Goal: Task Accomplishment & Management: Manage account settings

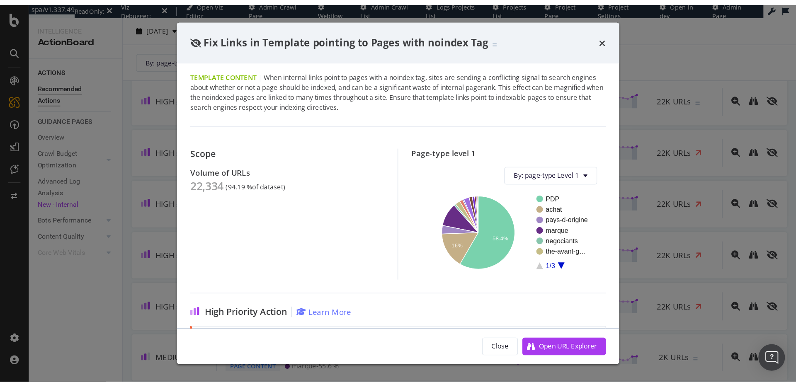
scroll to position [1, 0]
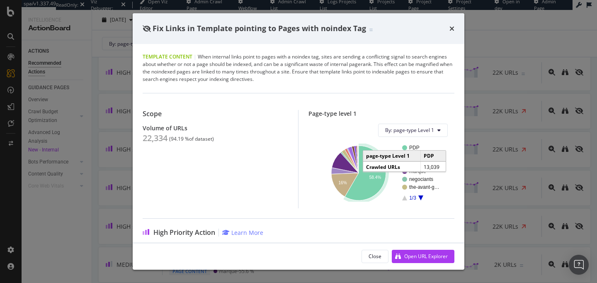
click at [370, 178] on text "58.4%" at bounding box center [376, 177] width 12 height 5
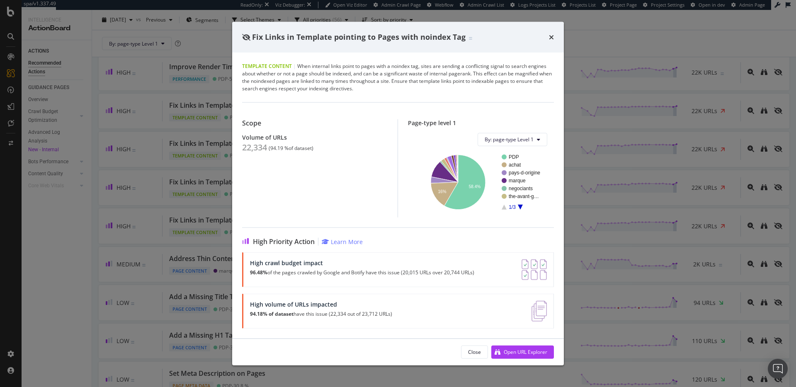
scroll to position [0, 0]
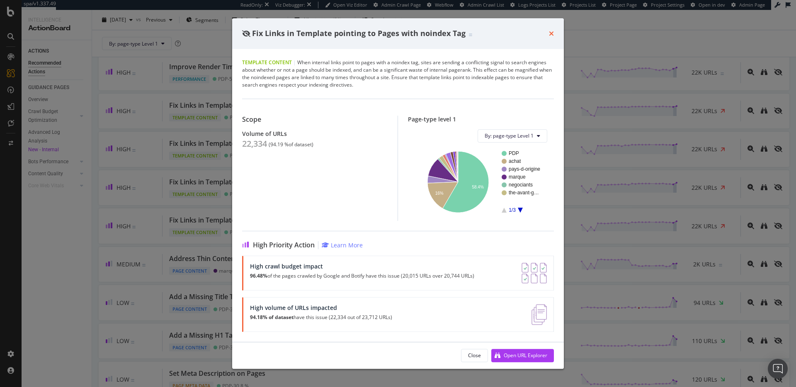
click at [551, 35] on icon "times" at bounding box center [551, 33] width 5 height 7
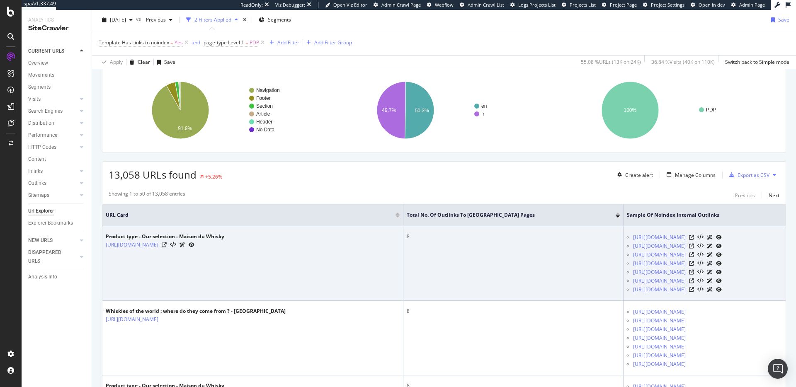
scroll to position [114, 0]
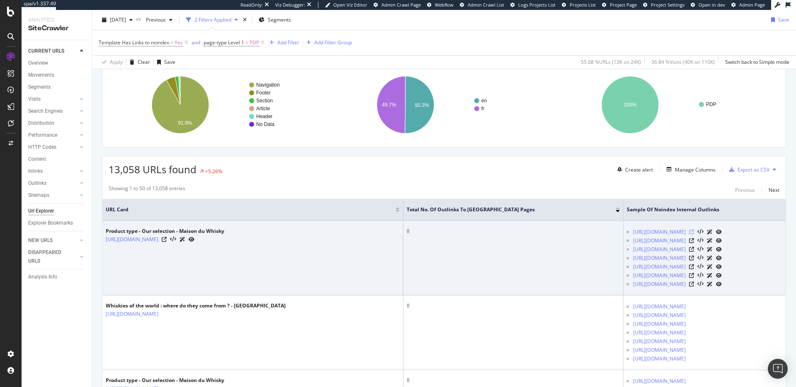
click at [597, 232] on icon at bounding box center [691, 232] width 5 height 5
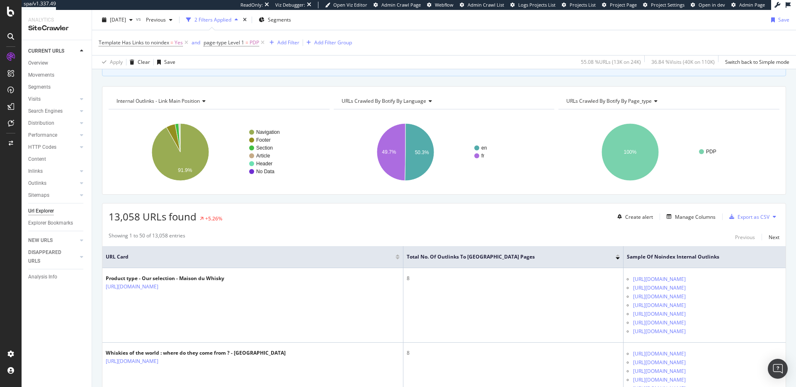
scroll to position [0, 0]
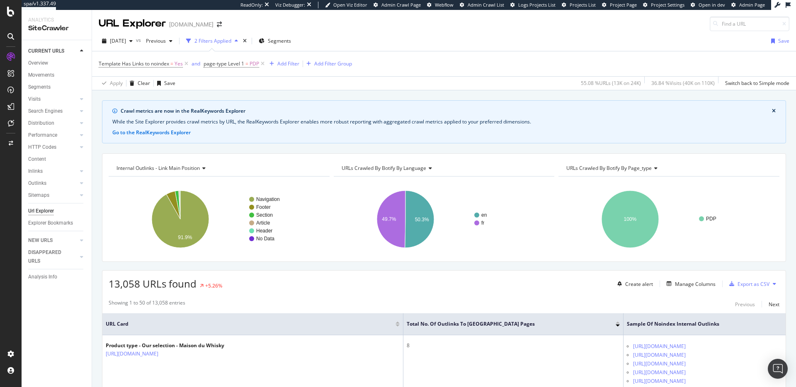
click at [391, 165] on span "URLs Crawled By Botify By language" at bounding box center [384, 168] width 85 height 7
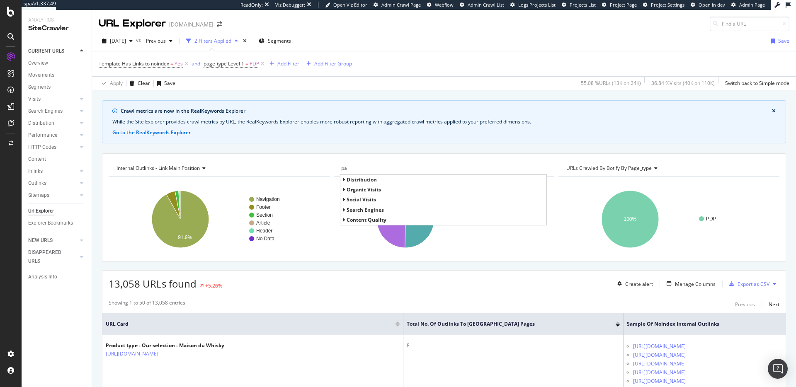
type input "p"
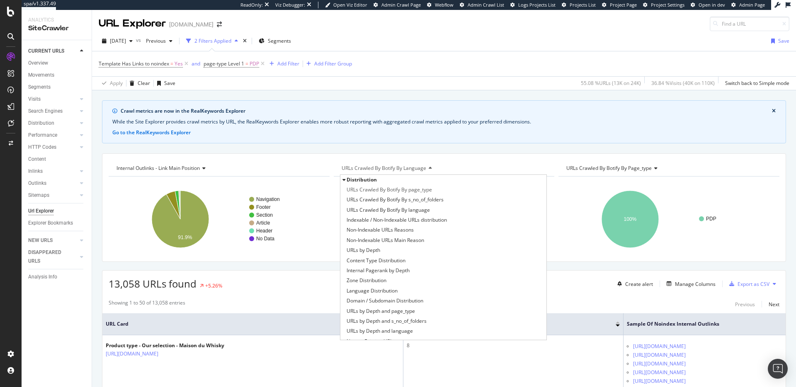
click at [343, 162] on div "URLs Crawled By Botify By language" at bounding box center [443, 168] width 207 height 13
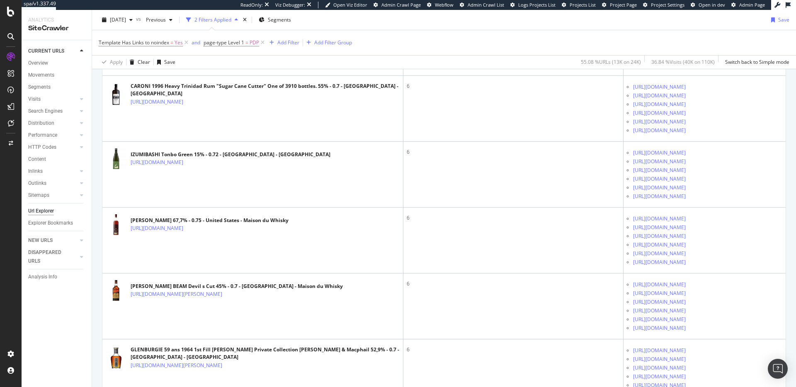
scroll to position [3111, 0]
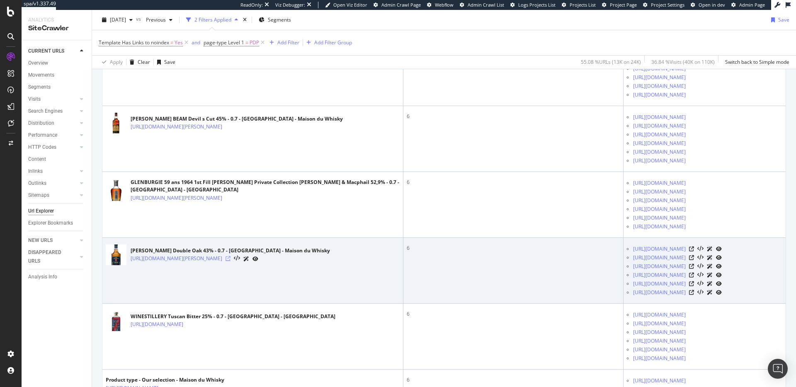
click at [231, 260] on icon at bounding box center [228, 258] width 5 height 5
click at [597, 248] on icon at bounding box center [691, 249] width 5 height 5
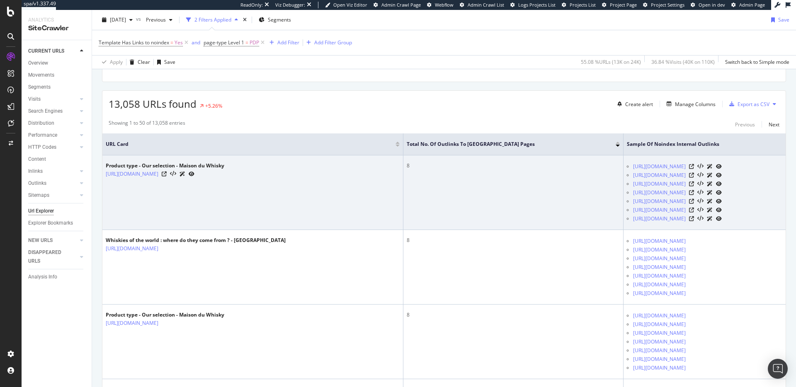
scroll to position [176, 0]
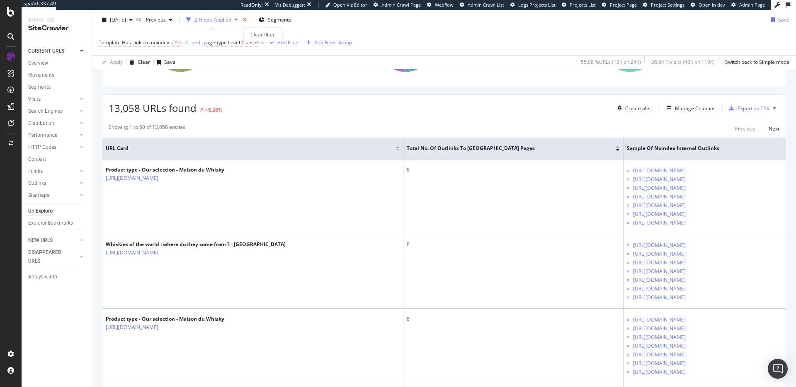
click at [247, 17] on icon "times" at bounding box center [245, 19] width 4 height 5
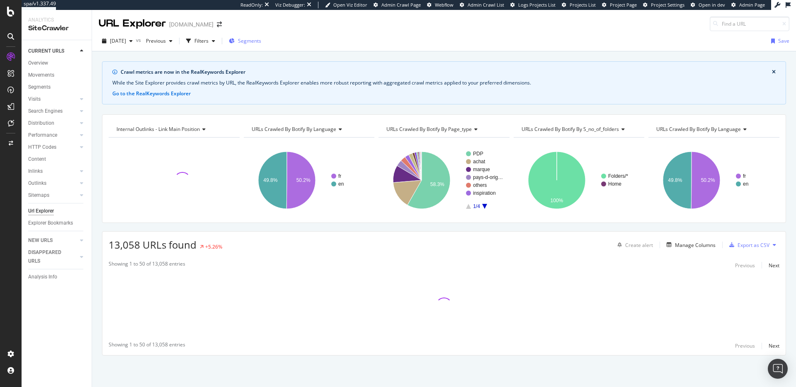
click at [261, 40] on span "Segments" at bounding box center [249, 40] width 23 height 7
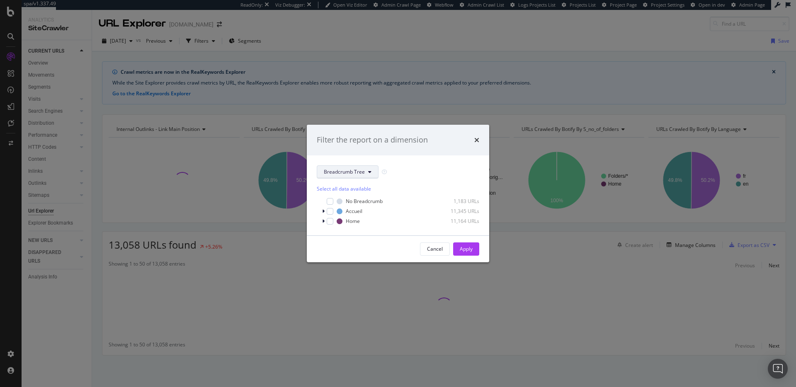
click at [350, 170] on span "Breadcrumb Tree" at bounding box center [344, 171] width 41 height 7
click at [348, 207] on div "page-type" at bounding box center [350, 202] width 67 height 12
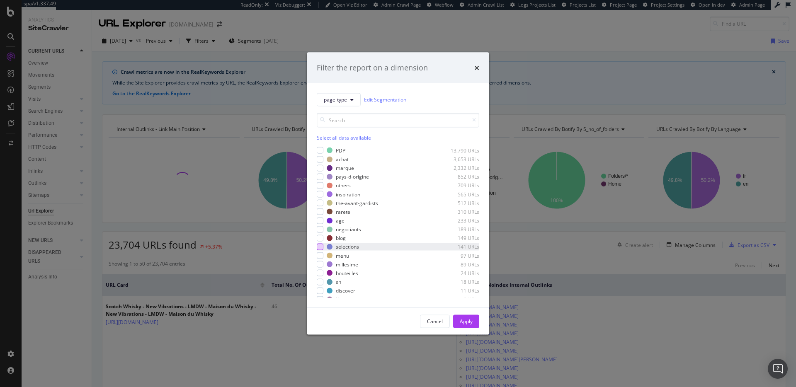
click at [321, 248] on div "modal" at bounding box center [320, 247] width 7 height 7
click at [470, 282] on div "Apply" at bounding box center [466, 321] width 13 height 7
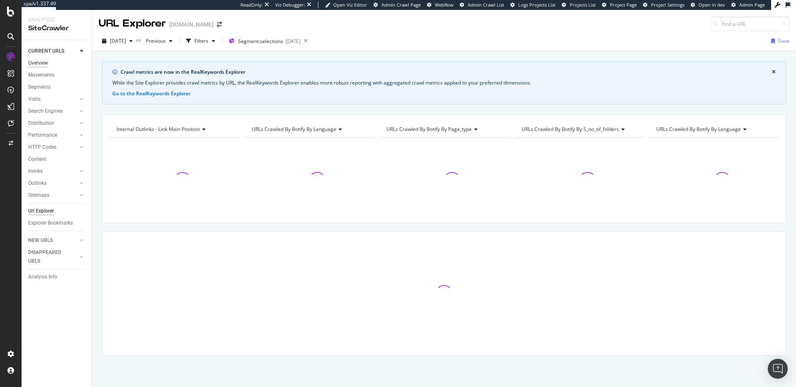
click at [47, 61] on div "Overview" at bounding box center [38, 63] width 20 height 9
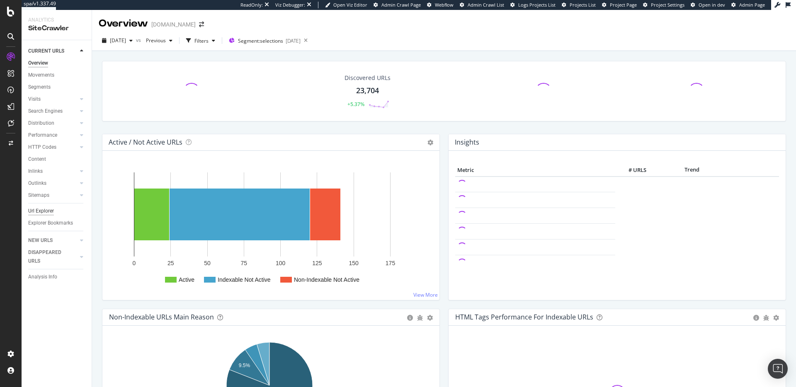
click at [46, 210] on div "Url Explorer" at bounding box center [41, 211] width 26 height 9
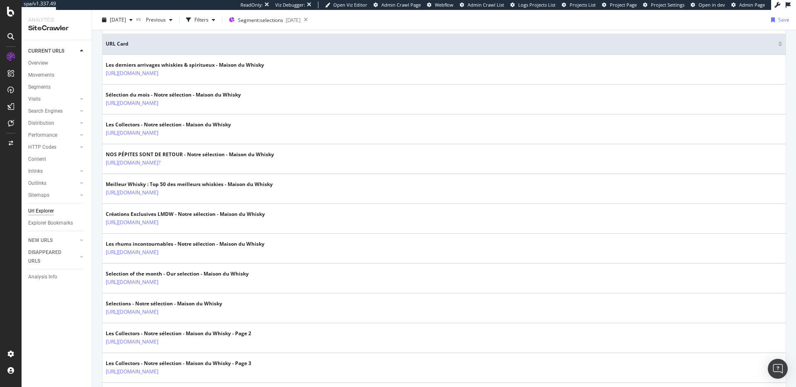
scroll to position [680, 0]
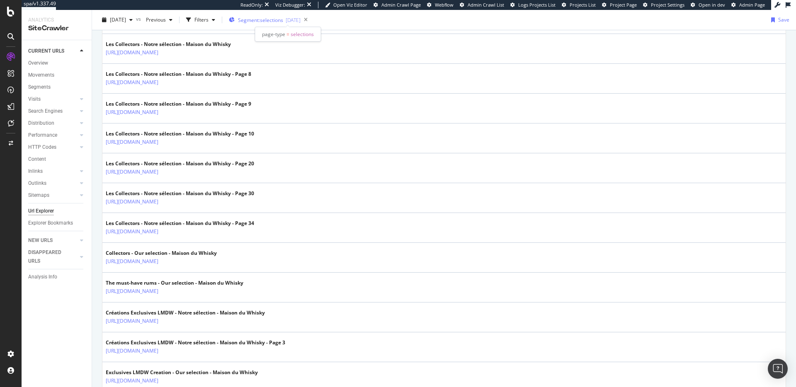
click at [301, 20] on div "2025-08-20" at bounding box center [293, 20] width 15 height 7
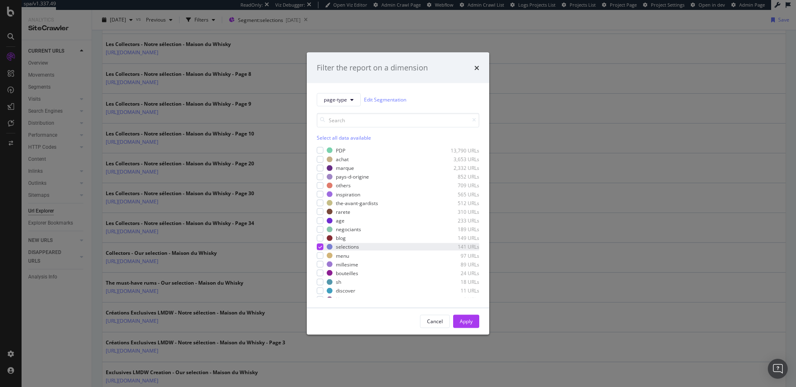
click at [320, 248] on icon "modal" at bounding box center [320, 247] width 4 height 4
click at [321, 231] on div "modal" at bounding box center [320, 229] width 7 height 7
click at [463, 282] on div "Apply" at bounding box center [466, 321] width 13 height 7
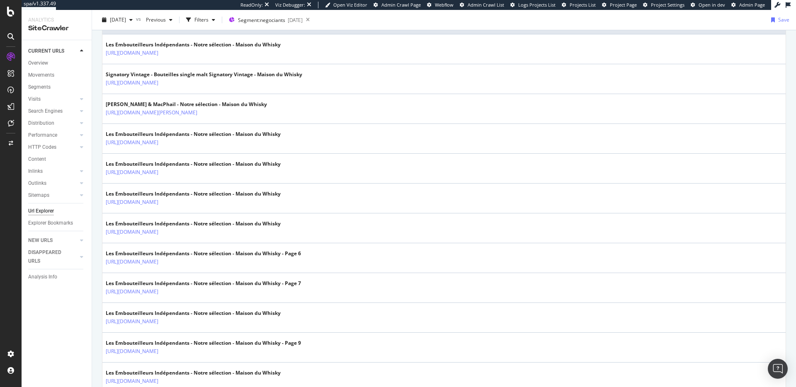
scroll to position [421, 0]
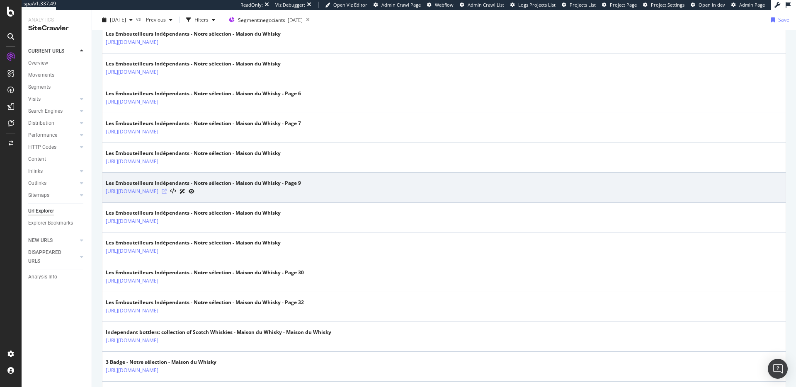
click at [167, 192] on icon at bounding box center [164, 191] width 5 height 5
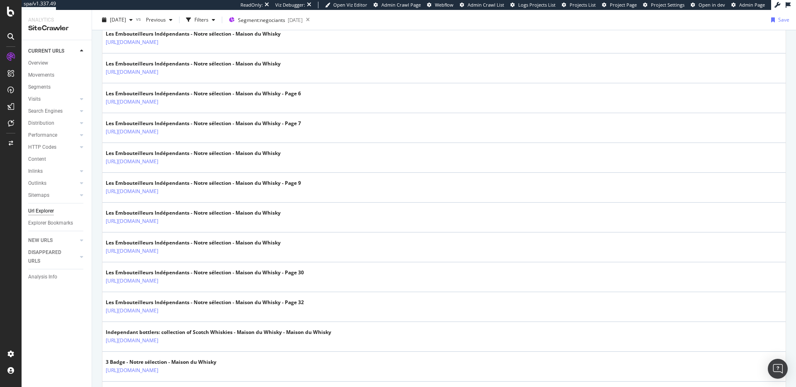
click at [273, 12] on div "2025 Sep. 29th vs Previous Filters Segment: negociants 2025-08-20 Save" at bounding box center [444, 20] width 704 height 20
click at [273, 17] on span "Segment: negociants" at bounding box center [261, 20] width 47 height 7
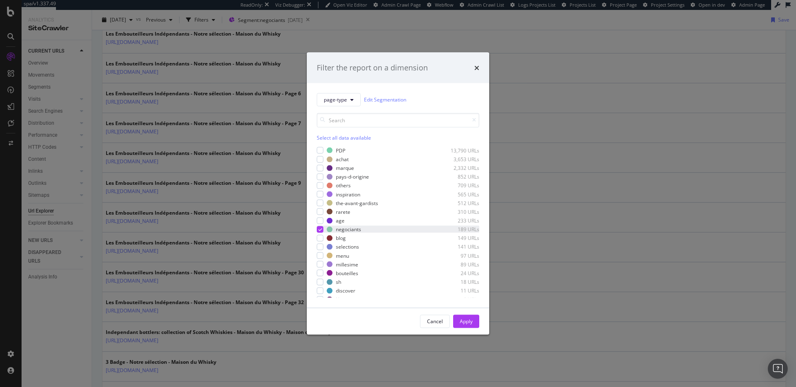
click at [320, 231] on icon "modal" at bounding box center [320, 229] width 4 height 4
click at [323, 219] on div "modal" at bounding box center [320, 220] width 7 height 7
click at [467, 282] on div "Apply" at bounding box center [466, 321] width 13 height 7
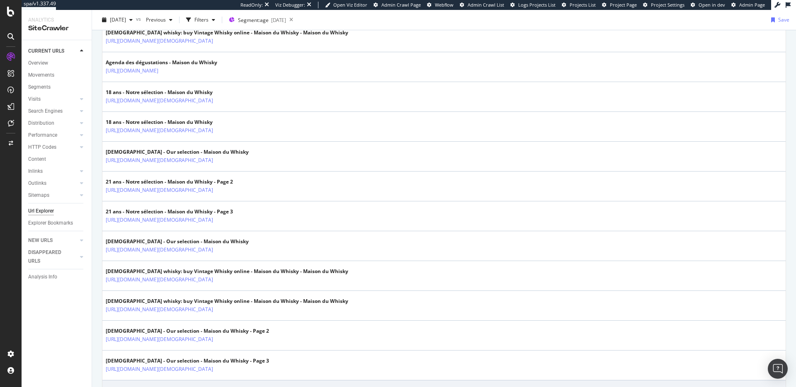
scroll to position [729, 0]
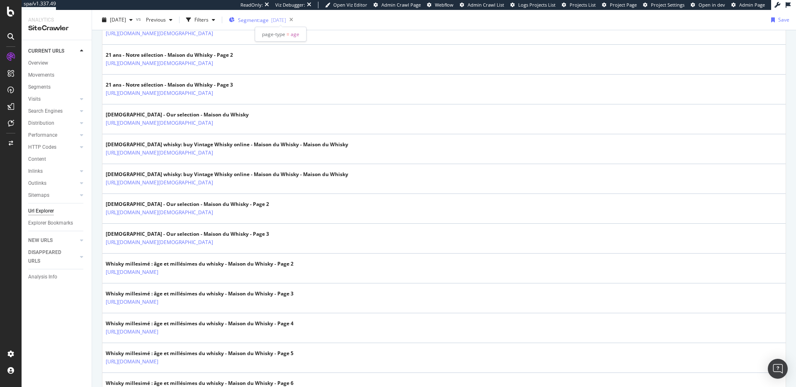
click at [269, 21] on span "Segment: age" at bounding box center [253, 20] width 31 height 7
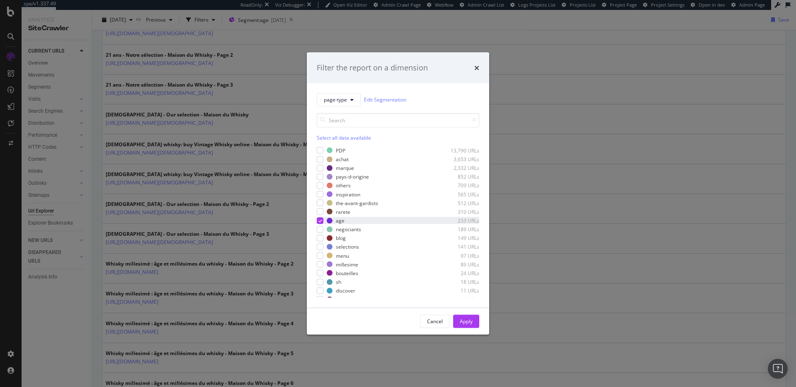
click at [320, 221] on icon "modal" at bounding box center [320, 221] width 4 height 4
click at [321, 196] on div "modal" at bounding box center [320, 194] width 7 height 7
click at [462, 282] on div "Apply" at bounding box center [466, 321] width 13 height 7
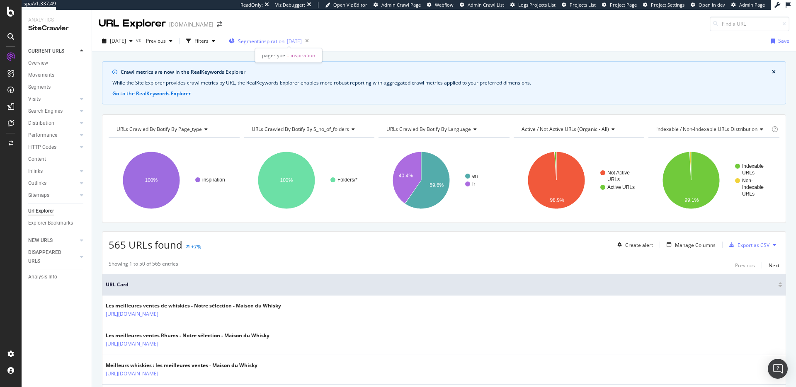
click at [265, 41] on span "Segment: inspiration" at bounding box center [261, 41] width 46 height 7
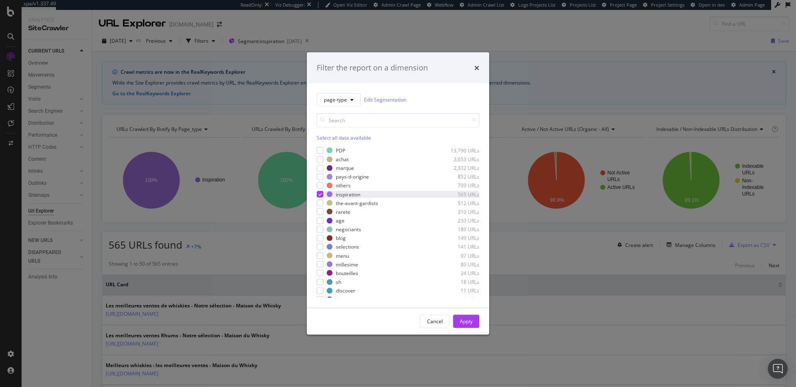
click at [320, 194] on icon "modal" at bounding box center [320, 194] width 4 height 4
click at [321, 255] on div "modal" at bounding box center [320, 256] width 7 height 7
click at [465, 282] on div "Apply" at bounding box center [466, 321] width 13 height 7
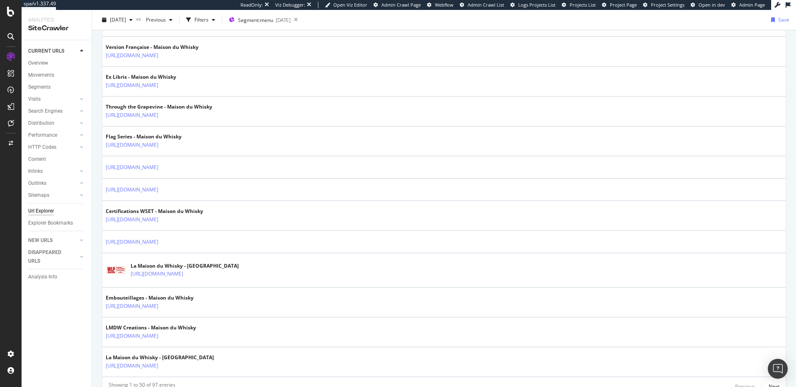
scroll to position [1413, 0]
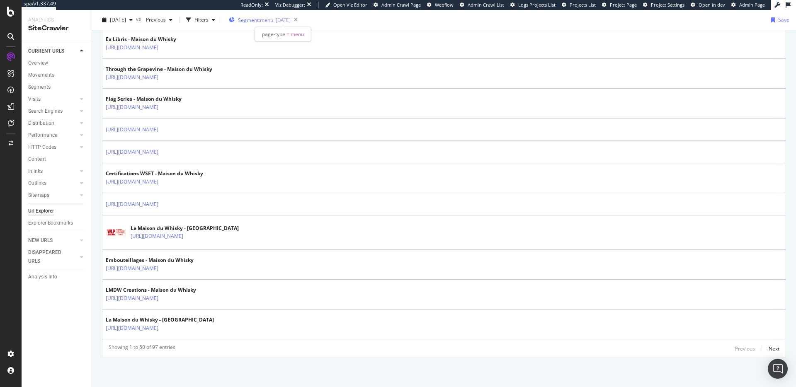
click at [265, 21] on span "Segment: menu" at bounding box center [255, 20] width 35 height 7
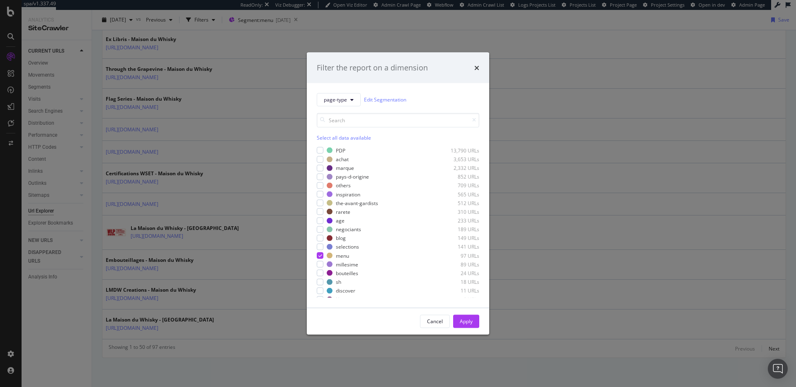
click at [322, 260] on div "PDP 13,790 URLs achat 3,653 URLs marque 2,332 URLs pays-d-origine 852 URLs othe…" at bounding box center [398, 222] width 163 height 151
click at [321, 257] on icon "modal" at bounding box center [320, 256] width 4 height 4
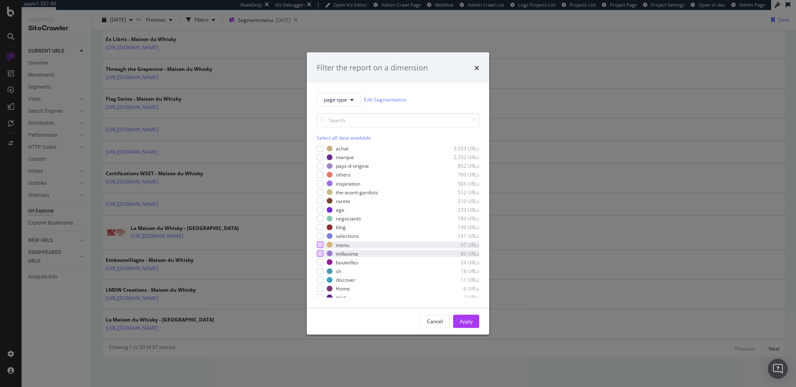
scroll to position [23, 0]
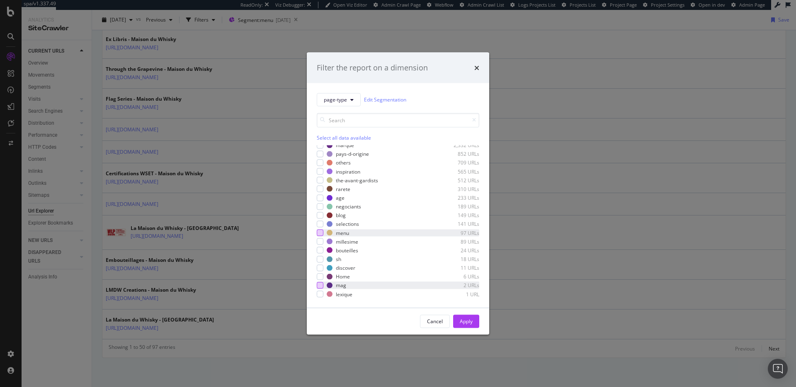
click at [321, 282] on div "modal" at bounding box center [320, 285] width 7 height 7
click at [460, 282] on div "Apply" at bounding box center [466, 321] width 13 height 7
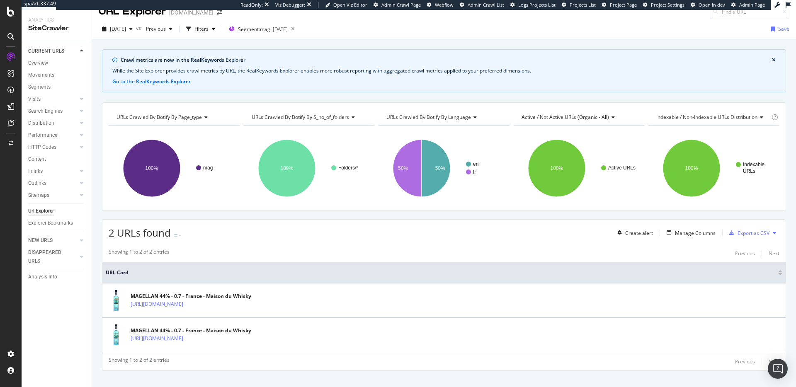
scroll to position [25, 0]
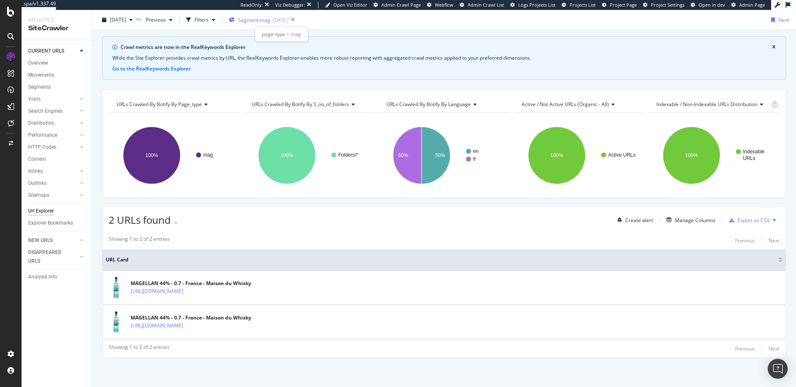
click at [288, 22] on div "2025-08-20" at bounding box center [280, 20] width 15 height 7
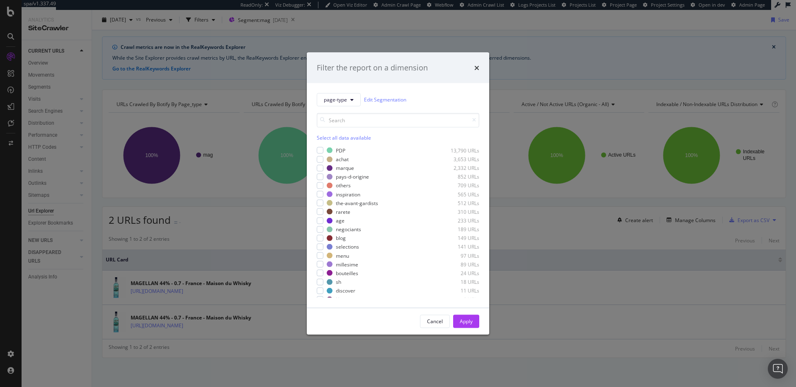
scroll to position [23, 0]
click at [320, 282] on icon "modal" at bounding box center [320, 286] width 4 height 4
click at [320, 261] on div "modal" at bounding box center [320, 259] width 7 height 7
click at [468, 282] on div "Apply" at bounding box center [466, 321] width 13 height 7
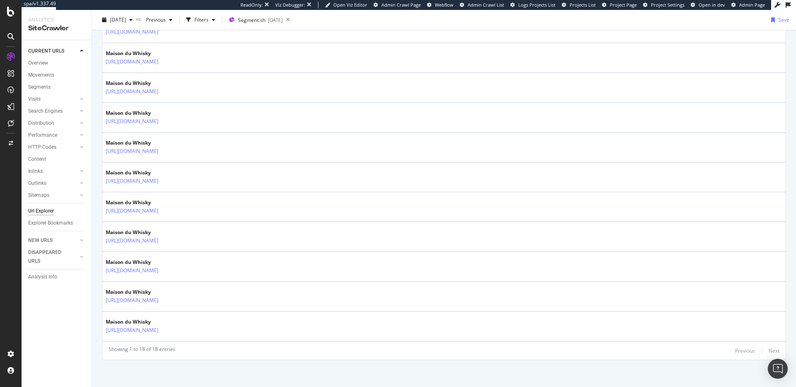
scroll to position [494, 0]
click at [283, 22] on div "2025-08-20" at bounding box center [275, 20] width 15 height 7
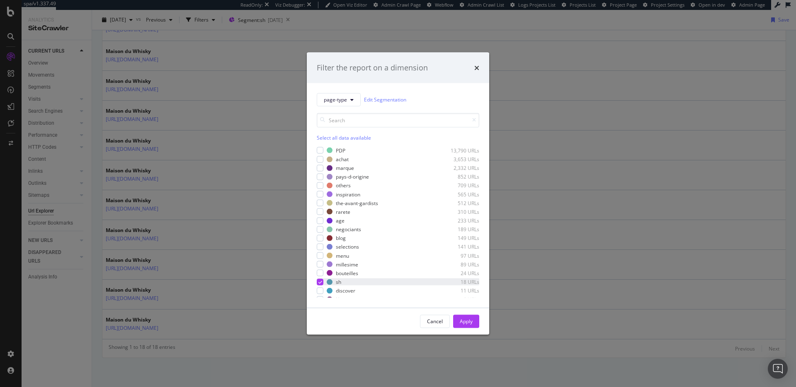
click at [321, 282] on icon "modal" at bounding box center [320, 282] width 4 height 4
click at [322, 256] on div "modal" at bounding box center [320, 256] width 7 height 7
click at [463, 282] on div "Apply" at bounding box center [466, 321] width 13 height 7
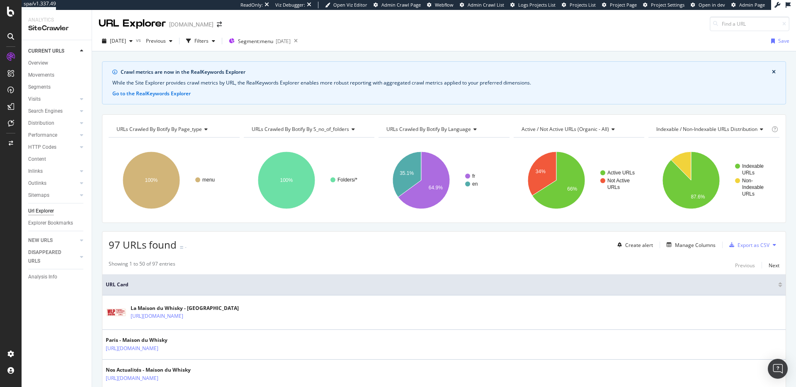
scroll to position [425, 0]
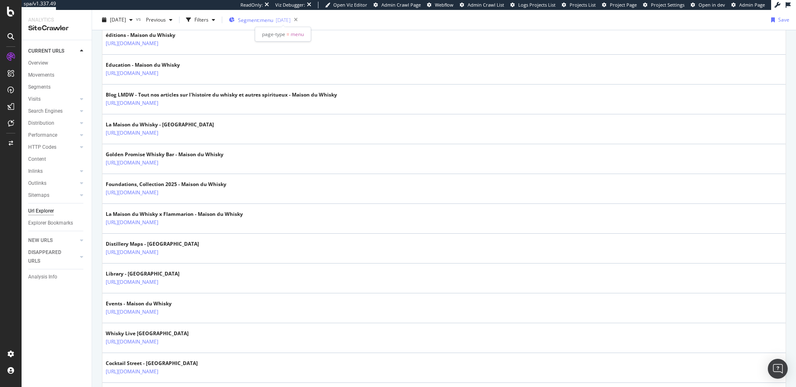
click at [291, 19] on div "Segment: menu 2025-08-20" at bounding box center [260, 20] width 62 height 7
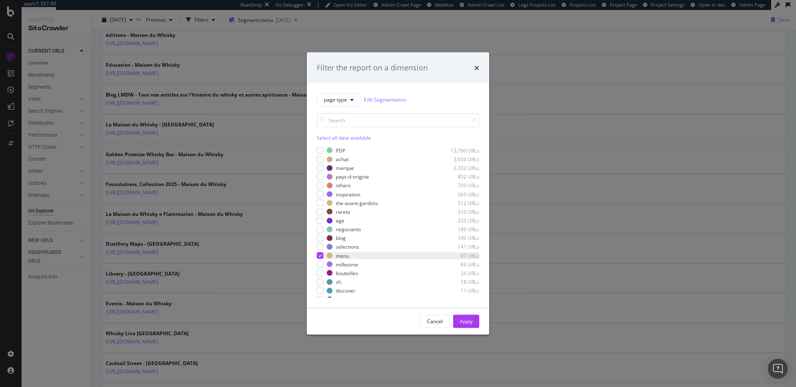
click at [321, 258] on div "modal" at bounding box center [320, 256] width 7 height 7
click at [321, 270] on div "modal" at bounding box center [320, 268] width 7 height 7
click at [462, 282] on div "Apply" at bounding box center [466, 321] width 13 height 7
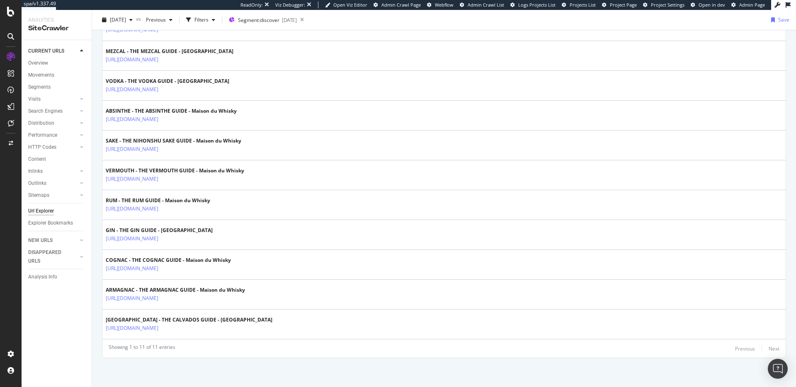
scroll to position [284, 0]
click at [36, 152] on div "PageWorkers" at bounding box center [48, 155] width 34 height 8
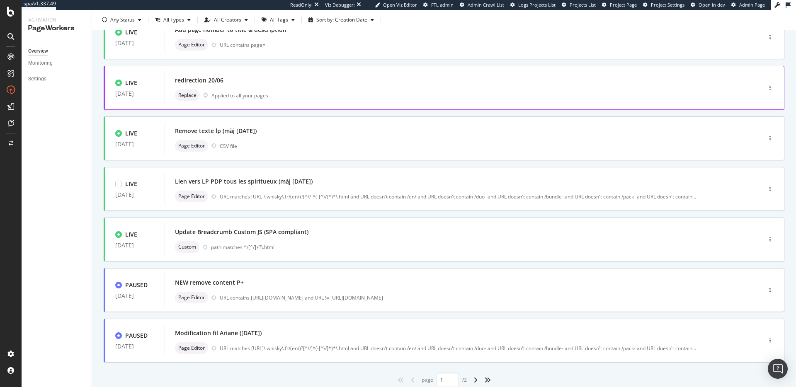
scroll to position [251, 0]
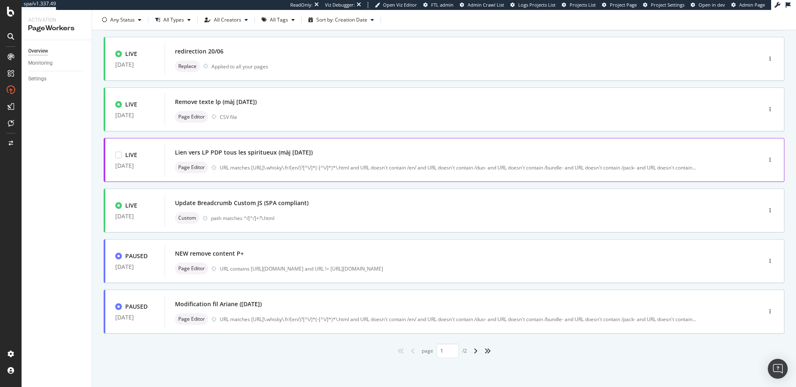
click at [316, 158] on div "Lien vers LP PDP tous les spiritueux (màj 30/09/2025) Page Editor URL matches h…" at bounding box center [451, 160] width 552 height 27
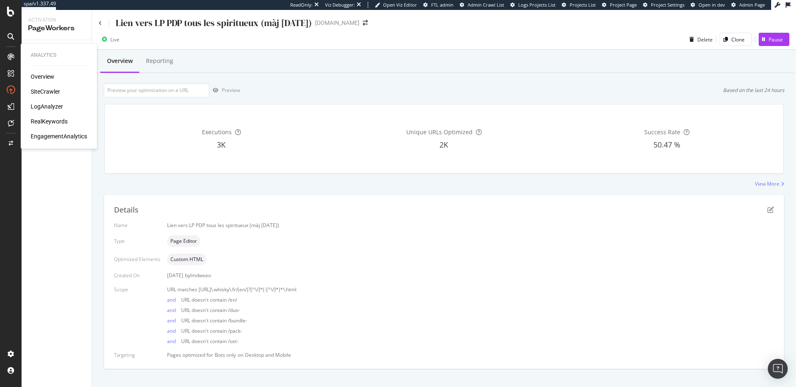
click at [47, 88] on div "SiteCrawler" at bounding box center [45, 92] width 29 height 8
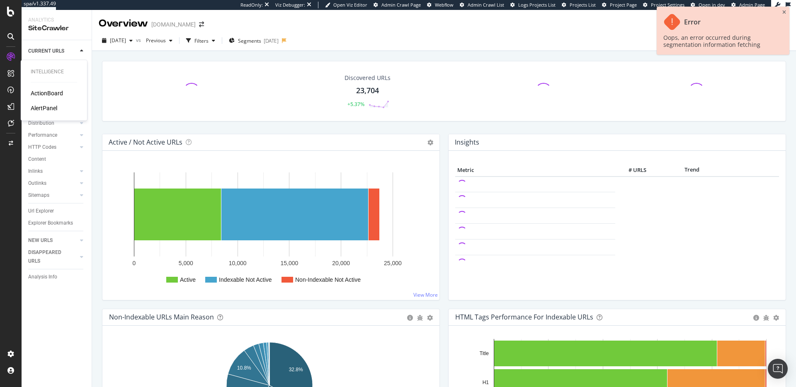
click at [43, 95] on div "ActionBoard" at bounding box center [47, 93] width 32 height 8
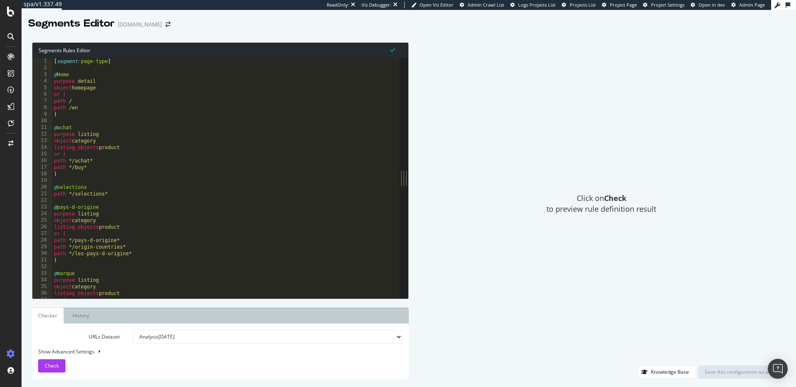
drag, startPoint x: 250, startPoint y: 180, endPoint x: 442, endPoint y: 170, distance: 191.8
click at [442, 170] on div "Segments Rules Editor 1 2 3 4 5 6 7 8 9 10 11 12 13 14 15 16 17 18 19 20 21 22 …" at bounding box center [409, 210] width 775 height 353
click at [206, 180] on div "[ segment : page-type ] @ Home purpose detail object homepage or ( path / path …" at bounding box center [222, 185] width 341 height 254
click at [77, 126] on div "[ segment : page-type ] @ Home purpose detail object homepage or ( path / path …" at bounding box center [222, 185] width 341 height 254
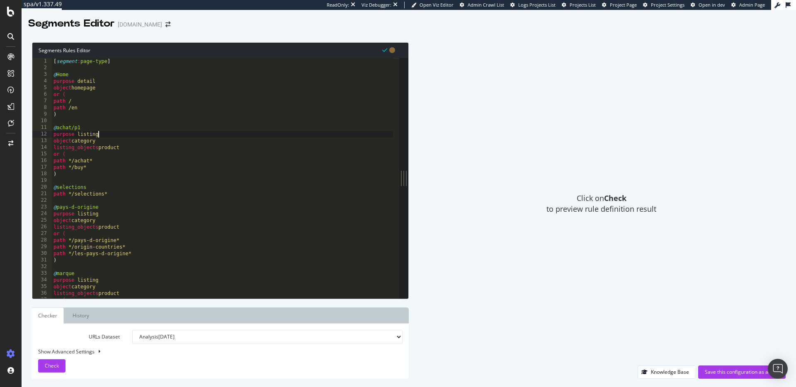
click at [108, 137] on div "[ segment : page-type ] @ Home purpose detail object homepage or ( path / path …" at bounding box center [222, 185] width 341 height 254
click at [108, 139] on div "[ segment : page-type ] @ Home purpose detail object homepage or ( path / path …" at bounding box center [222, 185] width 341 height 254
type textarea "object category"
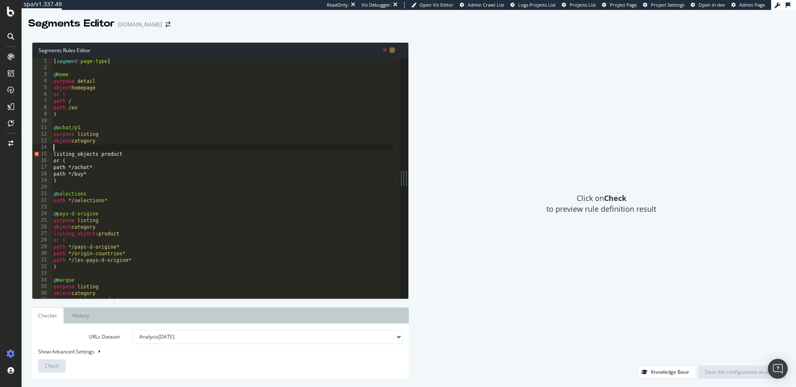
paste textarea "flag p1"
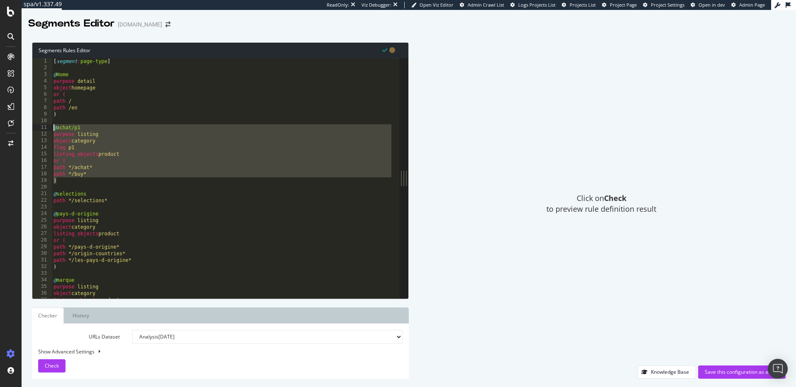
drag, startPoint x: 69, startPoint y: 180, endPoint x: 47, endPoint y: 128, distance: 57.2
click at [47, 128] on div "flag p1 1 2 3 4 5 6 7 8 9 10 11 12 13 14 15 16 17 18 19 20 21 22 23 24 25 26 27…" at bounding box center [215, 178] width 367 height 241
type textarea "@achat/p1 purpose listing"
click at [73, 120] on div "[ segment : page-type ] @ Home purpose detail object homepage or ( path / path …" at bounding box center [222, 185] width 341 height 254
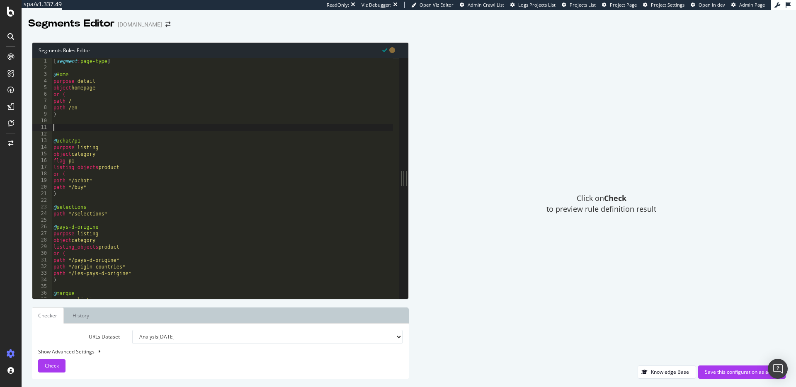
paste textarea ")"
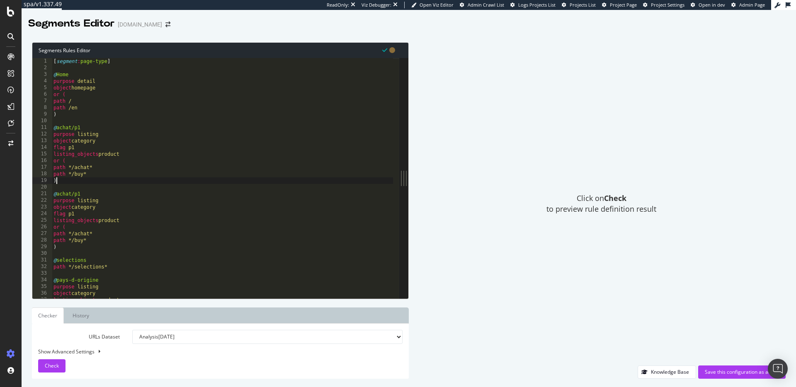
click at [84, 129] on div "[ segment : page-type ] @ Home purpose detail object homepage or ( path / path …" at bounding box center [222, 185] width 341 height 254
click at [104, 172] on div "[ segment : page-type ] @ Home purpose detail object homepage or ( path / path …" at bounding box center [222, 185] width 341 height 254
type textarea "path */buy*"
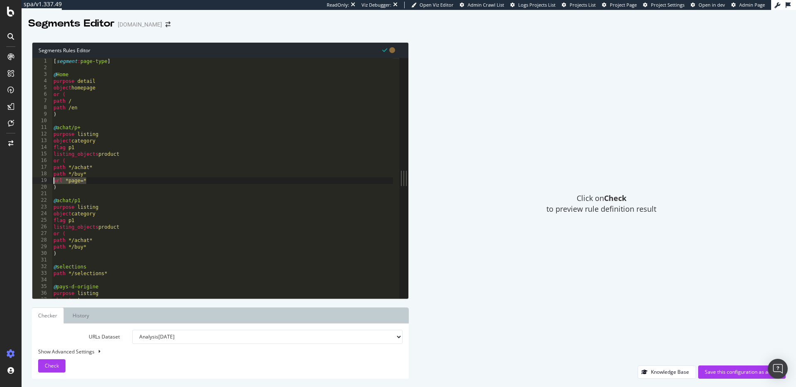
drag, startPoint x: 88, startPoint y: 181, endPoint x: 36, endPoint y: 179, distance: 52.3
click at [36, 179] on div "url *page=* 1 2 3 4 5 6 7 8 9 10 11 12 13 14 15 16 17 18 19 20 21 22 23 24 25 2…" at bounding box center [215, 178] width 367 height 241
paste textarea "flag p+"
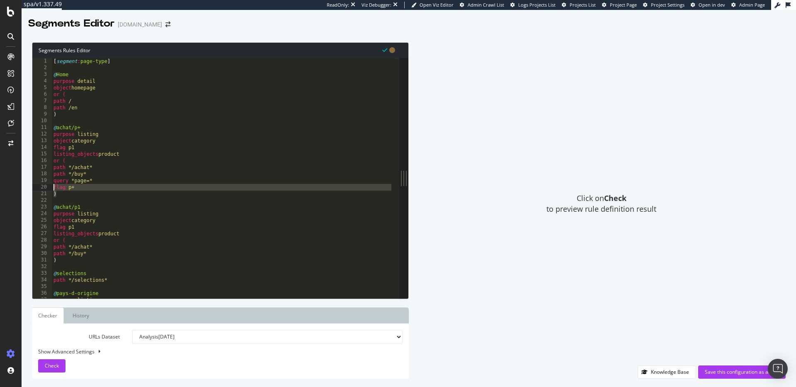
drag, startPoint x: 83, startPoint y: 191, endPoint x: 50, endPoint y: 187, distance: 32.7
click at [50, 187] on div "flag p+ 1 2 3 4 5 6 7 8 9 10 11 12 13 14 15 16 17 18 19 20 21 22 23 24 25 26 27…" at bounding box center [215, 178] width 367 height 241
click at [75, 187] on div "[ segment : page-type ] @ Home purpose detail object homepage or ( path / path …" at bounding box center [222, 185] width 341 height 254
type textarea "flag p+"
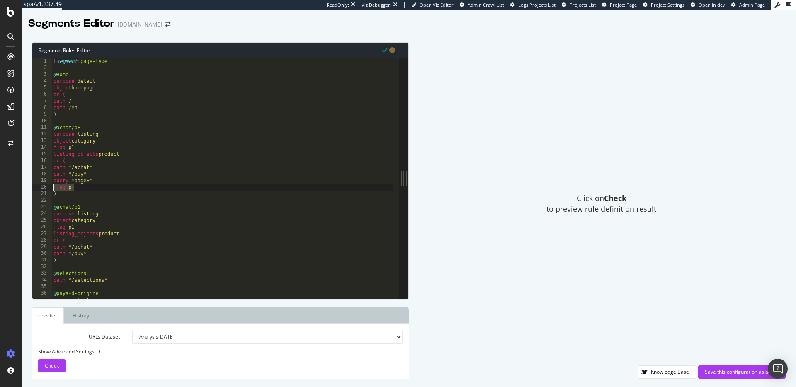
drag, startPoint x: 85, startPoint y: 188, endPoint x: 39, endPoint y: 187, distance: 46.5
click at [39, 187] on div "flag p+ 1 2 3 4 5 6 7 8 9 10 11 12 13 14 15 16 17 18 19 20 21 22 23 24 25 26 27…" at bounding box center [215, 178] width 367 height 241
click at [77, 148] on div "[ segment : page-type ] @ Home purpose detail object homepage or ( path / path …" at bounding box center [222, 185] width 341 height 254
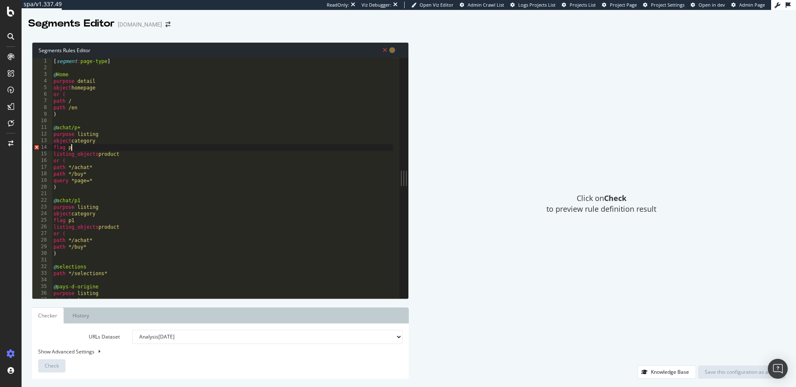
scroll to position [0, 1]
click at [104, 187] on div "[ segment : page-type ] @ Home purpose detail object homepage or ( path / path …" at bounding box center [222, 185] width 341 height 254
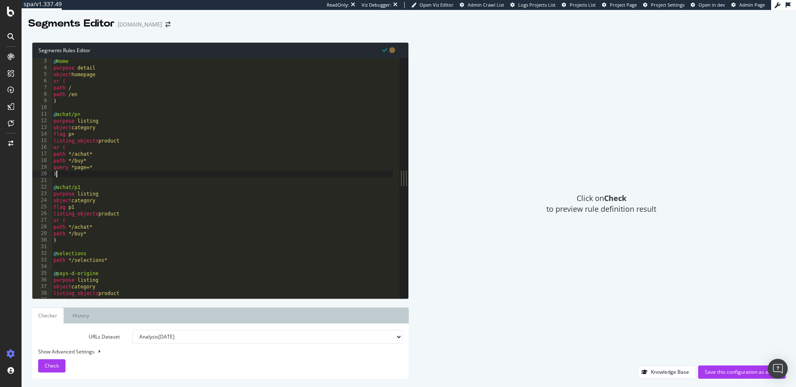
scroll to position [22, 0]
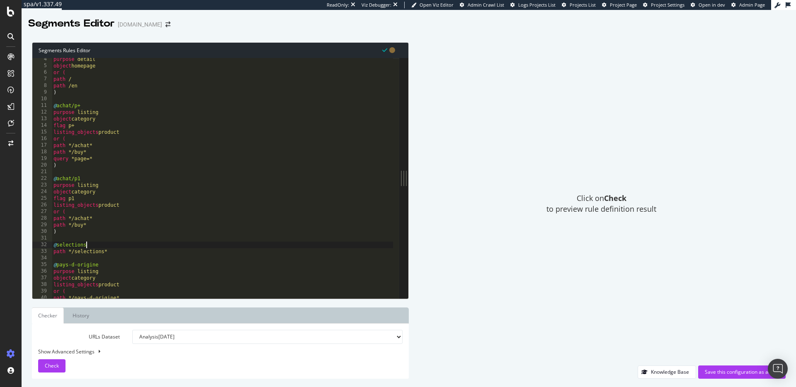
click at [97, 247] on div "purpose detail object homepage or ( path / path /en ) @ achat/p+ purpose listin…" at bounding box center [222, 183] width 341 height 254
type textarea "@selections/p+"
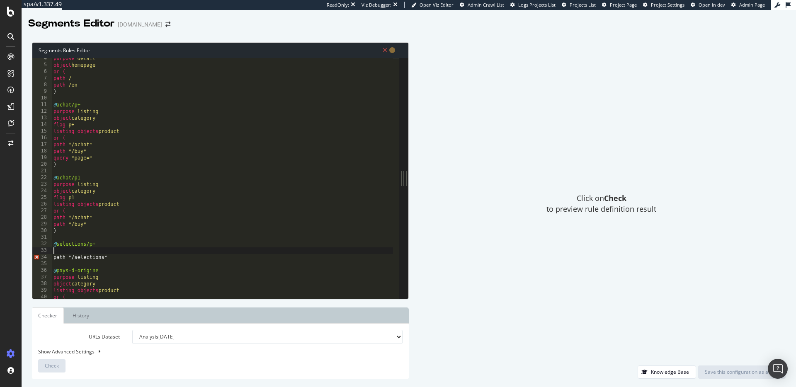
scroll to position [37, 0]
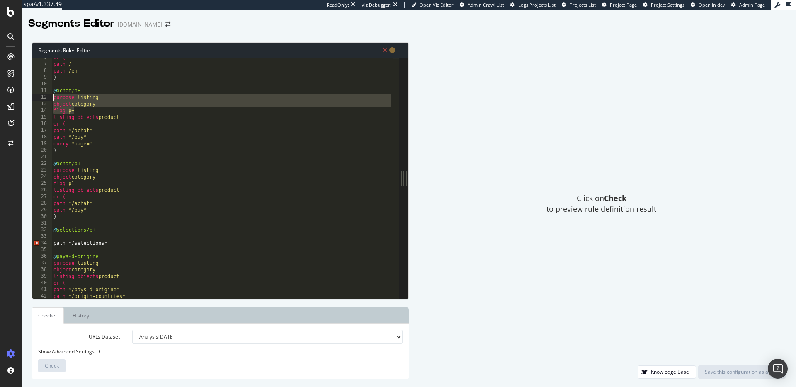
drag, startPoint x: 78, startPoint y: 111, endPoint x: 42, endPoint y: 97, distance: 37.8
click at [42, 97] on div "6 7 8 9 10 11 12 13 14 15 16 17 18 19 20 21 22 23 24 25 26 27 28 29 30 31 32 33…" at bounding box center [215, 178] width 367 height 241
type textarea "purpose listing object category"
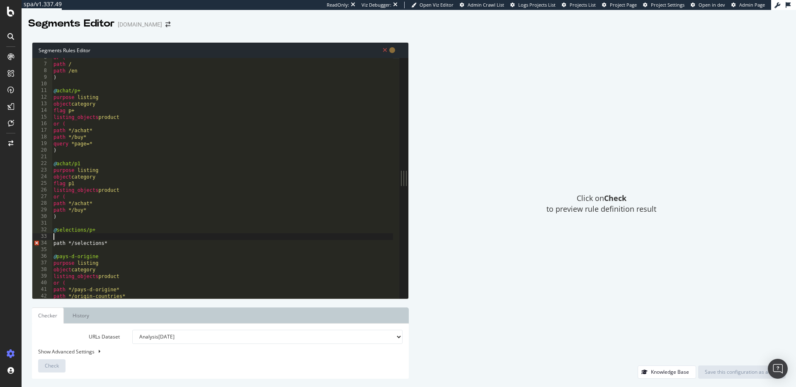
click at [74, 234] on div "or ( path / path /en ) @ achat/p+ purpose listing object category flag p+ listi…" at bounding box center [222, 181] width 341 height 254
paste textarea "flag p+"
type textarea "flag p+"
click at [141, 265] on div "or ( path / path /en ) @ achat/p+ purpose listing object category flag p+ listi…" at bounding box center [222, 181] width 341 height 254
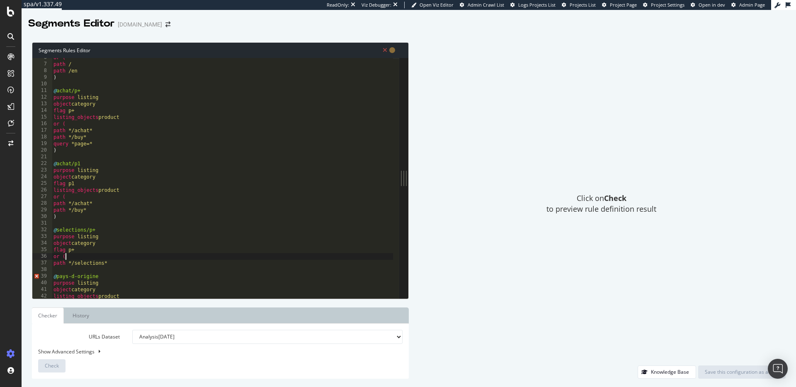
type textarea "path */selections*"
drag, startPoint x: 100, startPoint y: 144, endPoint x: 53, endPoint y: 144, distance: 46.9
click at [53, 144] on div "or ( path / path /en ) @ achat/p+ purpose listing object category flag p+ listi…" at bounding box center [222, 181] width 341 height 254
click at [117, 262] on div "or ( path / path /en ) @ achat/p+ purpose listing object category flag p+ listi…" at bounding box center [222, 181] width 341 height 254
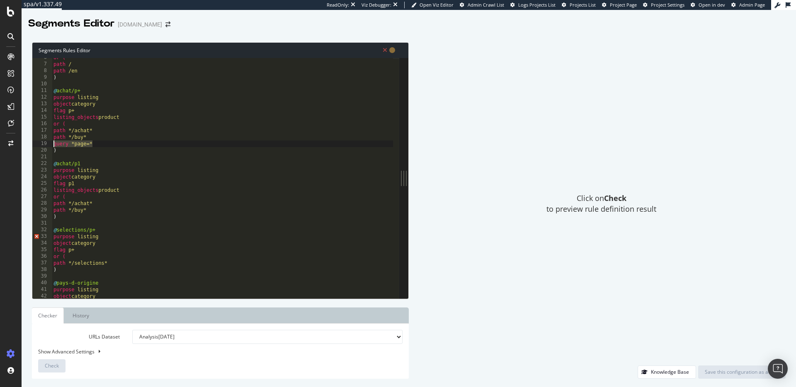
type textarea "path */selections*"
paste textarea "query *page=*"
type textarea "query *page=*"
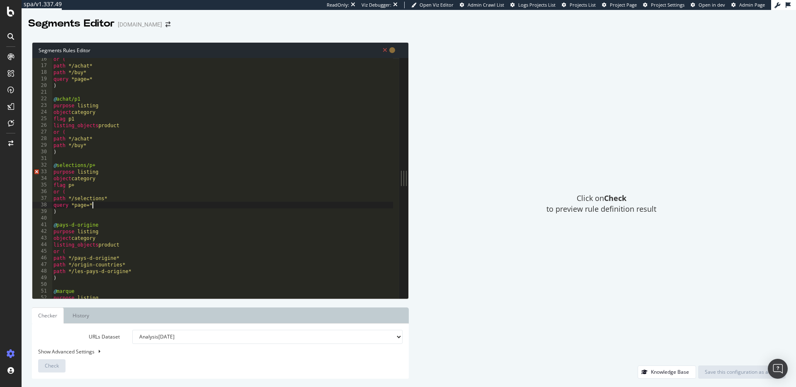
scroll to position [134, 0]
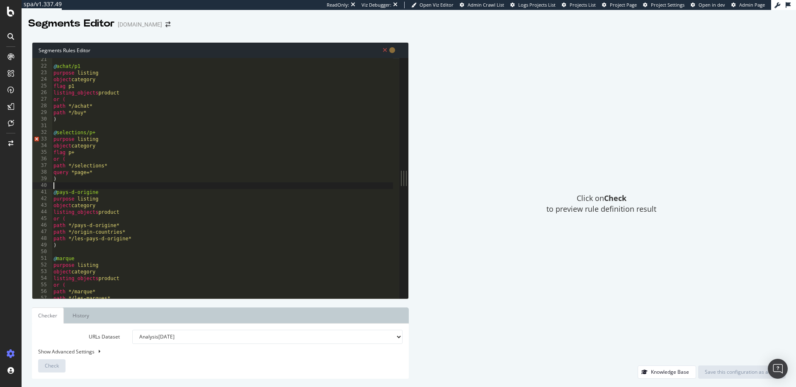
click at [69, 185] on div "@ achat/p1 purpose listing object category flag p1 listing_objects product or (…" at bounding box center [222, 183] width 341 height 254
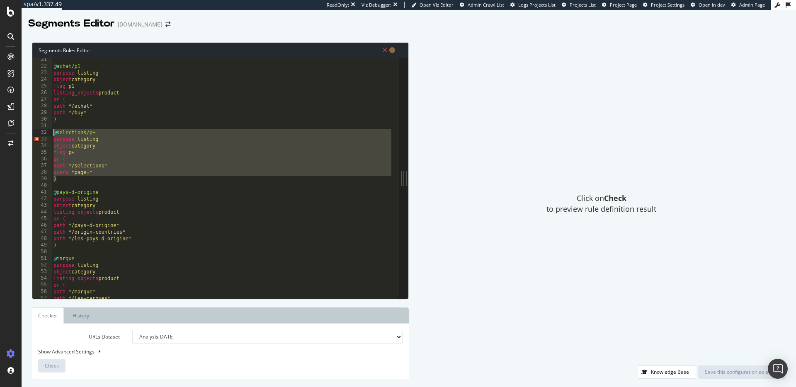
drag, startPoint x: 66, startPoint y: 179, endPoint x: 51, endPoint y: 135, distance: 46.4
click at [51, 135] on div "21 22 23 24 25 26 27 28 29 30 31 32 33 34 35 36 37 38 39 40 41 42 43 44 45 46 4…" at bounding box center [215, 178] width 367 height 241
type textarea "@selections/p+ purpose listing"
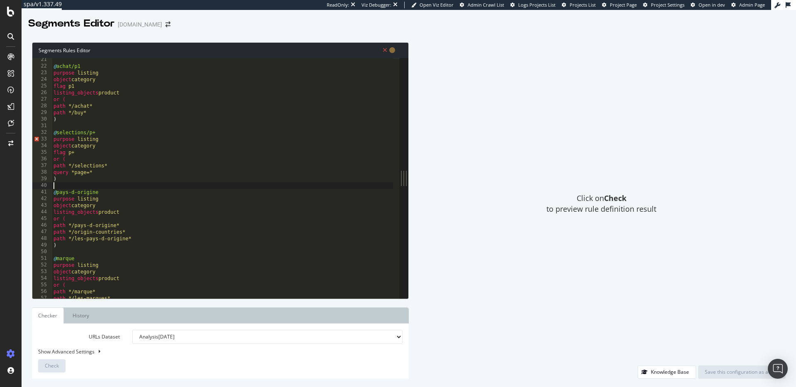
click at [69, 184] on div "@ achat/p1 purpose listing object category flag p1 listing_objects product or (…" at bounding box center [222, 183] width 341 height 254
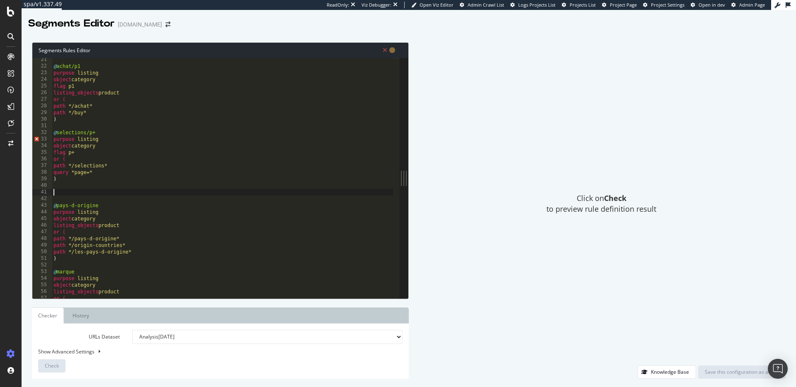
paste textarea ")"
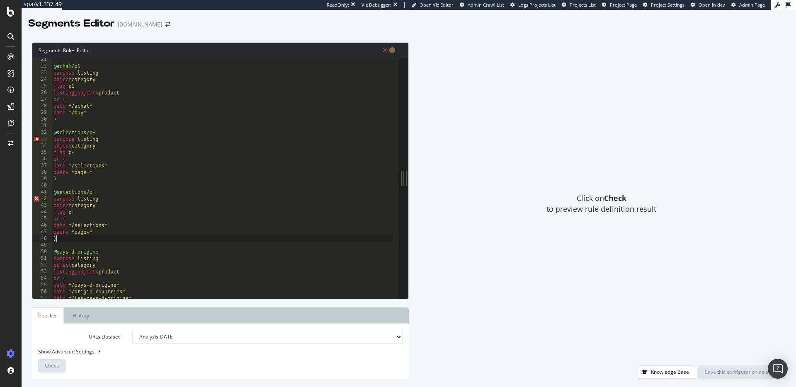
click at [105, 193] on div "@ achat/p1 purpose listing object category flag p1 listing_objects product or (…" at bounding box center [222, 183] width 341 height 254
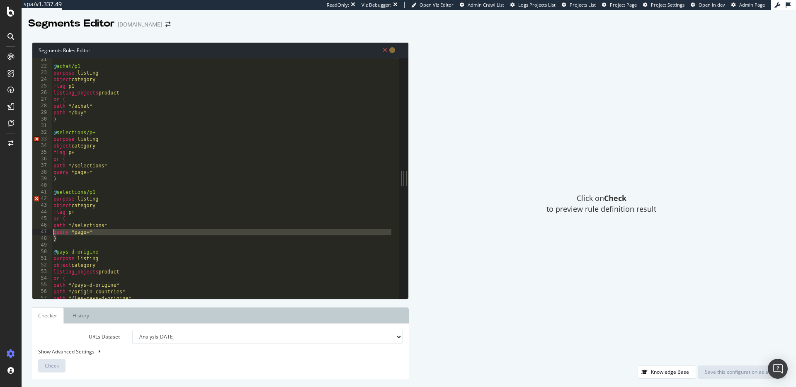
drag, startPoint x: 75, startPoint y: 240, endPoint x: 46, endPoint y: 230, distance: 30.6
click at [46, 230] on div "@selections/p1 21 22 23 24 25 26 27 28 29 30 31 32 33 34 35 36 37 38 39 40 41 4…" at bounding box center [215, 178] width 367 height 241
type textarea "query *page=* )"
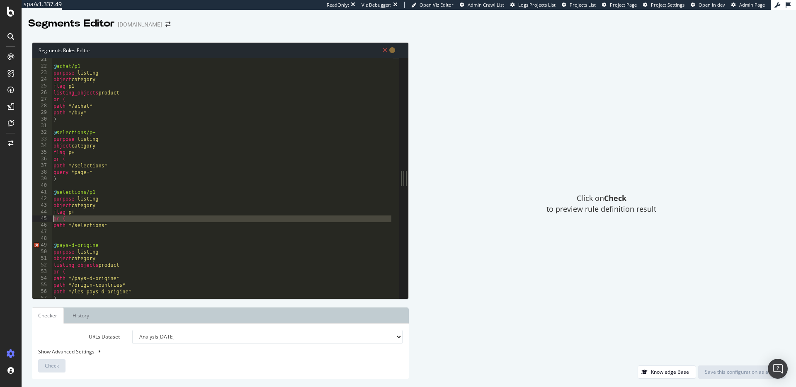
drag, startPoint x: 54, startPoint y: 227, endPoint x: 52, endPoint y: 219, distance: 7.6
click at [52, 219] on div "@ achat/p1 purpose listing object category flag p1 listing_objects product or (…" at bounding box center [222, 183] width 341 height 254
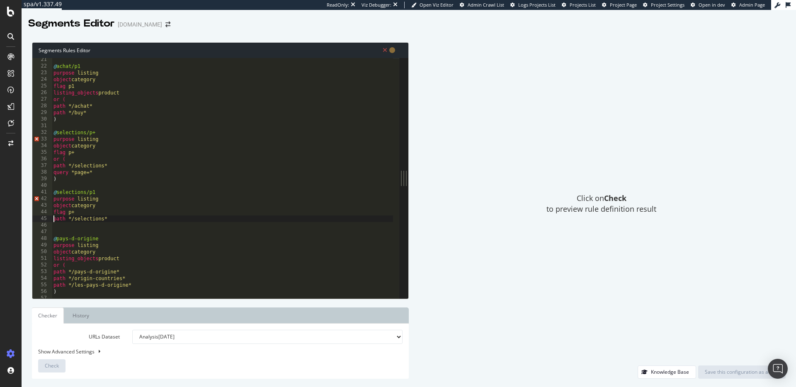
click at [85, 214] on div "@ achat/p1 purpose listing object category flag p1 listing_objects product or (…" at bounding box center [222, 183] width 341 height 254
type textarea "flag p1"
click at [107, 229] on div "@ achat/p1 purpose listing object category flag p1 listing_objects product or (…" at bounding box center [222, 183] width 341 height 254
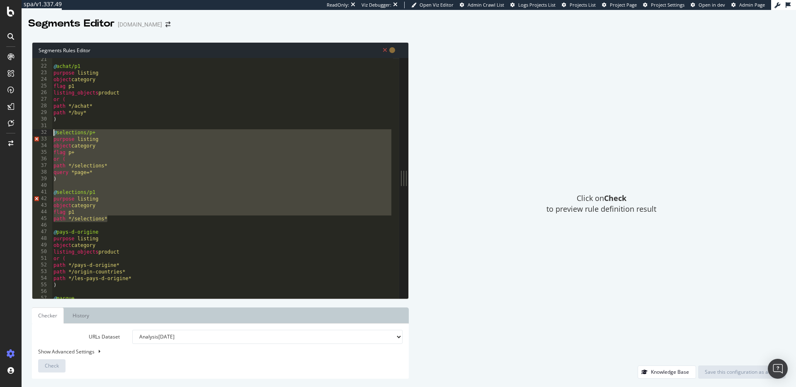
drag, startPoint x: 114, startPoint y: 217, endPoint x: 37, endPoint y: 130, distance: 116.1
click at [37, 130] on div "21 22 23 24 25 26 27 28 29 30 31 32 33 34 35 36 37 38 39 40 41 42 43 44 45 46 4…" at bounding box center [215, 178] width 367 height 241
click at [136, 159] on div "@ achat/p1 purpose listing object category flag p1 listing_objects product or (…" at bounding box center [222, 183] width 341 height 254
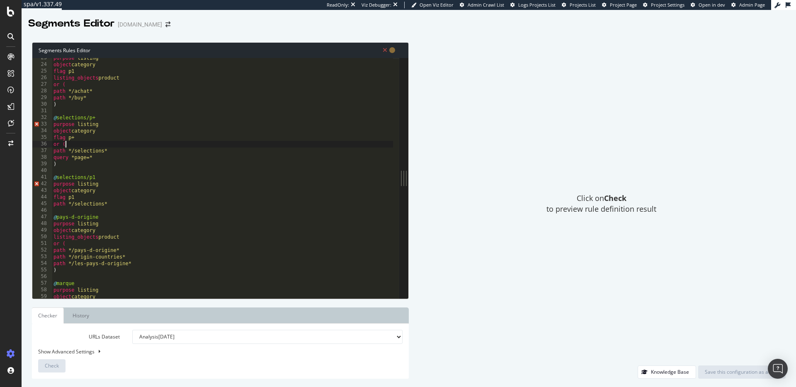
scroll to position [163, 0]
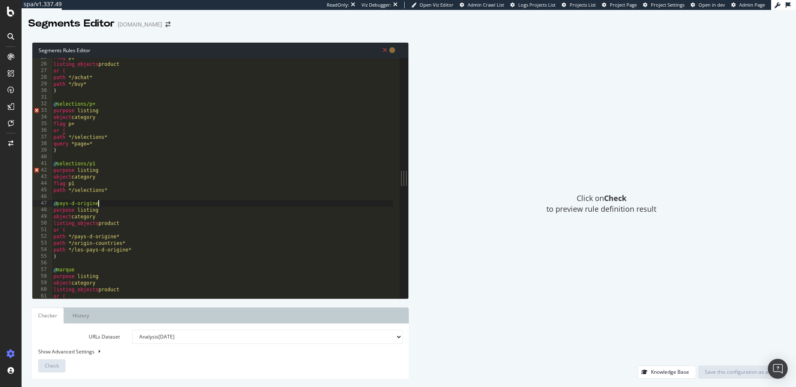
click at [108, 207] on div "flag p1 listing_objects product or ( path */achat* path */buy* ) @ selections/p…" at bounding box center [222, 181] width 341 height 254
drag, startPoint x: 87, startPoint y: 124, endPoint x: 51, endPoint y: 126, distance: 35.3
click at [51, 126] on div "@pays-d-origine/p+ 25 26 27 28 29 30 31 32 33 34 35 36 37 38 39 40 41 42 43 44 …" at bounding box center [215, 178] width 367 height 241
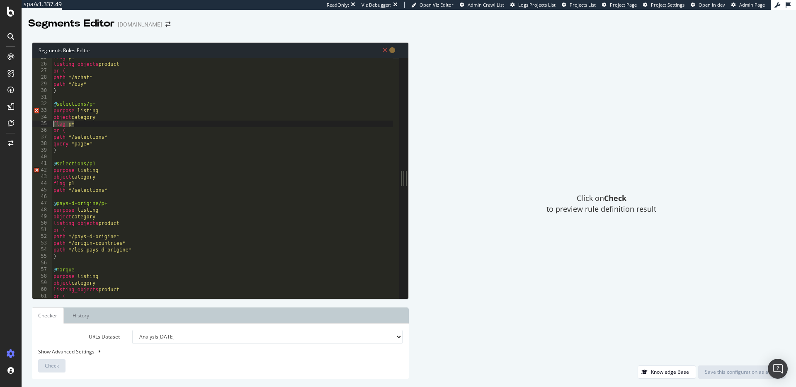
click at [109, 217] on div "flag p1 listing_objects product or ( path */achat* path */buy* ) @ selections/p…" at bounding box center [222, 181] width 341 height 254
click at [140, 225] on div "flag p1 listing_objects product or ( path */achat* path */buy* ) @ selections/p…" at bounding box center [222, 181] width 341 height 254
type textarea "listing_objects product"
paste textarea "flag p+"
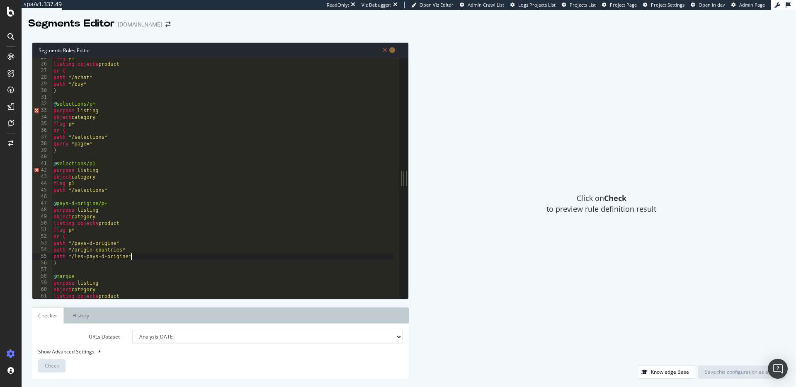
click at [140, 257] on div "flag p1 listing_objects product or ( path */achat* path */buy* ) @ selections/p…" at bounding box center [222, 181] width 341 height 254
type textarea "path */les-pays-d-origine*"
drag, startPoint x: 96, startPoint y: 143, endPoint x: 53, endPoint y: 142, distance: 43.1
click at [53, 142] on div "flag p1 listing_objects product or ( path */achat* path */buy* ) @ selections/p…" at bounding box center [222, 181] width 341 height 254
type textarea "query *page=*"
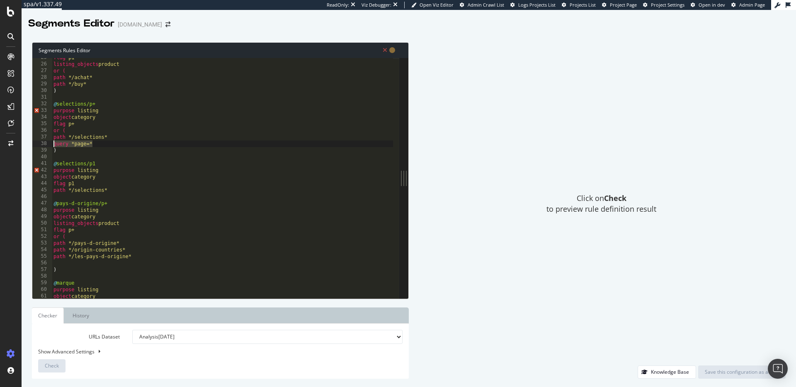
click at [78, 261] on div "flag p1 listing_objects product or ( path */achat* path */buy* ) @ selections/p…" at bounding box center [222, 181] width 341 height 254
paste textarea "query *page=*"
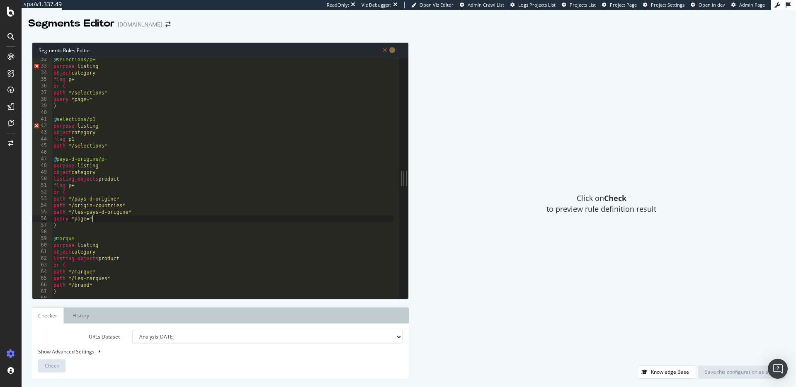
scroll to position [207, 0]
click at [75, 227] on div "@ selections/p+ purpose listing object category flag p+ or ( path */selections*…" at bounding box center [222, 183] width 341 height 254
type textarea ")"
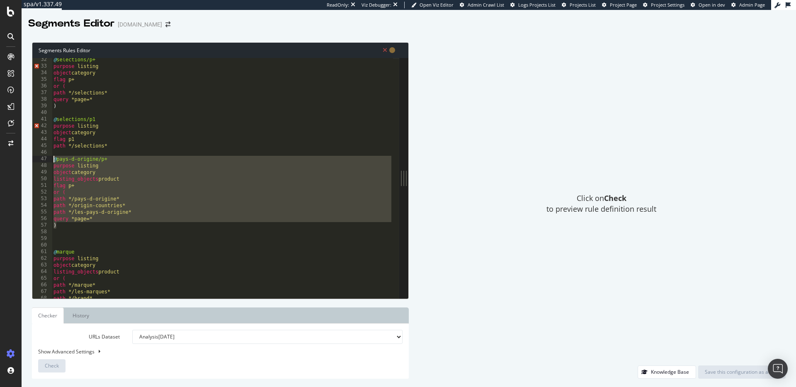
drag, startPoint x: 67, startPoint y: 224, endPoint x: 42, endPoint y: 161, distance: 67.4
click at [42, 161] on div "32 33 34 35 36 37 38 39 40 41 42 43 44 45 46 47 48 49 50 51 52 53 54 55 56 57 5…" at bounding box center [215, 178] width 367 height 241
type textarea "@pays-d-origine/p+ purpose listing"
click at [59, 238] on div "@ selections/p+ purpose listing object category flag p+ or ( path */selections*…" at bounding box center [222, 183] width 341 height 254
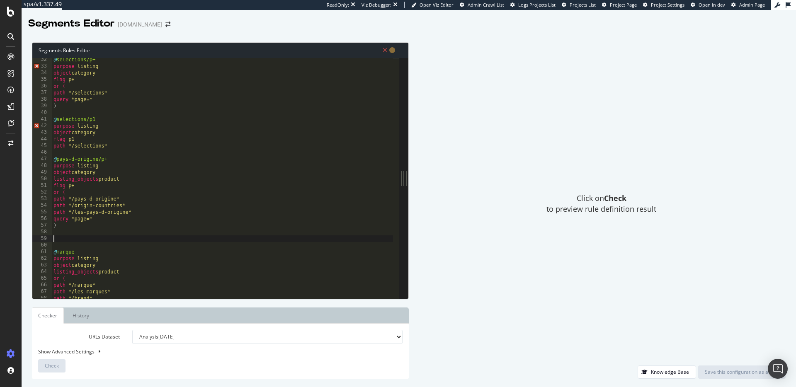
paste textarea ")"
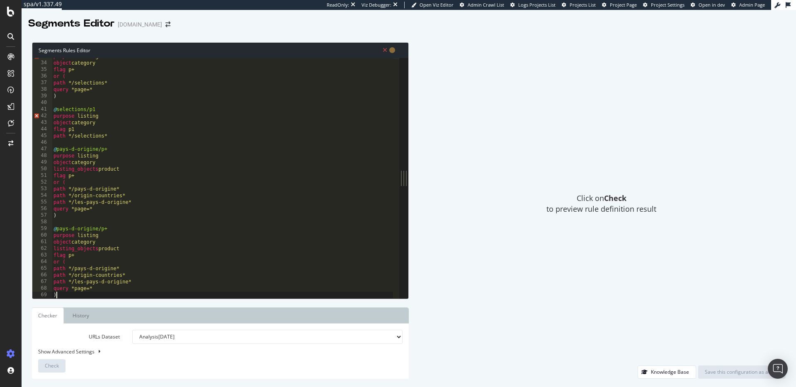
click at [110, 231] on div "purpose listing object category flag p+ or ( path */selections* query *page=* )…" at bounding box center [222, 180] width 341 height 254
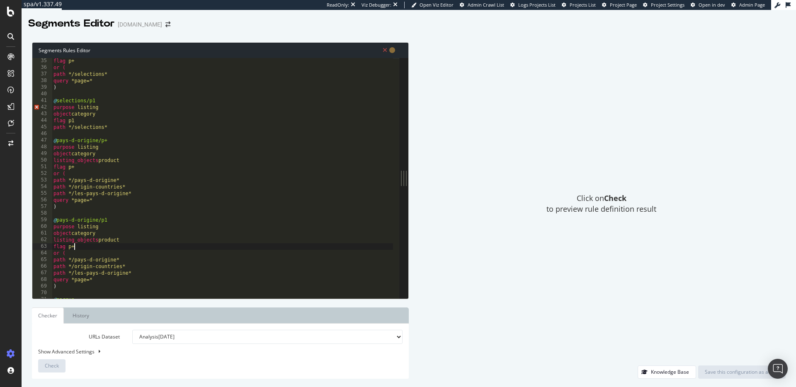
click at [85, 249] on div "flag p+ or ( path */selections* query *page=* ) @ selections/p1 purpose listing…" at bounding box center [222, 185] width 341 height 254
drag, startPoint x: 97, startPoint y: 279, endPoint x: 47, endPoint y: 278, distance: 50.2
click at [47, 278] on div "flag p1 35 36 37 38 39 40 41 42 43 44 45 46 47 48 49 50 51 52 53 54 55 56 57 58…" at bounding box center [215, 178] width 367 height 241
type textarea "query *page=*"
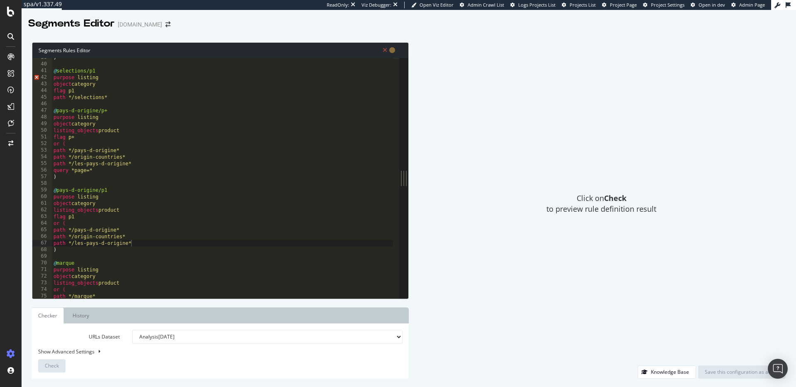
scroll to position [360, 0]
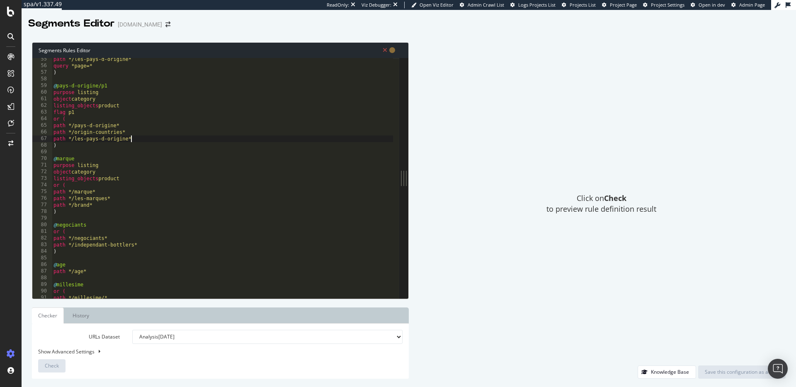
click at [91, 161] on div "path */les-pays-d-origine* query *page=* ) @ pays-d-origine/p1 purpose listing …" at bounding box center [222, 183] width 341 height 254
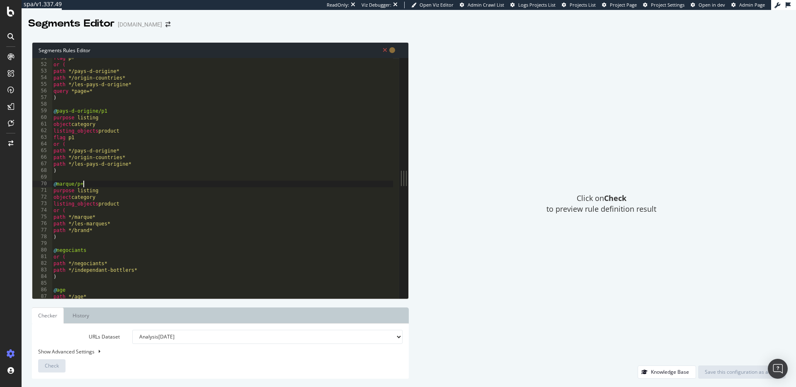
scroll to position [247, 0]
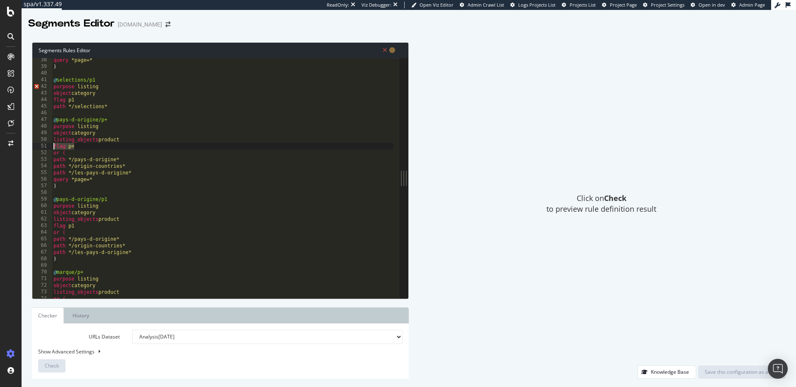
drag, startPoint x: 85, startPoint y: 145, endPoint x: 49, endPoint y: 146, distance: 35.7
click at [49, 146] on div "@marque/p+ 38 39 40 41 42 43 44 45 46 47 48 49 50 51 52 53 54 55 56 57 58 59 60…" at bounding box center [215, 178] width 367 height 241
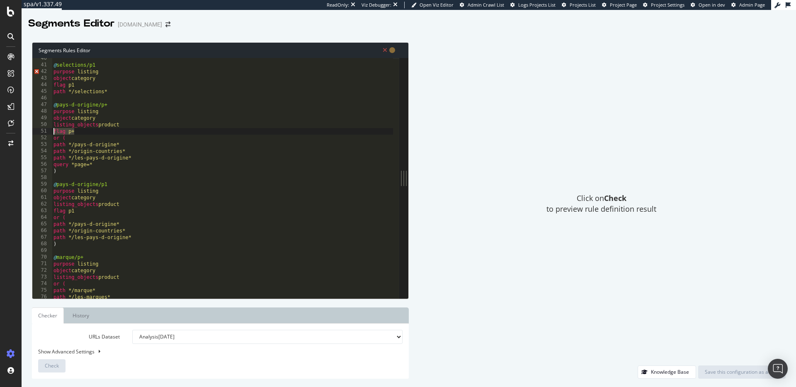
scroll to position [273, 0]
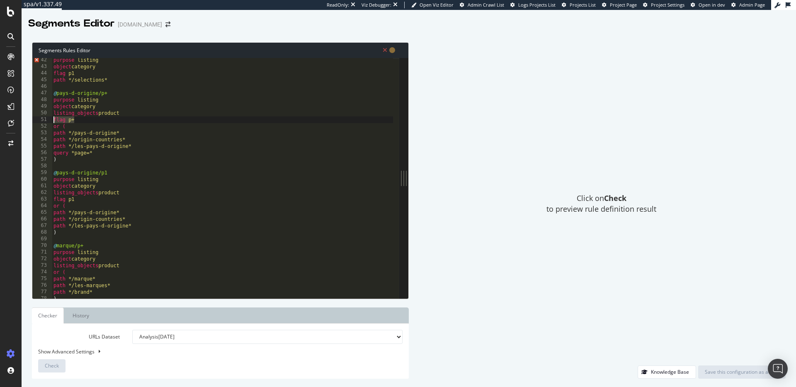
click at [132, 266] on div "purpose listing object category flag p1 path */selections* @ pays-d-origine/p+ …" at bounding box center [222, 184] width 341 height 254
type textarea "listing_objects product"
paste textarea "flag p+"
drag, startPoint x: 105, startPoint y: 154, endPoint x: 46, endPoint y: 153, distance: 58.9
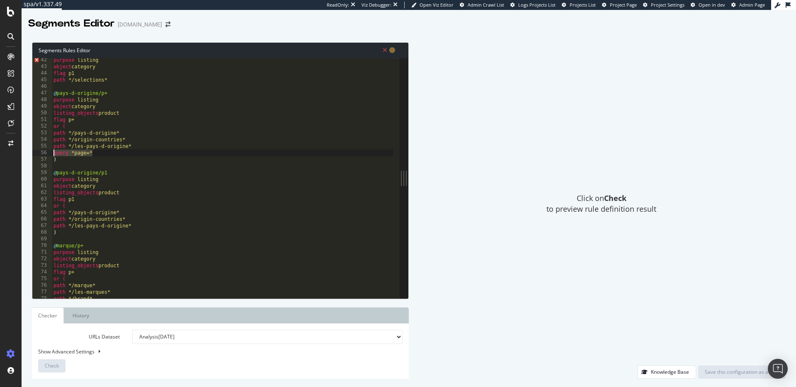
click at [46, 153] on div "flag p+ 42 43 44 45 46 47 48 49 50 51 52 53 54 55 56 57 58 59 60 61 62 63 64 65…" at bounding box center [215, 178] width 367 height 241
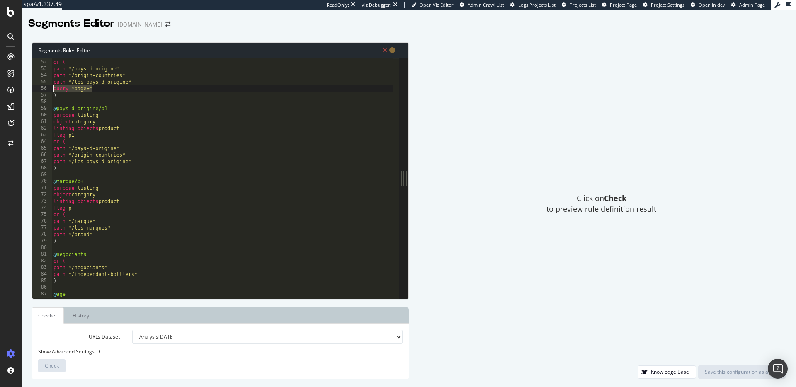
scroll to position [338, 0]
click at [103, 233] on div "flag p+ or ( path */pays-d-origine* path */origin-countries* path */les-pays-d-…" at bounding box center [222, 179] width 341 height 254
type textarea "path */brand*"
paste textarea "query *page=*"
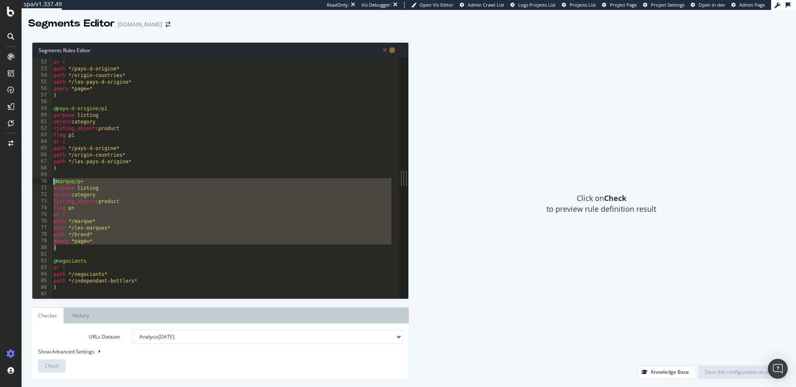
drag, startPoint x: 66, startPoint y: 249, endPoint x: 44, endPoint y: 184, distance: 68.7
click at [44, 184] on div "query *page=* 51 52 53 54 55 56 57 58 59 60 61 62 63 64 65 66 67 68 69 70 71 72…" at bounding box center [215, 178] width 367 height 241
type textarea "@marque/p+ purpose listing"
click at [61, 255] on div "flag p+ or ( path */pays-d-origine* path */origin-countries* path */les-pays-d-…" at bounding box center [222, 179] width 341 height 254
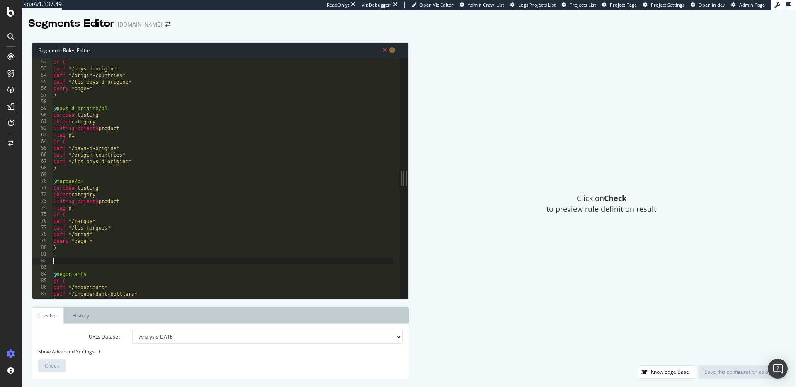
paste textarea ")"
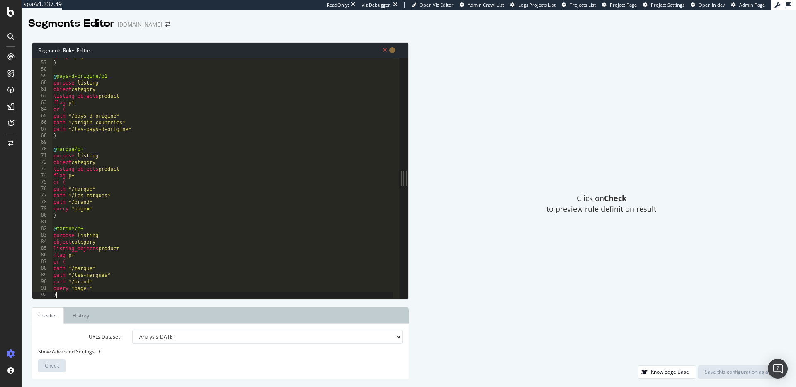
scroll to position [370, 0]
click at [88, 233] on div "query *page=* ) @ pays-d-origine/p1 purpose listing object category listing_obj…" at bounding box center [222, 180] width 341 height 254
click at [89, 229] on div "query *page=* ) @ pays-d-origine/p1 purpose listing object category listing_obj…" at bounding box center [222, 180] width 341 height 254
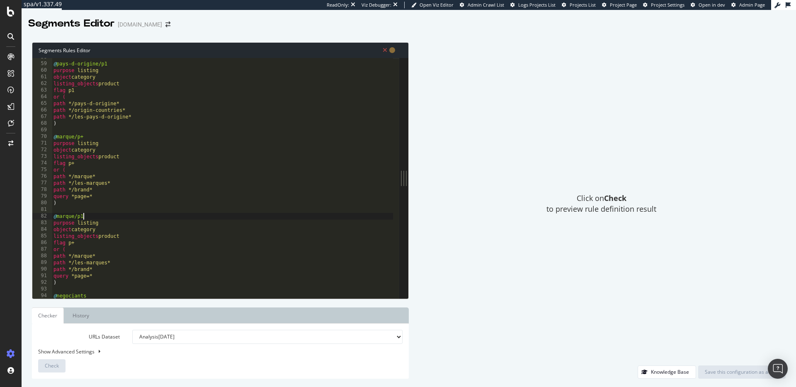
click at [82, 243] on div "@ pays-d-origine/p1 purpose listing object category listing_objects product fla…" at bounding box center [222, 181] width 341 height 254
drag, startPoint x: 109, startPoint y: 276, endPoint x: 47, endPoint y: 277, distance: 61.8
click at [47, 277] on div "flag p1 58 59 60 61 62 63 64 65 66 67 68 69 70 71 72 73 74 75 76 77 78 79 80 81…" at bounding box center [215, 178] width 367 height 241
type textarea "query *page=*"
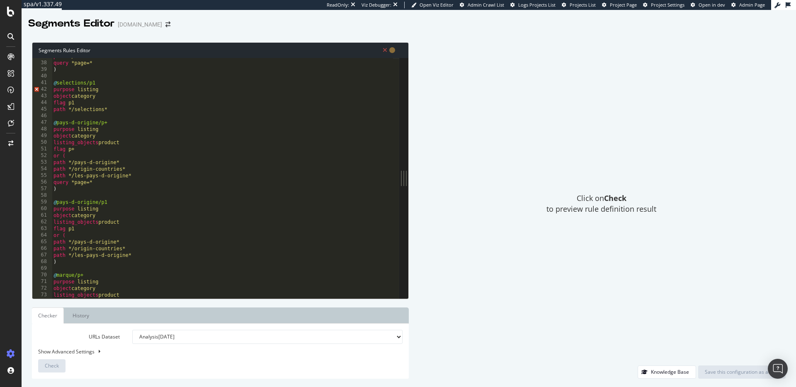
scroll to position [244, 0]
click at [53, 90] on div "path */selections* query *page=* ) @ selections/p1 purpose listing object categ…" at bounding box center [222, 180] width 341 height 254
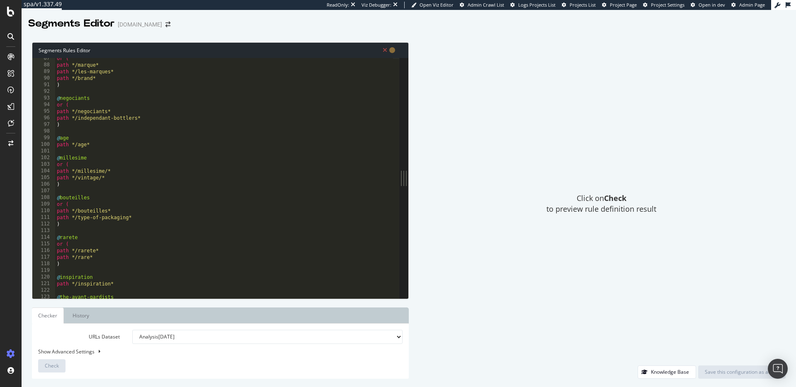
scroll to position [574, 0]
click at [74, 165] on div "or ( path */marque* path */les-marques* path */brand* ) @ negociants or ( path …" at bounding box center [224, 182] width 338 height 254
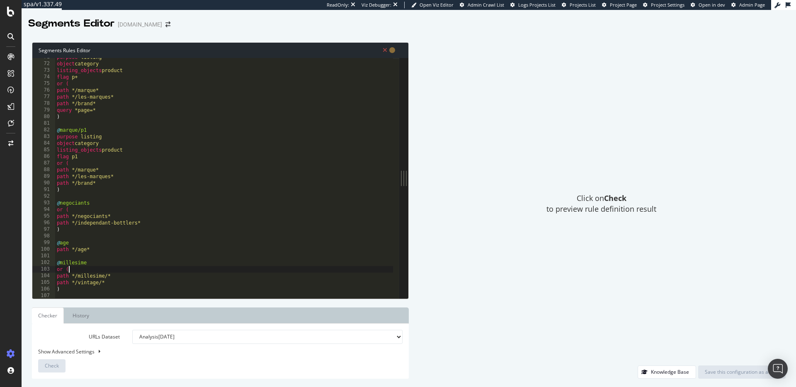
scroll to position [469, 0]
click at [100, 203] on div "purpose listing object category listing_objects product flag p+ or ( path */mar…" at bounding box center [224, 181] width 338 height 254
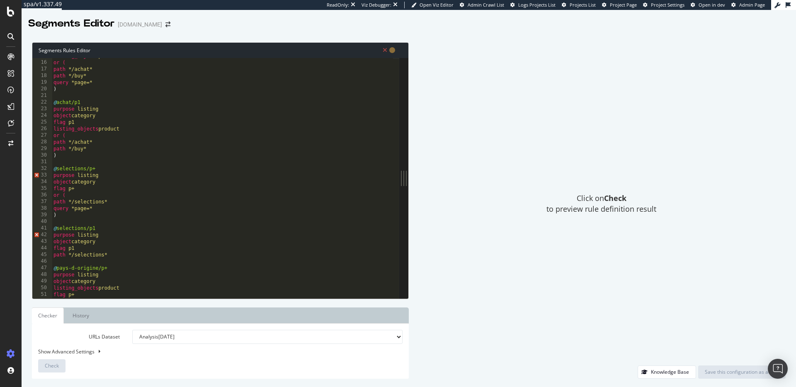
scroll to position [98, 0]
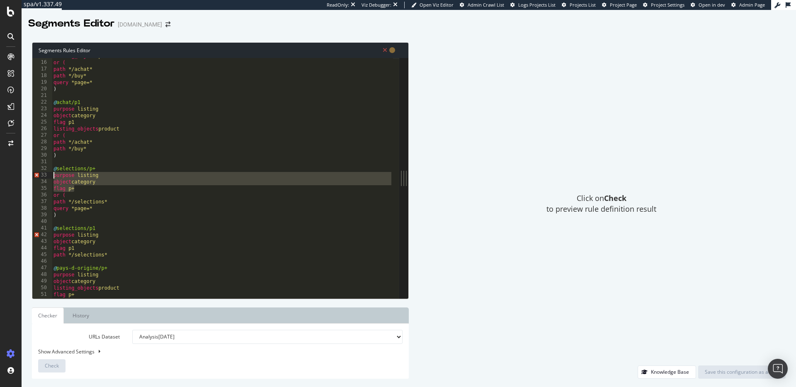
drag, startPoint x: 80, startPoint y: 191, endPoint x: 49, endPoint y: 178, distance: 34.0
click at [49, 178] on div "@negociants 15 16 17 18 19 20 21 22 23 24 25 26 27 28 29 30 31 32 33 34 35 36 3…" at bounding box center [215, 178] width 367 height 241
click at [76, 190] on div "listing_objects product or ( path */achat* path */buy* query *page=* ) @ achat/…" at bounding box center [222, 180] width 341 height 254
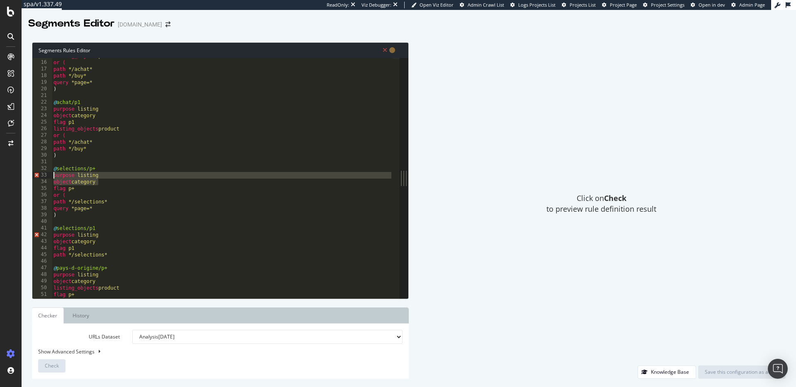
drag, startPoint x: 99, startPoint y: 184, endPoint x: 41, endPoint y: 176, distance: 58.1
click at [41, 176] on div "flag p+ 15 16 17 18 19 20 21 22 23 24 25 26 27 28 29 30 31 32 33 34 35 36 37 38…" at bounding box center [215, 178] width 367 height 241
type textarea "purpose listing object category"
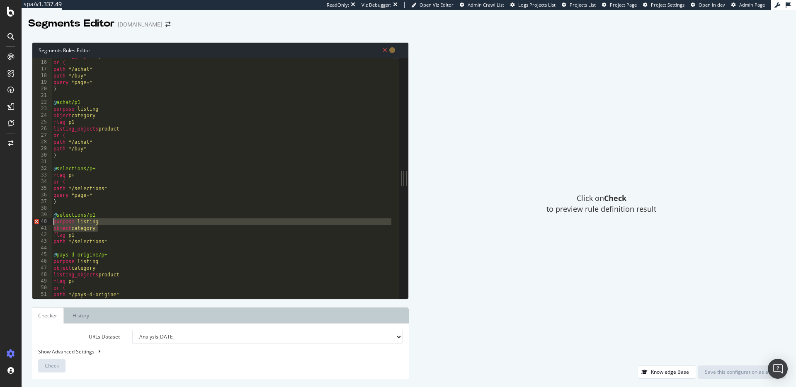
drag, startPoint x: 107, startPoint y: 227, endPoint x: 49, endPoint y: 222, distance: 57.4
click at [49, 222] on div "@selections/p+ 15 16 17 18 19 20 21 22 23 24 25 26 27 28 29 30 31 32 33 34 35 3…" at bounding box center [215, 178] width 367 height 241
type textarea "purpose listing object category"
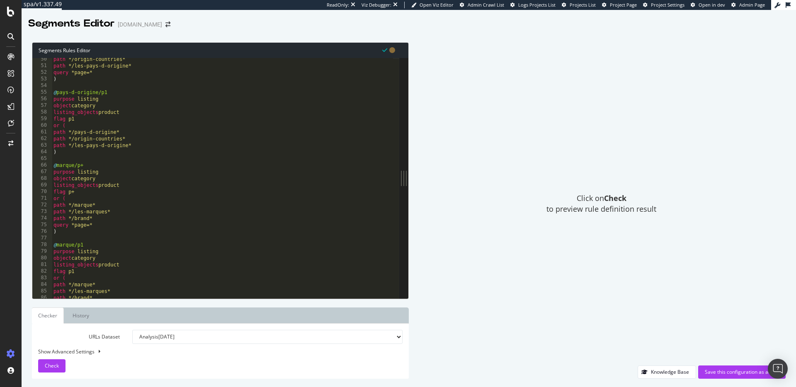
scroll to position [423, 0]
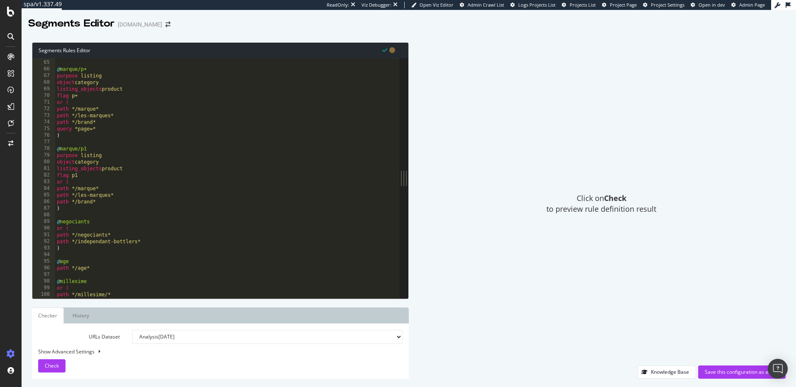
click at [111, 221] on div ") @ marque/p+ purpose listing object category listing_objects product flag p+ o…" at bounding box center [225, 180] width 341 height 254
type textarea "@negociants/p+"
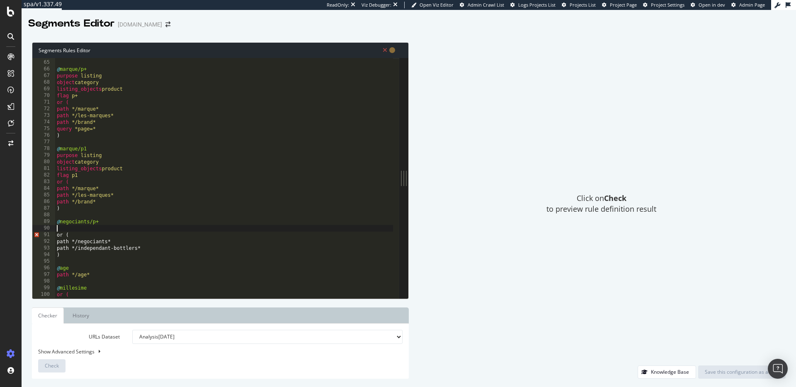
scroll to position [0, 0]
drag, startPoint x: 80, startPoint y: 97, endPoint x: 57, endPoint y: 95, distance: 23.3
click at [57, 95] on div ") @ marque/p+ purpose listing object category listing_objects product flag p+ o…" at bounding box center [224, 180] width 338 height 254
type textarea "flag p+"
click at [66, 228] on div ") @ marque/p+ purpose listing object category listing_objects product flag p+ o…" at bounding box center [224, 180] width 338 height 254
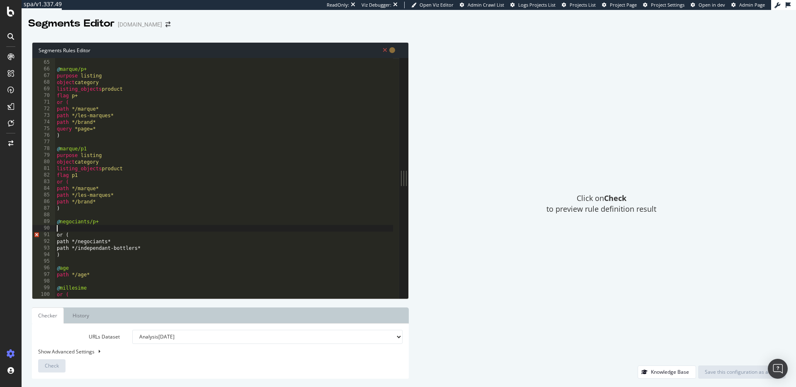
paste textarea "flag p+"
click at [69, 251] on div ") @ marque/p+ purpose listing object category listing_objects product flag p+ o…" at bounding box center [224, 180] width 338 height 254
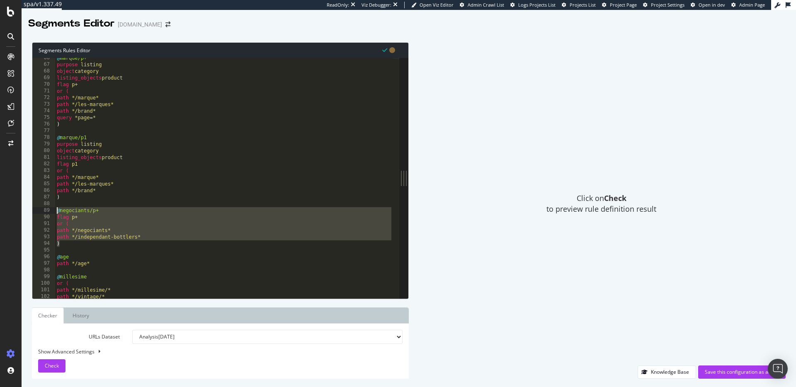
drag, startPoint x: 68, startPoint y: 246, endPoint x: 51, endPoint y: 209, distance: 39.5
click at [51, 209] on div "path */independant-bottlers* 66 67 68 69 70 71 72 73 74 75 76 77 78 79 80 81 82…" at bounding box center [215, 178] width 367 height 241
type textarea "@negociants/p+ flag p+"
click at [77, 248] on div "@ marque/p+ purpose listing object category listing_objects product flag p+ or …" at bounding box center [224, 182] width 338 height 254
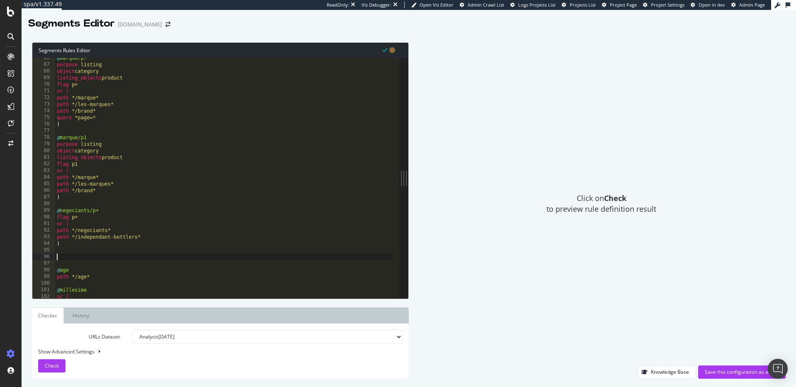
paste textarea ")"
click at [107, 258] on div "@ marque/p+ purpose listing object category listing_objects product flag p+ or …" at bounding box center [224, 182] width 338 height 254
click at [102, 265] on div "@ marque/p+ purpose listing object category listing_objects product flag p+ or …" at bounding box center [224, 182] width 338 height 254
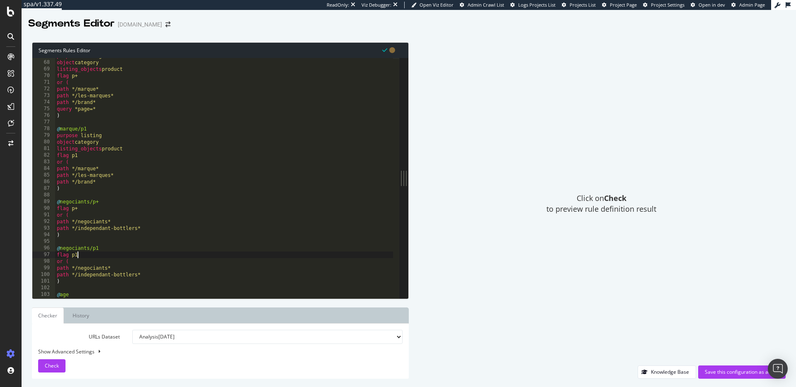
click at [152, 226] on div "purpose listing object category listing_objects product flag p+ or ( path */mar…" at bounding box center [224, 180] width 338 height 254
drag, startPoint x: 57, startPoint y: 110, endPoint x: 105, endPoint y: 109, distance: 47.3
click at [105, 109] on div "purpose listing object category listing_objects product flag p+ or ( path */mar…" at bounding box center [224, 180] width 338 height 254
click at [153, 231] on div "purpose listing object category listing_objects product flag p+ or ( path */mar…" at bounding box center [224, 180] width 338 height 254
type textarea "path */independant-bottlers*"
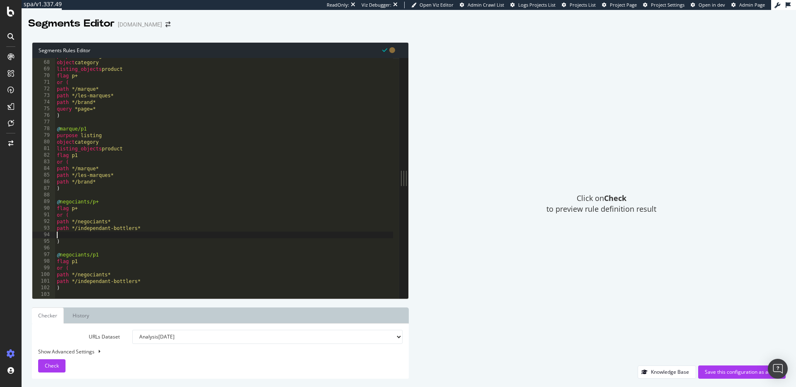
scroll to position [0, 0]
paste textarea "query *page=*"
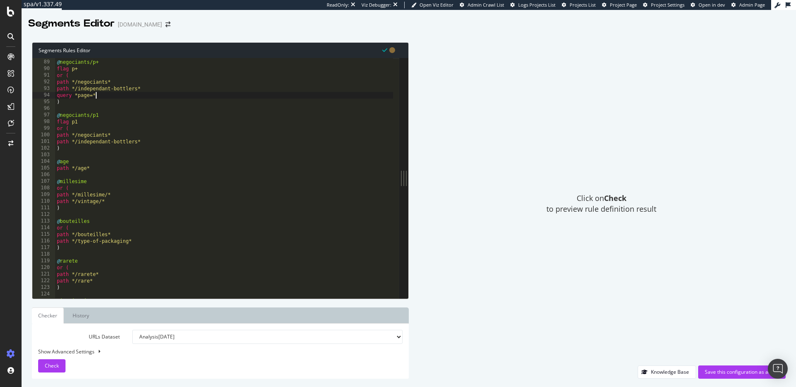
scroll to position [583, 0]
click at [85, 171] on div "@ negociants/p+ flag p+ or ( path */negociants* path */independant-bottlers* qu…" at bounding box center [224, 179] width 338 height 254
type textarea "path */age*"
click at [75, 178] on div "@ negociants/p+ flag p+ or ( path */negociants* path */independant-bottlers* qu…" at bounding box center [224, 179] width 338 height 254
click at [85, 165] on div "@ negociants/p+ flag p+ or ( path */negociants* path */independant-bottlers* qu…" at bounding box center [224, 179] width 338 height 254
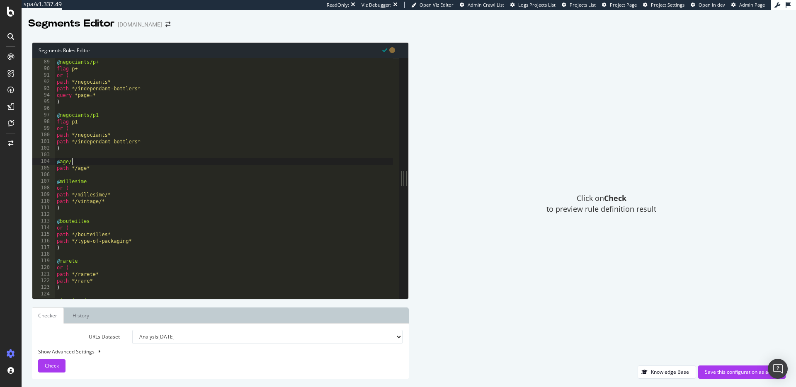
scroll to position [0, 1]
type textarea "@age/p+"
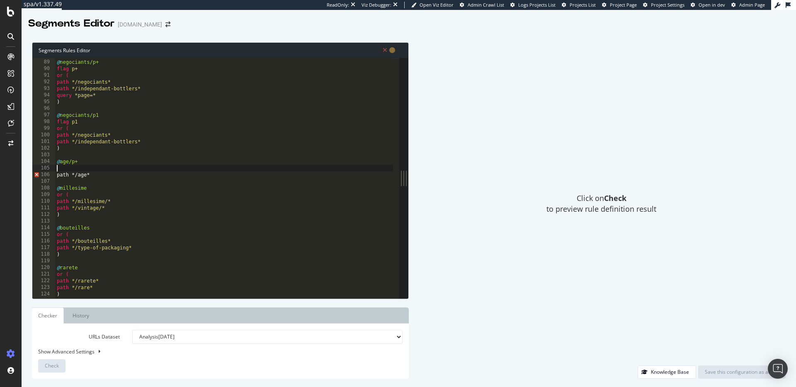
scroll to position [0, 0]
drag, startPoint x: 83, startPoint y: 70, endPoint x: 44, endPoint y: 67, distance: 39.1
click at [44, 67] on div "88 89 90 91 92 93 94 95 96 97 98 99 100 101 102 103 104 105 106 107 108 109 110…" at bounding box center [215, 178] width 367 height 241
type textarea "flag p+"
click at [66, 168] on div "@ negociants/p+ flag p+ or ( path */negociants* path */independant-bottlers* qu…" at bounding box center [224, 179] width 338 height 254
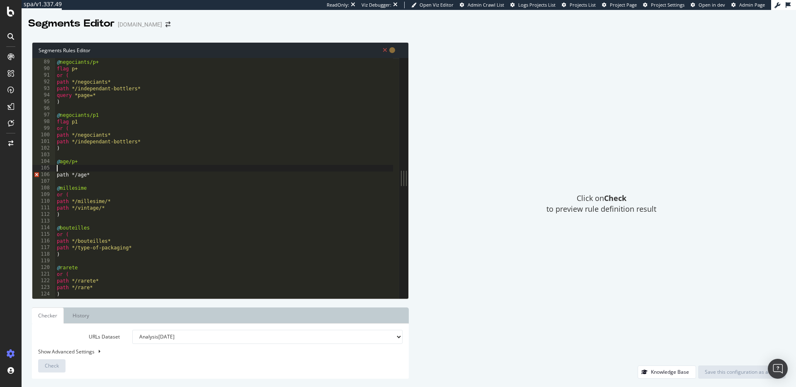
paste textarea "flag p+"
type textarea "flag p+"
click at [107, 182] on div "@ negociants/p+ flag p+ or ( path */negociants* path */independant-bottlers* qu…" at bounding box center [224, 179] width 338 height 254
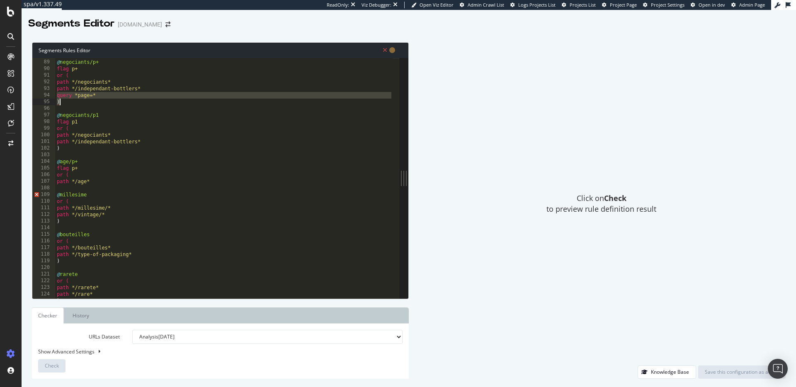
drag, startPoint x: 56, startPoint y: 95, endPoint x: 63, endPoint y: 102, distance: 9.7
click at [63, 102] on div "@ negociants/p+ flag p+ or ( path */negociants* path */independant-bottlers* qu…" at bounding box center [224, 179] width 338 height 254
click at [97, 180] on div "@ negociants/p+ flag p+ or ( path */negociants* path */independant-bottlers* qu…" at bounding box center [224, 179] width 338 height 254
type textarea "path */age*"
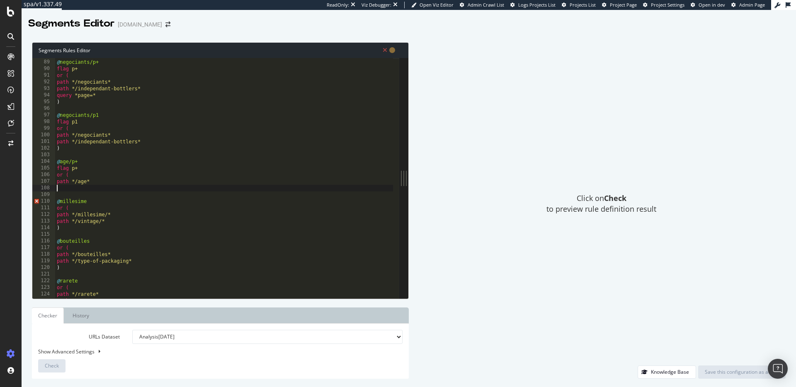
paste textarea ")"
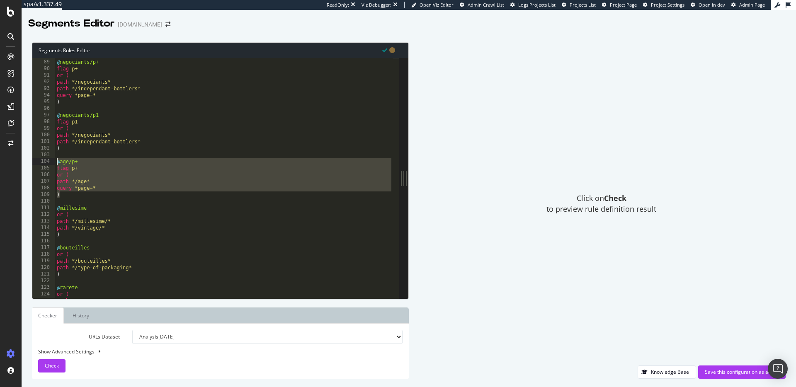
drag, startPoint x: 65, startPoint y: 197, endPoint x: 53, endPoint y: 161, distance: 37.1
click at [53, 161] on div ") 88 89 90 91 92 93 94 95 96 97 98 99 100 101 102 103 104 105 106 107 108 109 1…" at bounding box center [215, 178] width 367 height 241
type textarea "@age/p+ flag p+"
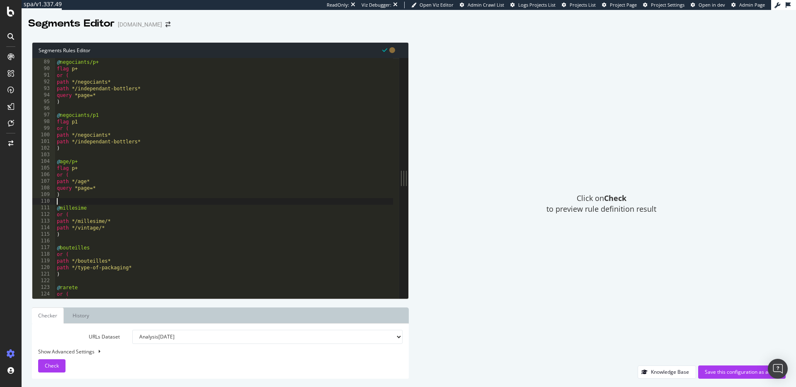
click at [63, 200] on div "@ negociants/p+ flag p+ or ( path */negociants* path */independant-bottlers* qu…" at bounding box center [224, 179] width 338 height 254
paste textarea ")"
click at [80, 208] on div "@ negociants/p+ flag p+ or ( path */negociants* path */independant-bottlers* qu…" at bounding box center [224, 179] width 338 height 254
click at [90, 212] on div "@ negociants/p+ flag p+ or ( path */negociants* path */independant-bottlers* qu…" at bounding box center [224, 179] width 338 height 254
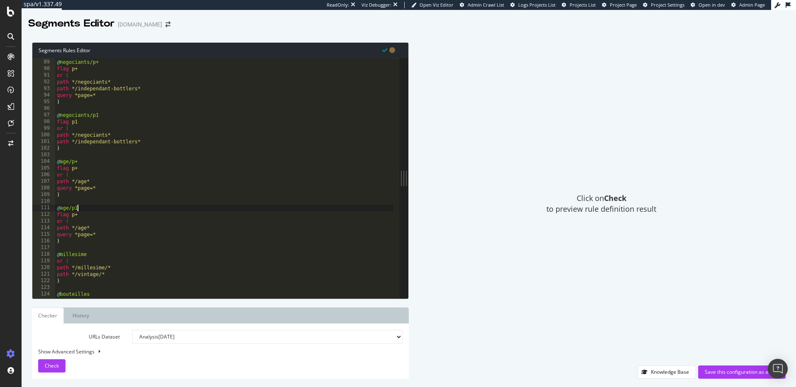
click at [90, 214] on div "@ negociants/p+ flag p+ or ( path */negociants* path */independant-bottlers* qu…" at bounding box center [224, 179] width 338 height 254
drag, startPoint x: 66, startPoint y: 241, endPoint x: 53, endPoint y: 233, distance: 14.5
click at [53, 233] on div "flag p1 88 89 90 91 92 93 94 95 96 97 98 99 100 101 102 103 104 105 106 107 108…" at bounding box center [215, 178] width 367 height 241
type textarea "query *page=* )"
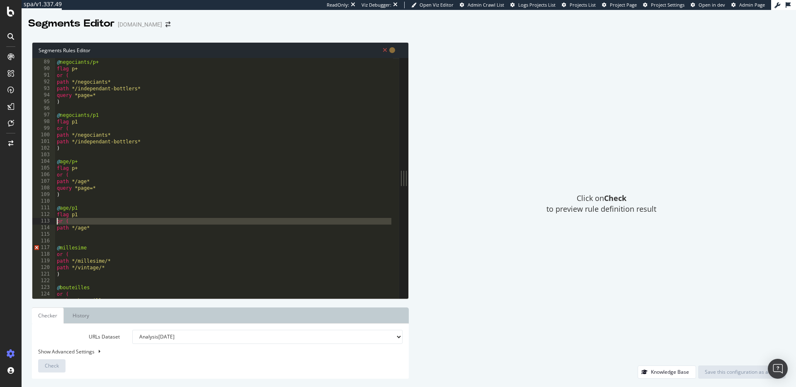
drag, startPoint x: 57, startPoint y: 230, endPoint x: 56, endPoint y: 223, distance: 7.2
click at [56, 223] on div "@ negociants/p+ flag p+ or ( path */negociants* path */independant-bottlers* qu…" at bounding box center [224, 179] width 338 height 254
type textarea "path */age*"
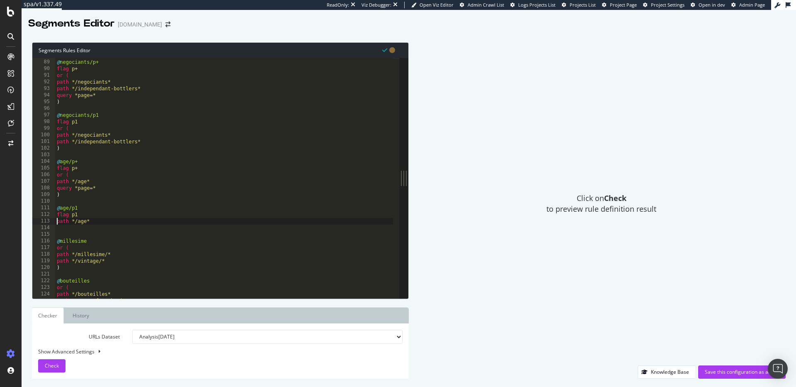
click at [73, 232] on div "@ negociants/p+ flag p+ or ( path */negociants* path */independant-bottlers* qu…" at bounding box center [224, 179] width 338 height 254
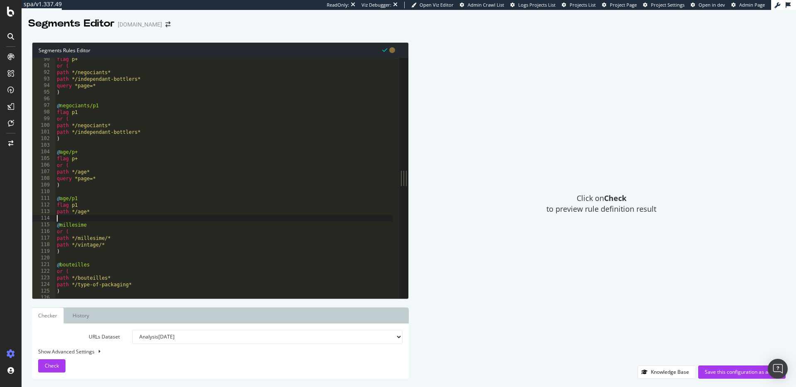
scroll to position [657, 0]
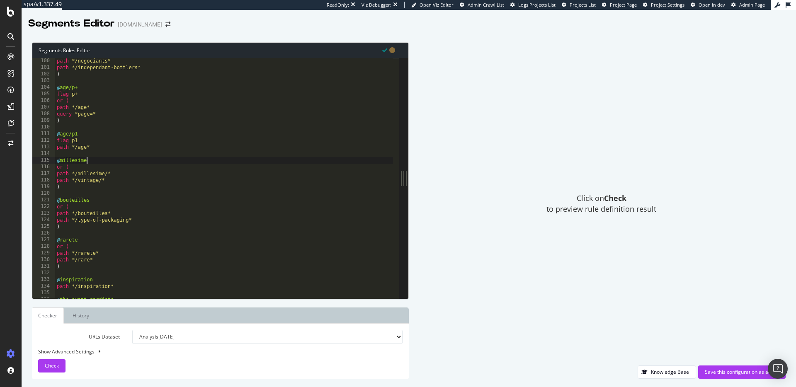
click at [98, 162] on div "path */negociants* path */independant-bottlers* ) @ age/p+ flag p+ or ( path */…" at bounding box center [224, 185] width 338 height 254
type textarea "@millesime/p+"
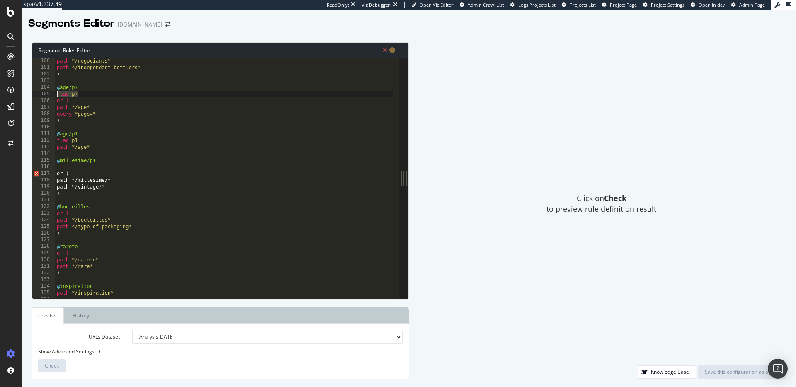
drag, startPoint x: 84, startPoint y: 95, endPoint x: 51, endPoint y: 92, distance: 33.7
click at [51, 92] on div "100 101 102 103 104 105 106 107 108 109 110 111 112 113 114 115 116 117 118 119…" at bounding box center [215, 178] width 367 height 241
type textarea "flag p+"
click at [69, 166] on div "path */negociants* path */independant-bottlers* ) @ age/p+ flag p+ or ( path */…" at bounding box center [224, 185] width 338 height 254
paste textarea "flag p+"
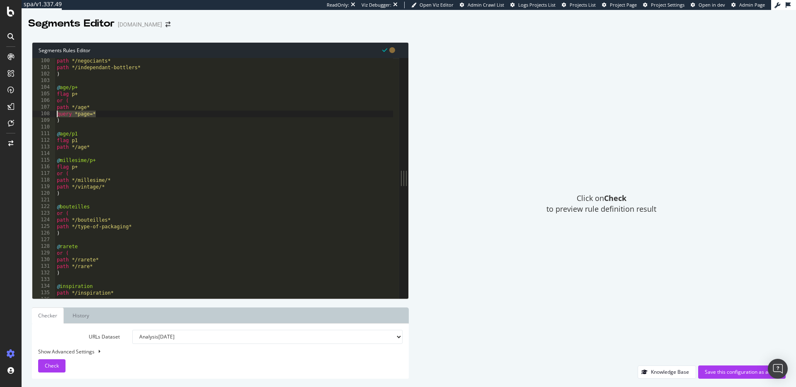
drag, startPoint x: 98, startPoint y: 115, endPoint x: 43, endPoint y: 114, distance: 55.6
click at [43, 114] on div "flag p+ 100 101 102 103 104 105 106 107 108 109 110 111 112 113 114 115 116 117…" at bounding box center [215, 178] width 367 height 241
click at [108, 186] on div "path */negociants* path */independant-bottlers* ) @ age/p+ flag p+ or ( path */…" at bounding box center [224, 185] width 338 height 254
type textarea "path */vintage/*"
paste textarea "query *page=*"
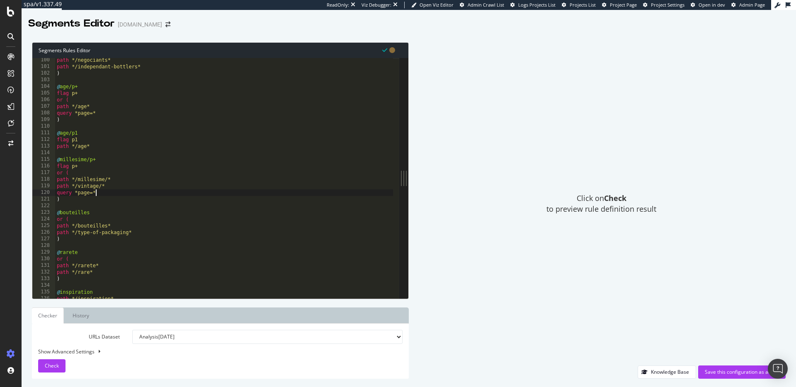
scroll to position [667, 0]
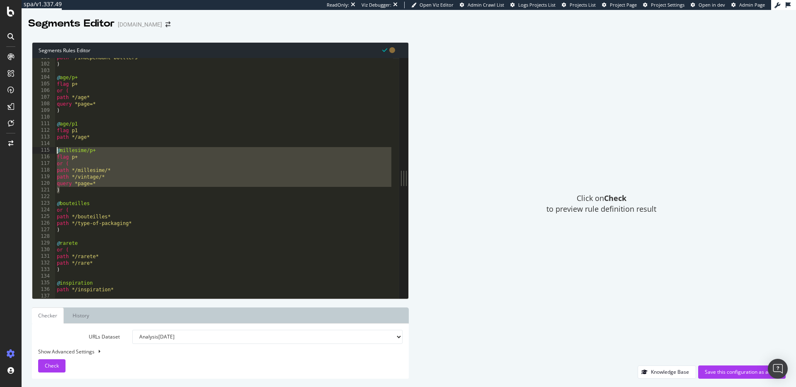
drag, startPoint x: 68, startPoint y: 192, endPoint x: 50, endPoint y: 149, distance: 46.4
click at [50, 149] on div "query *page=* 101 102 103 104 105 106 107 108 109 110 111 112 113 114 115 116 1…" at bounding box center [215, 178] width 367 height 241
type textarea "@millesime/p+ flag p+"
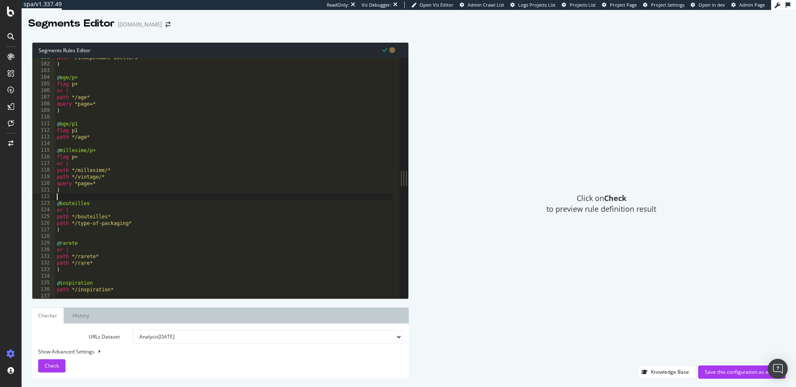
click at [71, 197] on div "path */independant-bottlers* ) @ age/p+ flag p+ or ( path */age* query *page=* …" at bounding box center [224, 181] width 338 height 254
paste textarea ")"
click at [103, 202] on div "path */independant-bottlers* ) @ age/p+ flag p+ or ( path */age* query *page=* …" at bounding box center [224, 181] width 338 height 254
click at [100, 208] on div "path */independant-bottlers* ) @ age/p+ flag p+ or ( path */age* query *page=* …" at bounding box center [224, 181] width 338 height 254
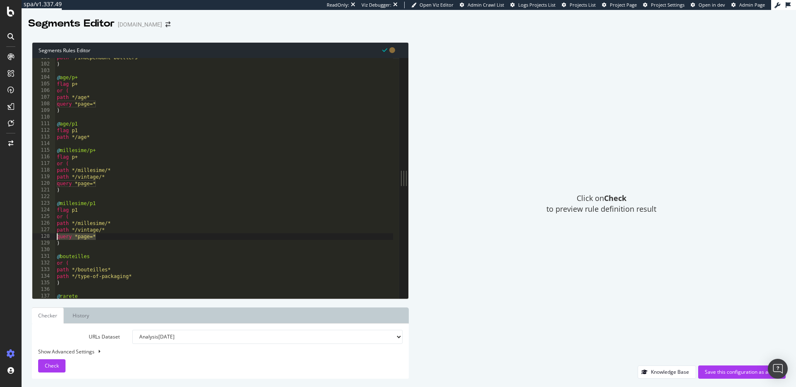
drag, startPoint x: 106, startPoint y: 235, endPoint x: 39, endPoint y: 238, distance: 67.7
click at [39, 238] on div "flag p1 101 102 103 104 105 106 107 108 109 110 111 112 113 114 115 116 117 118…" at bounding box center [215, 178] width 367 height 241
type textarea "query *page=*"
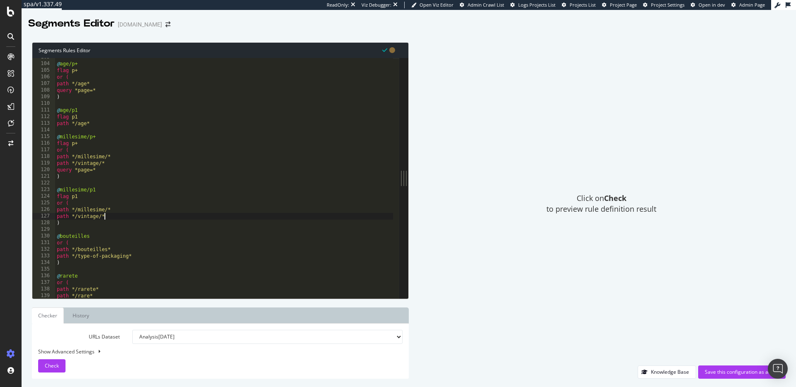
scroll to position [745, 0]
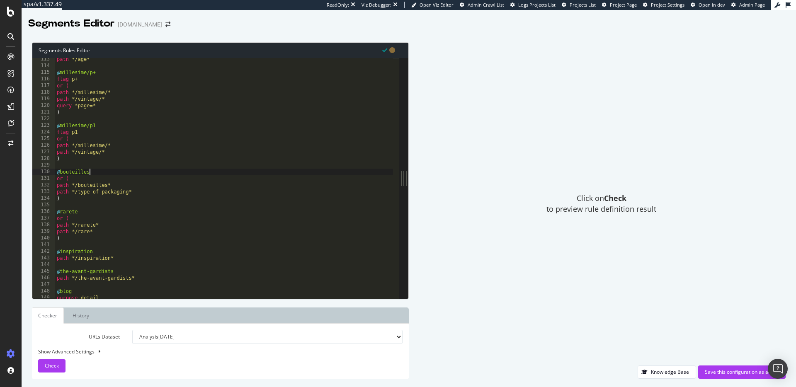
click at [101, 172] on div "path */age* @ millesime/p+ flag p+ or ( path */millesime/* path */vintage/* que…" at bounding box center [224, 183] width 338 height 254
type textarea "@bouteilles/p+"
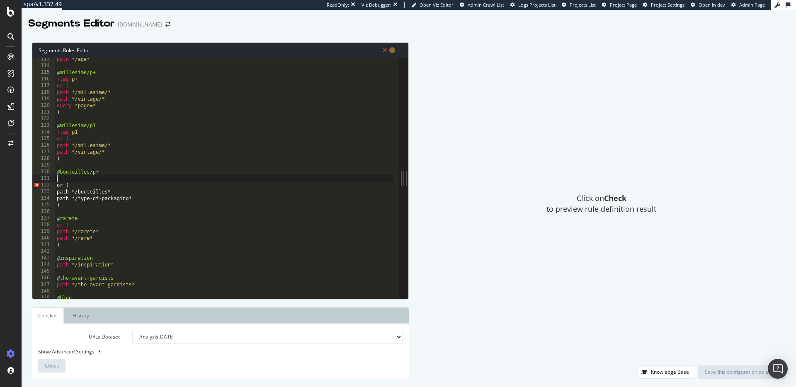
scroll to position [0, 0]
drag, startPoint x: 90, startPoint y: 78, endPoint x: 44, endPoint y: 80, distance: 46.1
click at [44, 80] on div "113 114 115 116 117 118 119 120 121 122 123 124 125 126 127 128 129 130 131 132…" at bounding box center [215, 178] width 367 height 241
type textarea "flag p+"
click at [65, 178] on div "path */age* @ millesime/p+ flag p+ or ( path */millesime/* path */vintage/* que…" at bounding box center [224, 183] width 338 height 254
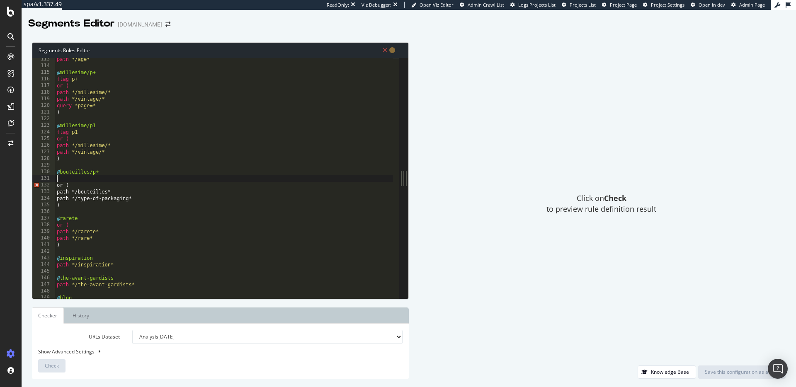
paste textarea "flag p+"
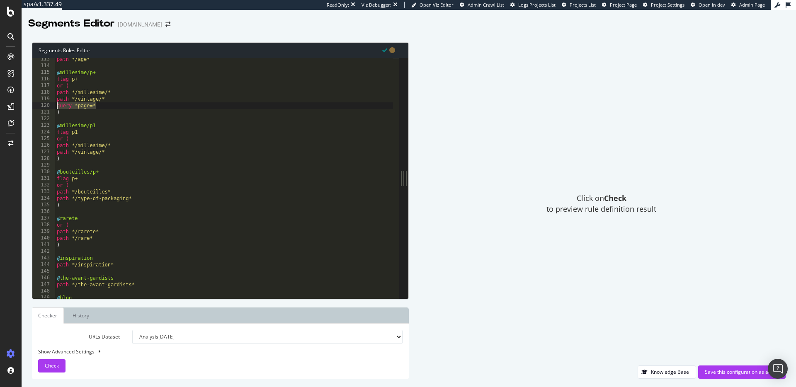
drag, startPoint x: 100, startPoint y: 105, endPoint x: 44, endPoint y: 105, distance: 56.4
click at [44, 105] on div "flag p+ 113 114 115 116 117 118 119 120 121 122 123 124 125 126 127 128 129 130…" at bounding box center [215, 178] width 367 height 241
click at [135, 198] on div "path */age* @ millesime/p+ flag p+ or ( path */millesime/* path */vintage/* que…" at bounding box center [224, 183] width 338 height 254
type textarea "path */type-of-packaging*"
paste textarea "query *page=*"
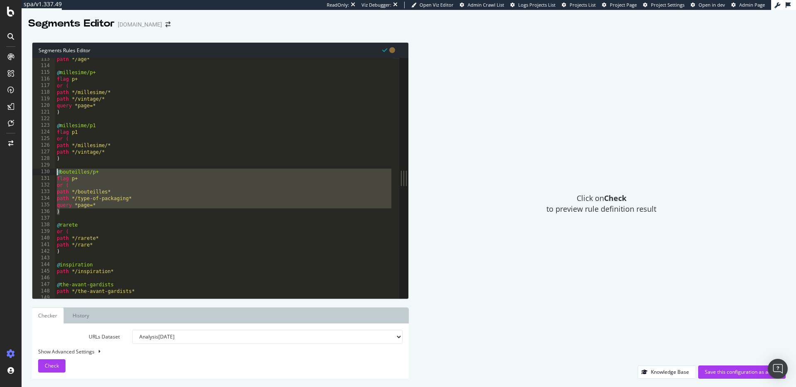
drag, startPoint x: 72, startPoint y: 214, endPoint x: 49, endPoint y: 172, distance: 47.9
click at [49, 172] on div "query *page=* 113 114 115 116 117 118 119 120 121 122 123 124 125 126 127 128 1…" at bounding box center [215, 178] width 367 height 241
type textarea "@bouteilles/p+ flag p+"
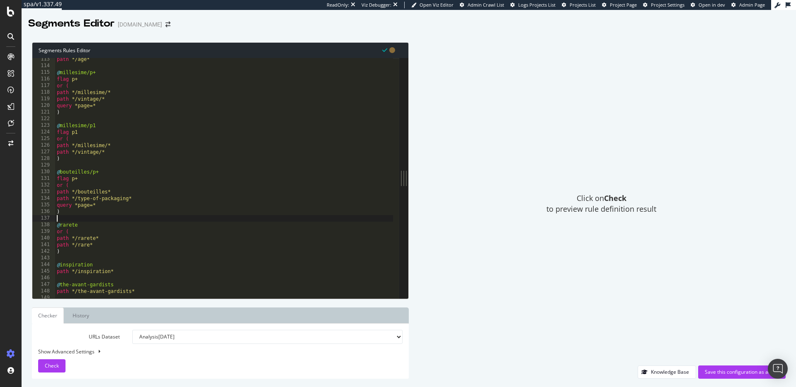
click at [69, 221] on div "path */age* @ millesime/p+ flag p+ or ( path */millesime/* path */vintage/* que…" at bounding box center [224, 183] width 338 height 254
paste textarea ")"
click at [103, 226] on div "path */age* @ millesime/p+ flag p+ or ( path */millesime/* path */vintage/* que…" at bounding box center [224, 183] width 338 height 254
click at [100, 232] on div "path */age* @ millesime/p+ flag p+ or ( path */millesime/* path */vintage/* que…" at bounding box center [224, 183] width 338 height 254
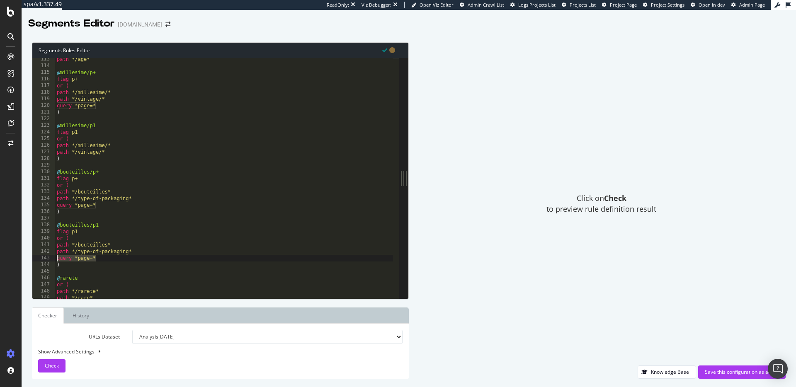
drag, startPoint x: 114, startPoint y: 260, endPoint x: 45, endPoint y: 255, distance: 69.8
click at [45, 255] on div "flag p1 113 114 115 116 117 118 119 120 121 122 123 124 125 126 127 128 129 130…" at bounding box center [215, 178] width 367 height 241
type textarea "query *page=*"
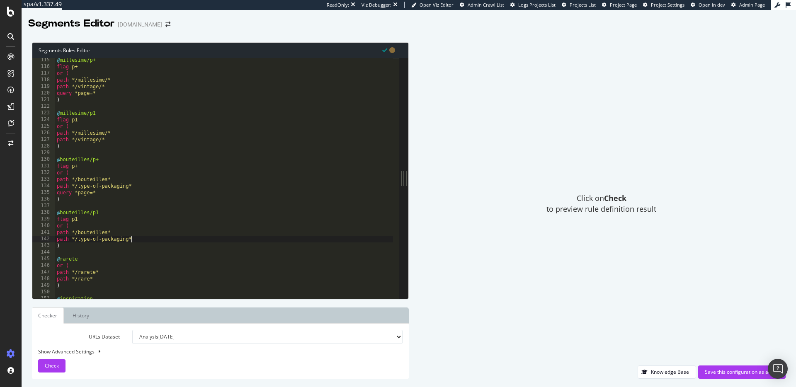
scroll to position [829, 0]
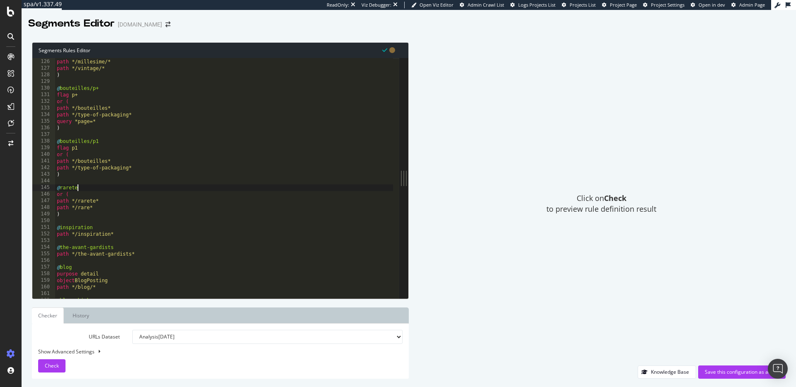
click at [86, 189] on div "or ( path */millesime/* path */vintage/* ) @ bouteilles/p+ flag p+ or ( path */…" at bounding box center [224, 179] width 338 height 254
type textarea "@rarete/p+"
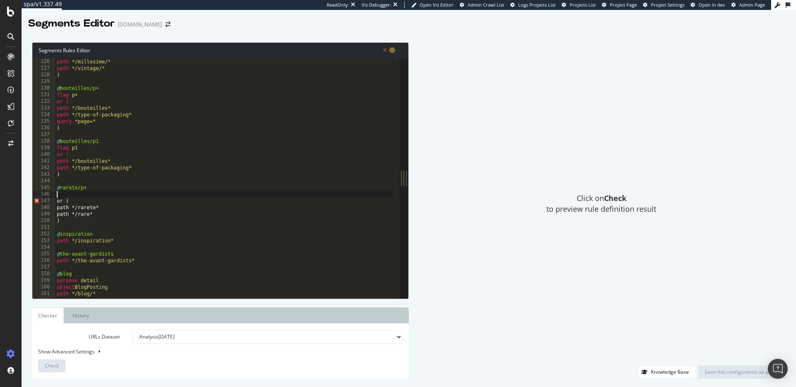
scroll to position [0, 0]
drag, startPoint x: 82, startPoint y: 96, endPoint x: 51, endPoint y: 95, distance: 31.5
click at [51, 95] on div "125 126 127 128 129 130 131 132 133 134 135 136 137 138 139 140 141 142 143 144…" at bounding box center [215, 178] width 367 height 241
type textarea "flag p+"
click at [83, 193] on div "or ( path */millesime/* path */vintage/* ) @ bouteilles/p+ flag p+ or ( path */…" at bounding box center [224, 179] width 338 height 254
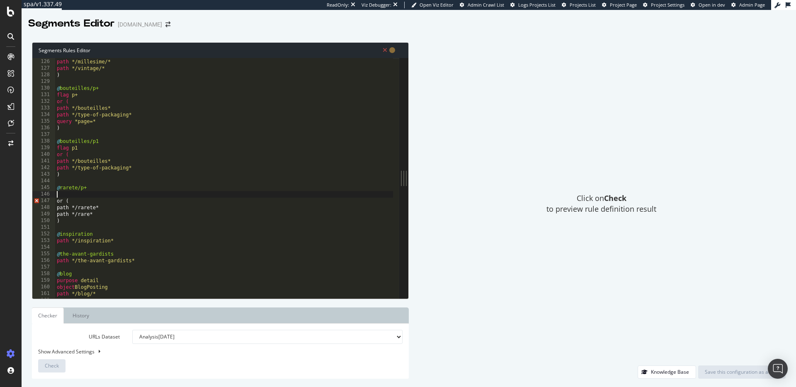
paste textarea "flag p+"
drag, startPoint x: 103, startPoint y: 122, endPoint x: 51, endPoint y: 121, distance: 52.3
click at [51, 121] on div "flag p+ 125 126 127 128 129 130 131 132 133 134 135 136 137 138 139 140 141 142…" at bounding box center [215, 178] width 367 height 241
click at [104, 210] on div "or ( path */millesime/* path */vintage/* ) @ bouteilles/p+ flag p+ or ( path */…" at bounding box center [224, 179] width 338 height 254
click at [105, 214] on div "or ( path */millesime/* path */vintage/* ) @ bouteilles/p+ flag p+ or ( path */…" at bounding box center [224, 179] width 338 height 254
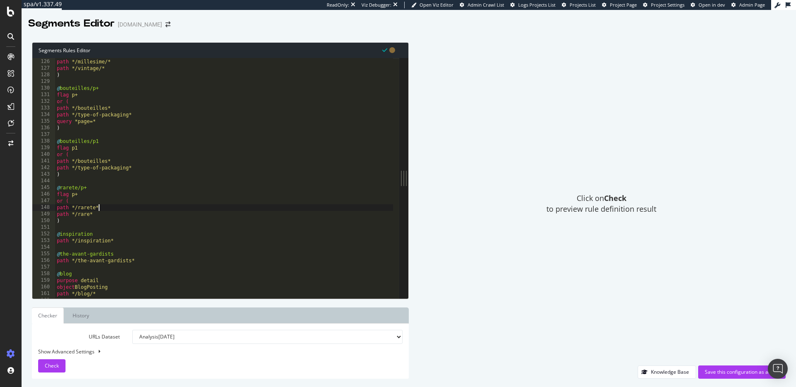
type textarea "path */rare*"
paste textarea "query *page=*"
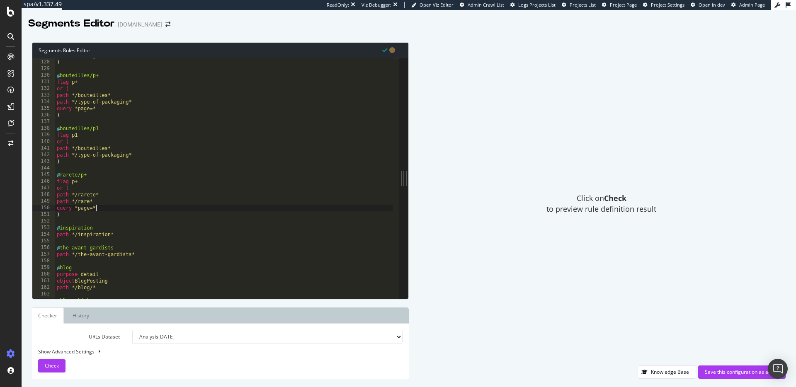
scroll to position [904, 0]
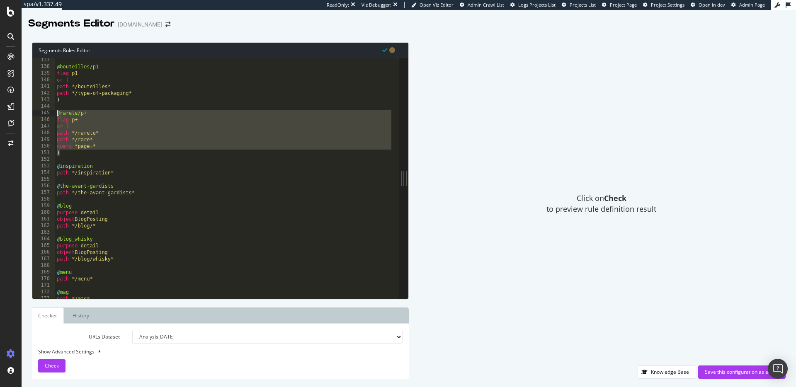
drag, startPoint x: 63, startPoint y: 152, endPoint x: 53, endPoint y: 115, distance: 38.3
click at [53, 115] on div "query *page=* 137 138 139 140 141 142 143 144 145 146 147 148 149 150 151 152 1…" at bounding box center [215, 178] width 367 height 241
type textarea "@rarete/p+ flag p+"
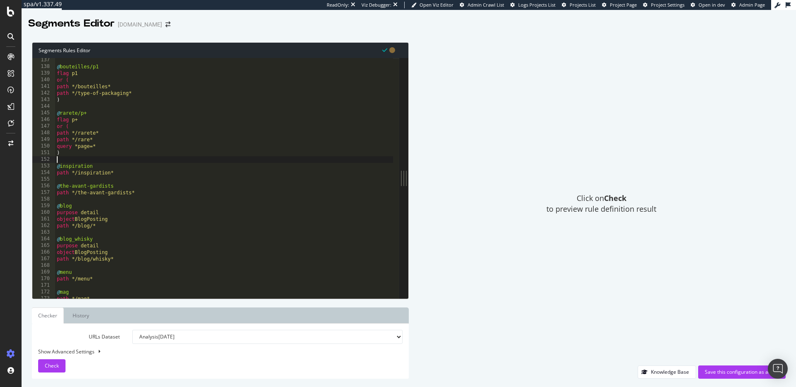
click at [73, 160] on div "@ bouteilles/p1 flag p1 or ( path */bouteilles* path */type-of-packaging* ) @ r…" at bounding box center [224, 184] width 338 height 254
paste textarea ")"
type textarea ")"
click at [92, 170] on div "@ bouteilles/p1 flag p1 or ( path */bouteilles* path */type-of-packaging* ) @ r…" at bounding box center [224, 184] width 338 height 254
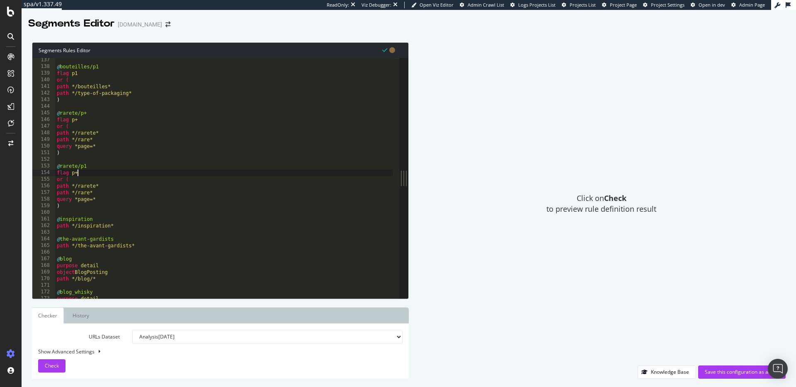
click at [93, 175] on div "@ bouteilles/p1 flag p1 or ( path */bouteilles* path */type-of-packaging* ) @ r…" at bounding box center [224, 184] width 338 height 254
drag, startPoint x: 97, startPoint y: 199, endPoint x: 54, endPoint y: 198, distance: 43.5
click at [54, 198] on div "flag p1 137 138 139 140 141 142 143 144 145 146 147 148 149 150 151 152 153 154…" at bounding box center [215, 178] width 367 height 241
type textarea "query *page=*"
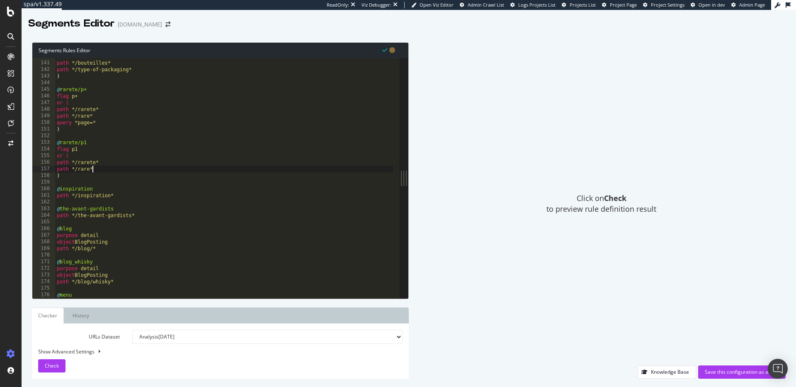
scroll to position [1002, 0]
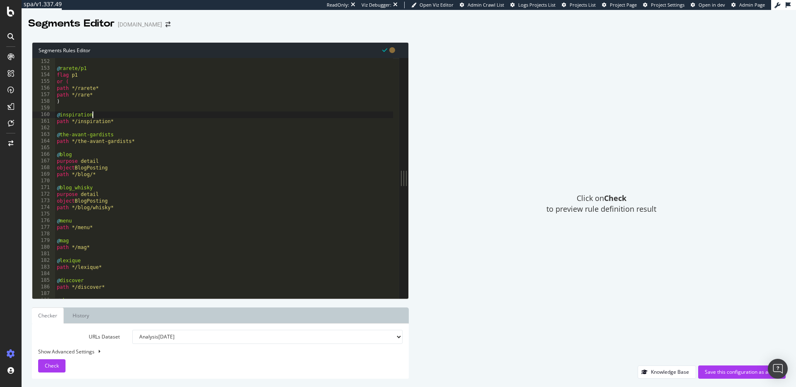
click at [104, 114] on div ") @ rarete/p1 flag p1 or ( path */rarete* path */rare* ) @ inspiration path */i…" at bounding box center [224, 179] width 338 height 254
type textarea "@inspiration/p+"
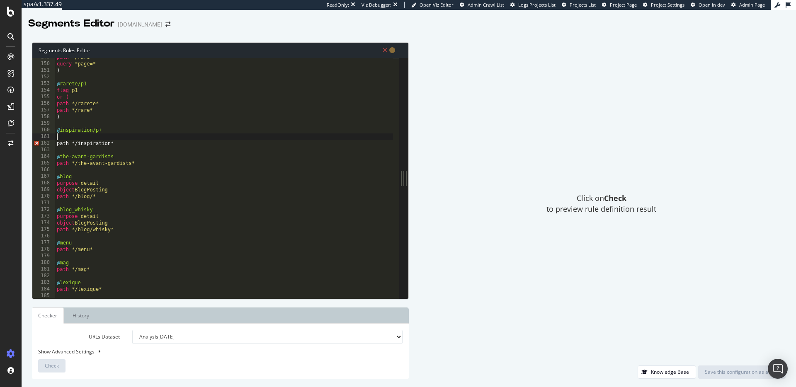
scroll to position [930, 0]
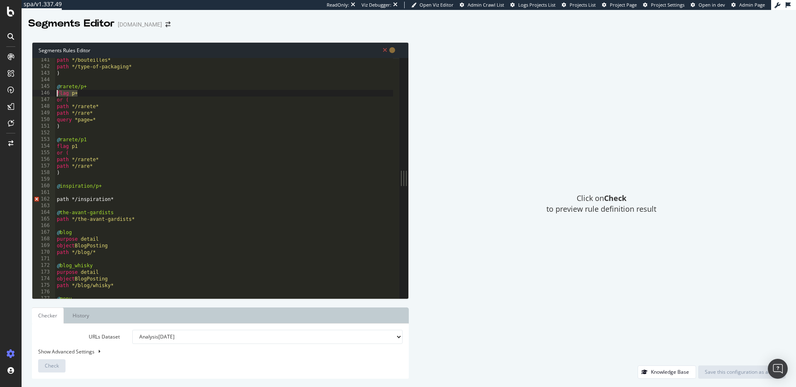
drag, startPoint x: 82, startPoint y: 93, endPoint x: 53, endPoint y: 92, distance: 29.1
click at [53, 92] on div "141 142 143 144 145 146 147 148 149 150 151 152 153 154 155 156 157 158 159 160…" at bounding box center [215, 178] width 367 height 241
click at [67, 99] on div "path */bouteilles* path */type-of-packaging* ) @ rarete/p+ flag p+ or ( path */…" at bounding box center [224, 184] width 338 height 254
drag, startPoint x: 73, startPoint y: 100, endPoint x: 56, endPoint y: 93, distance: 19.3
click at [56, 93] on div "path */bouteilles* path */type-of-packaging* ) @ rarete/p+ flag p+ or ( path */…" at bounding box center [224, 184] width 338 height 254
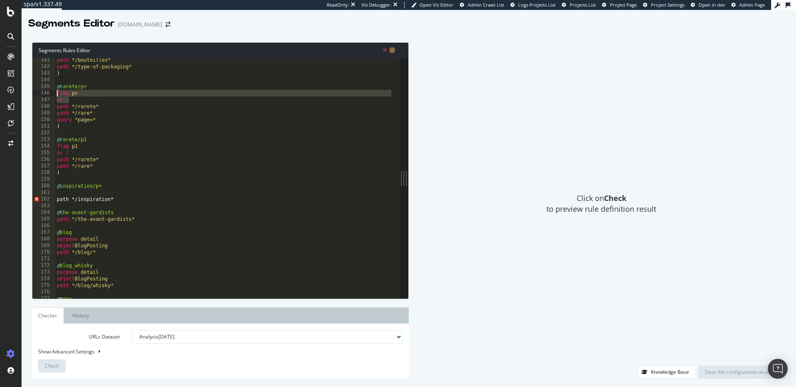
type textarea "flag p+ or ("
click at [83, 192] on div "path */bouteilles* path */type-of-packaging* ) @ rarete/p+ flag p+ or ( path */…" at bounding box center [224, 184] width 338 height 254
paste textarea "or ("
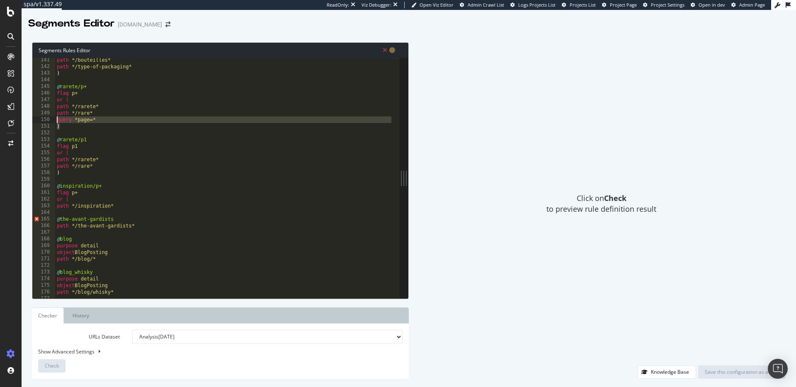
drag, startPoint x: 67, startPoint y: 125, endPoint x: 51, endPoint y: 121, distance: 16.8
click at [51, 121] on div "or ( 141 142 143 144 145 146 147 148 149 150 151 152 153 154 155 156 157 158 15…" at bounding box center [215, 178] width 367 height 241
click at [124, 205] on div "path */bouteilles* path */type-of-packaging* ) @ rarete/p+ flag p+ or ( path */…" at bounding box center [224, 184] width 338 height 254
type textarea "path */inspiration*"
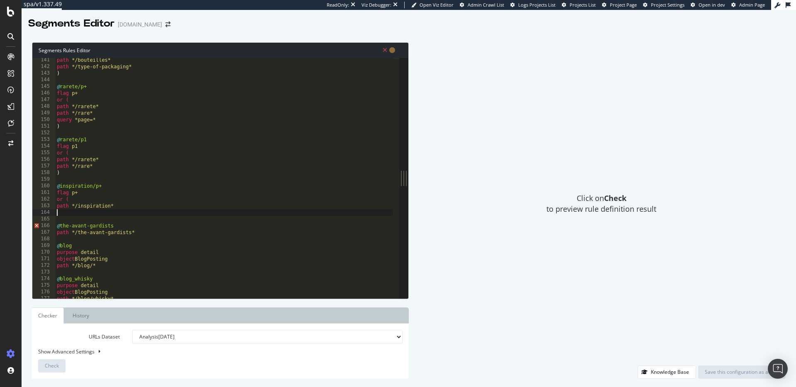
paste textarea ")"
type textarea ")"
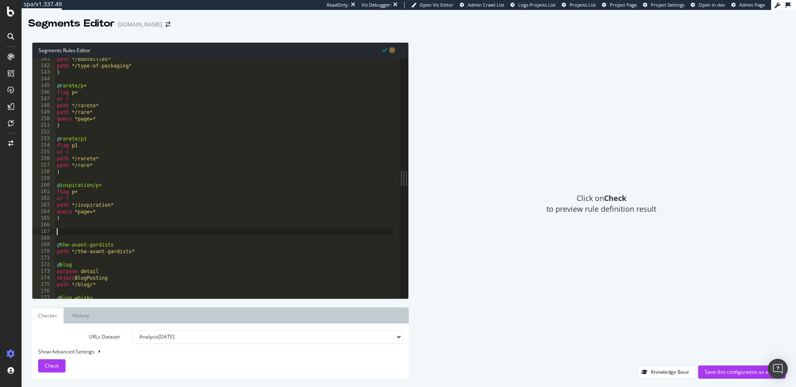
scroll to position [978, 0]
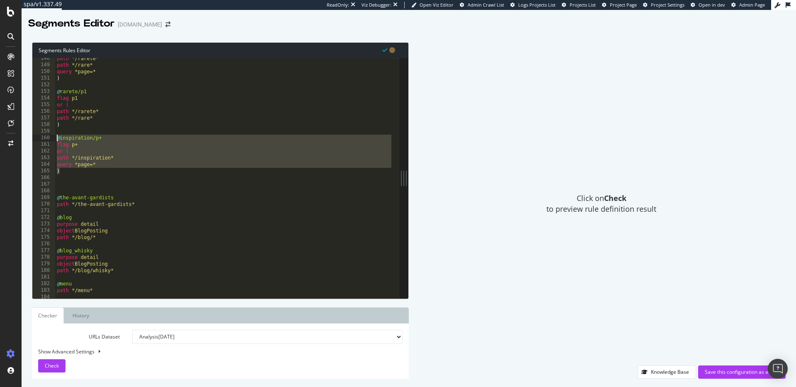
drag, startPoint x: 71, startPoint y: 173, endPoint x: 52, endPoint y: 139, distance: 39.2
click at [52, 139] on div "148 149 150 151 152 153 154 155 156 157 158 159 160 161 162 163 164 165 166 167…" at bounding box center [215, 178] width 367 height 241
type textarea "@inspiration/p+ flag p+"
click at [58, 182] on div "path */rarete* path */rare* query *page=* ) @ rarete/p1 flag p1 or ( path */rar…" at bounding box center [224, 182] width 338 height 254
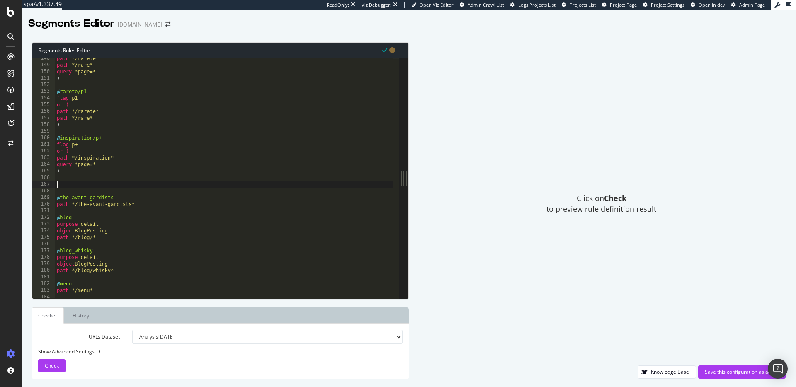
paste textarea ")"
click at [106, 187] on div "path */rarete* path */rare* query *page=* ) @ rarete/p1 flag p1 or ( path */rar…" at bounding box center [224, 182] width 338 height 254
click at [105, 190] on div "path */rarete* path */rare* query *page=* ) @ rarete/p1 flag p1 or ( path */rar…" at bounding box center [224, 182] width 338 height 254
drag, startPoint x: 110, startPoint y: 209, endPoint x: 50, endPoint y: 210, distance: 59.7
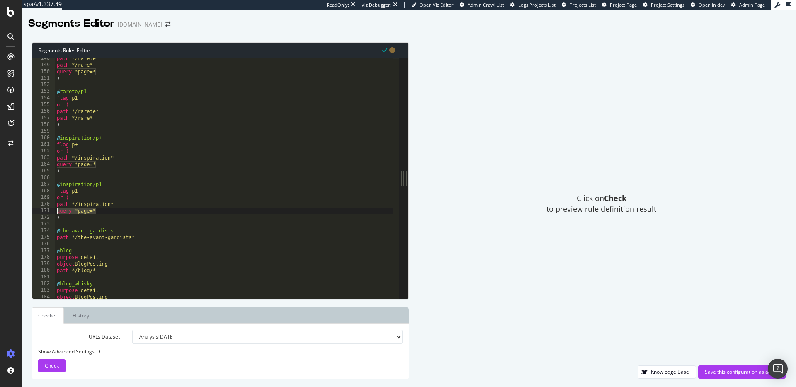
click at [50, 210] on div "flag p1 148 149 150 151 152 153 154 155 156 157 158 159 160 161 162 163 164 165…" at bounding box center [215, 178] width 367 height 241
type textarea "query *page=*"
click at [59, 213] on div "path */rarete* path */rare* query *page=* ) @ rarete/p1 flag p1 or ( path */rar…" at bounding box center [224, 182] width 338 height 254
type textarea ")"
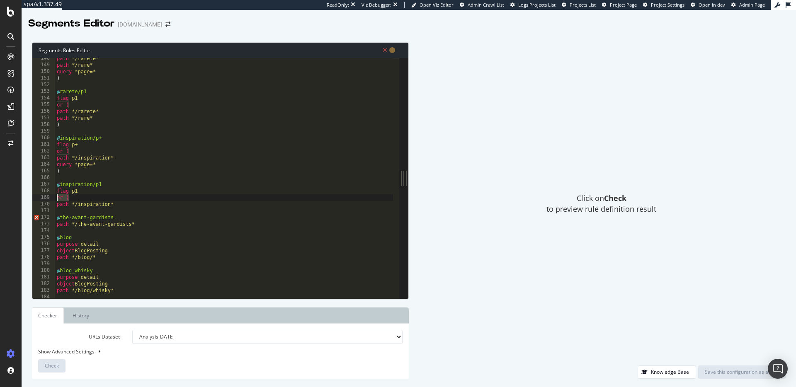
drag, startPoint x: 74, startPoint y: 200, endPoint x: 51, endPoint y: 197, distance: 23.4
click at [51, 197] on div "path */inspiration* 148 149 150 151 152 153 154 155 156 157 158 159 160 161 162…" at bounding box center [215, 178] width 367 height 241
type textarea "or ("
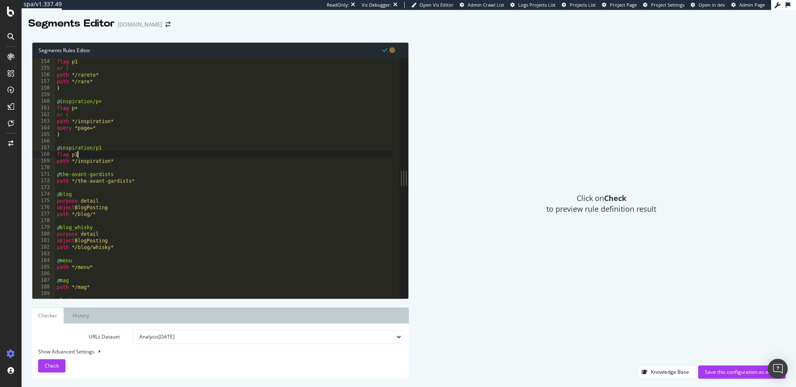
scroll to position [1022, 0]
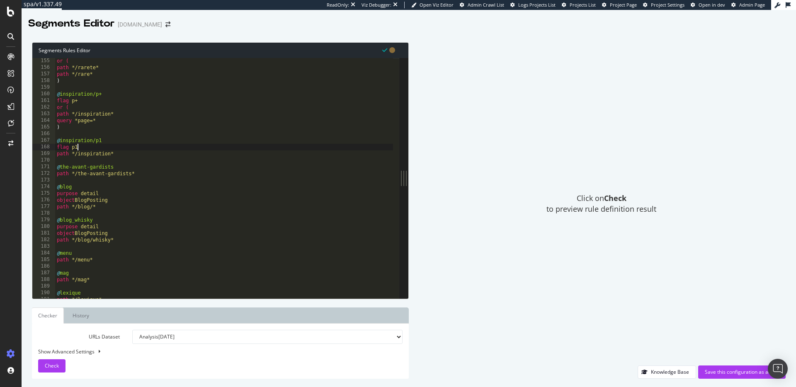
click at [133, 168] on div "or ( path */rarete* path */rare* ) @ inspiration/p+ flag p+ or ( path */inspira…" at bounding box center [224, 185] width 338 height 254
type textarea "@the-avant-gardists/p+"
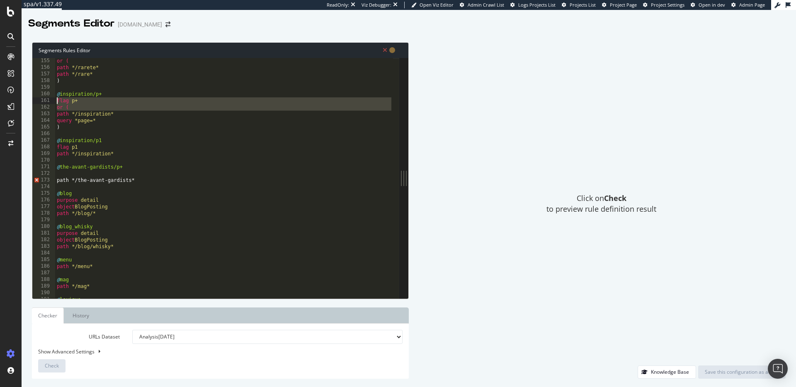
drag, startPoint x: 57, startPoint y: 115, endPoint x: 54, endPoint y: 100, distance: 14.8
click at [54, 100] on div "155 156 157 158 159 160 161 162 163 164 165 166 167 168 169 170 171 172 173 174…" at bounding box center [215, 178] width 367 height 241
type textarea "flag p+ or ("
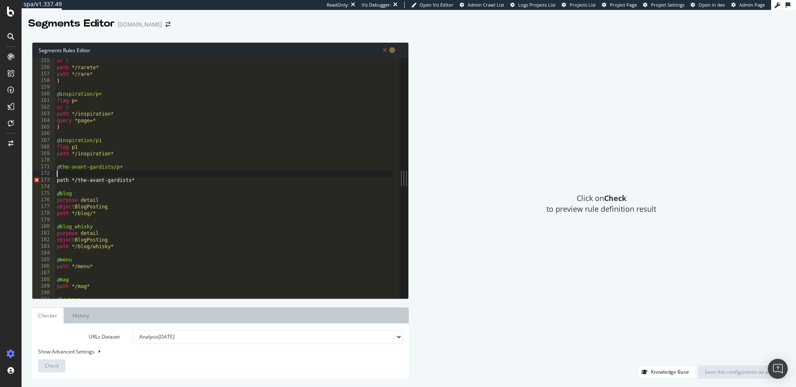
click at [71, 176] on div "or ( path */rarete* path */rare* ) @ inspiration/p+ flag p+ or ( path */inspira…" at bounding box center [224, 185] width 338 height 254
paste textarea "or ("
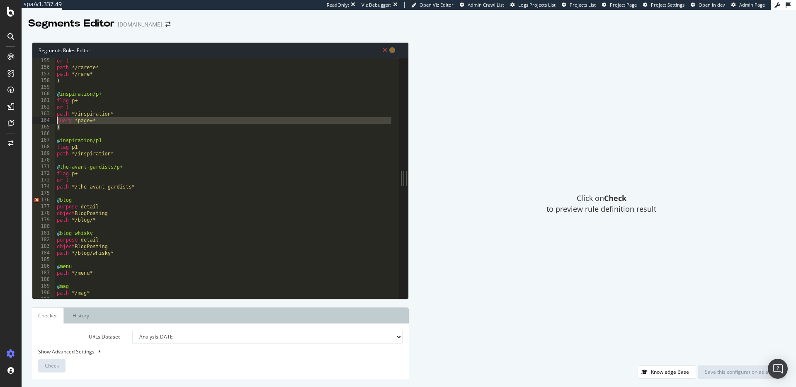
drag, startPoint x: 67, startPoint y: 127, endPoint x: 55, endPoint y: 120, distance: 13.9
click at [55, 120] on div "or ( 155 156 157 158 159 160 161 162 163 164 165 166 167 168 169 170 171 172 17…" at bounding box center [215, 178] width 367 height 241
click at [141, 186] on div "or ( path */rarete* path */rare* ) @ inspiration/p+ flag p+ or ( path */inspira…" at bounding box center [224, 185] width 338 height 254
type textarea "path */the-avant-gardists*"
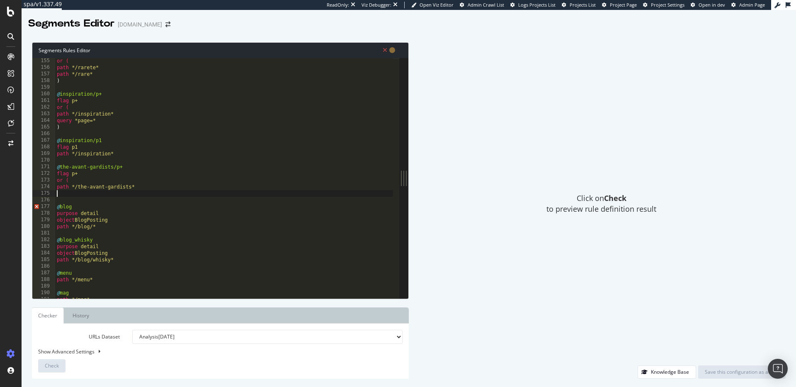
paste textarea ")"
type textarea ")"
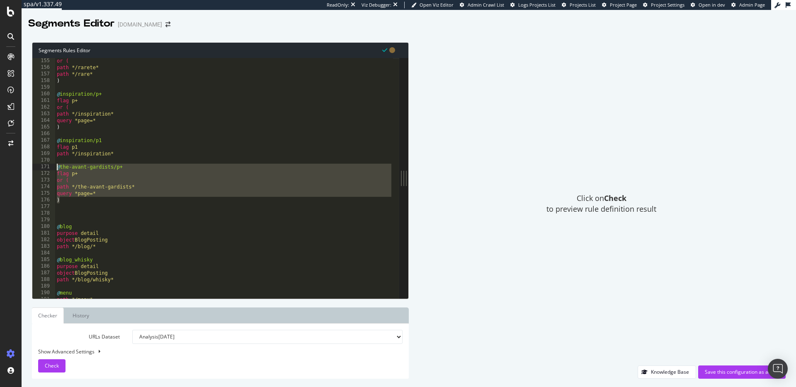
drag, startPoint x: 68, startPoint y: 202, endPoint x: 50, endPoint y: 166, distance: 40.1
click at [50, 166] on div "155 156 157 158 159 160 161 162 163 164 165 166 167 168 169 170 171 172 173 174…" at bounding box center [215, 178] width 367 height 241
type textarea "@the-avant-gardists/p+ flag p+"
click at [69, 214] on div "or ( path */rarete* path */rare* ) @ inspiration/p+ flag p+ or ( path */inspira…" at bounding box center [224, 185] width 338 height 254
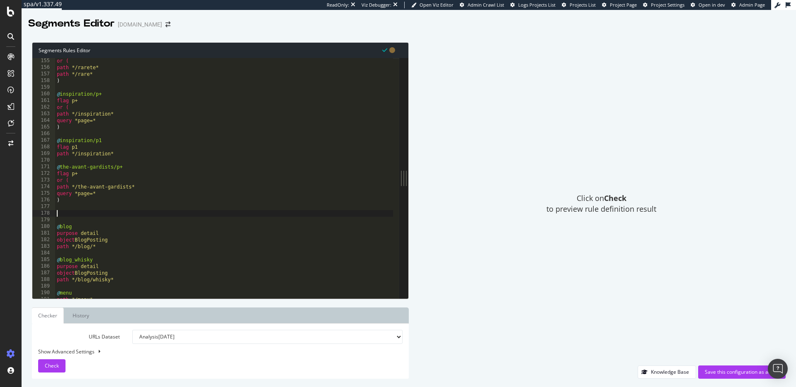
paste textarea ")"
click at [139, 216] on div "or ( path */rarete* path */rare* ) @ inspiration/p+ flag p+ or ( path */inspira…" at bounding box center [224, 185] width 338 height 254
click at [100, 218] on div "or ( path */rarete* path */rare* ) @ inspiration/p+ flag p+ or ( path */inspira…" at bounding box center [224, 185] width 338 height 254
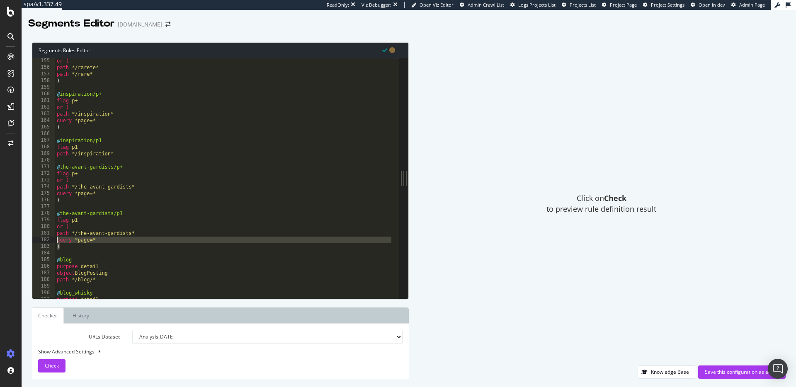
drag, startPoint x: 72, startPoint y: 246, endPoint x: 48, endPoint y: 240, distance: 24.7
click at [48, 240] on div "flag p1 155 156 157 158 159 160 161 162 163 164 165 166 167 168 169 170 171 172…" at bounding box center [215, 178] width 367 height 241
type textarea "query *page=* )"
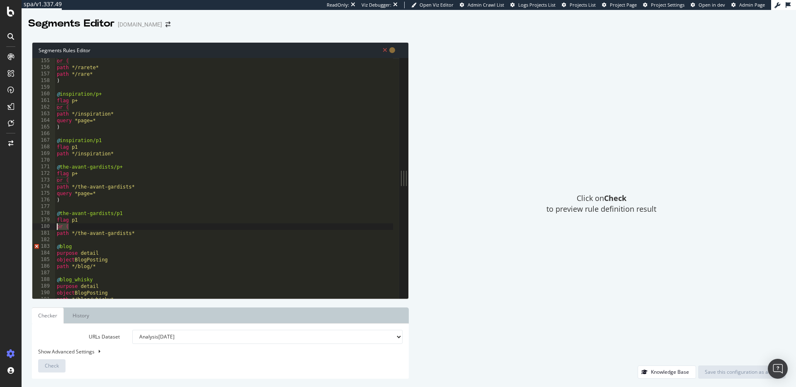
drag, startPoint x: 71, startPoint y: 229, endPoint x: 49, endPoint y: 227, distance: 22.9
click at [49, 227] on div "path */the-avant-gardists* 155 156 157 158 159 160 161 162 163 164 165 166 167 …" at bounding box center [215, 178] width 367 height 241
type textarea "or ("
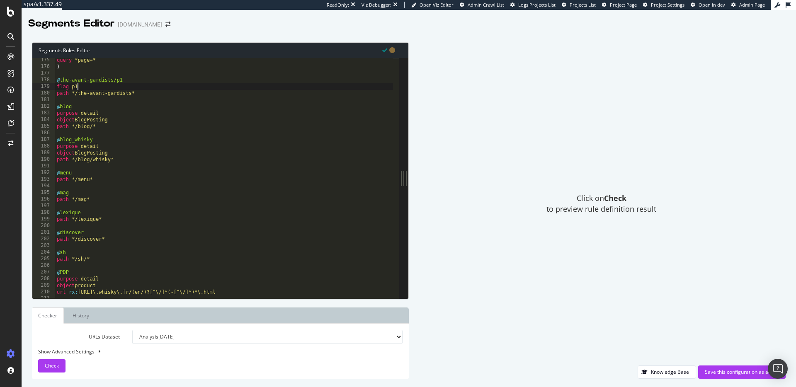
scroll to position [1159, 0]
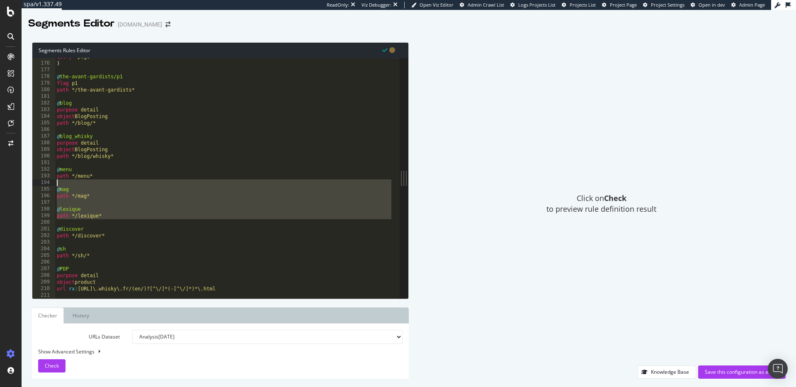
drag, startPoint x: 61, startPoint y: 224, endPoint x: 57, endPoint y: 185, distance: 38.8
click at [57, 185] on div "query *page=* ) @ the-avant-gardists/p1 flag p1 path */the-avant-gardists* @ bl…" at bounding box center [224, 180] width 338 height 254
type textarea "@mag"
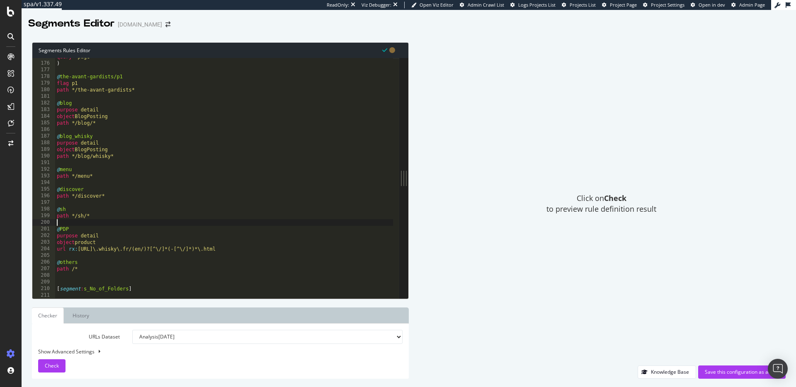
click at [85, 222] on div "query *page=* ) @ the-avant-gardists/p1 flag p1 path */the-avant-gardists* @ bl…" at bounding box center [224, 180] width 338 height 254
click at [140, 284] on div "query *page=* ) @ the-avant-gardists/p1 flag p1 path */the-avant-gardists* @ bl…" at bounding box center [224, 180] width 338 height 254
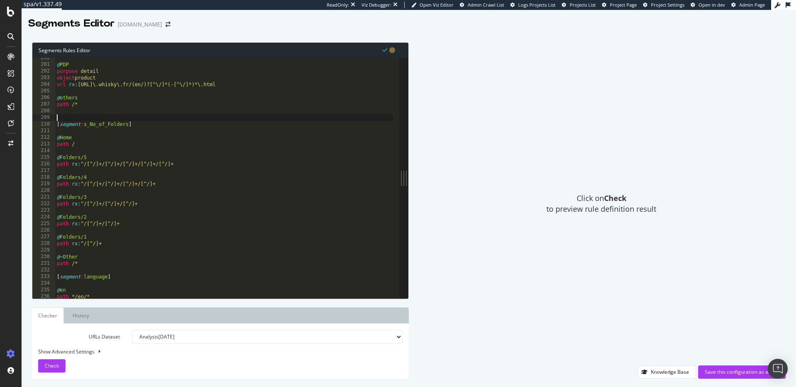
scroll to position [1324, 0]
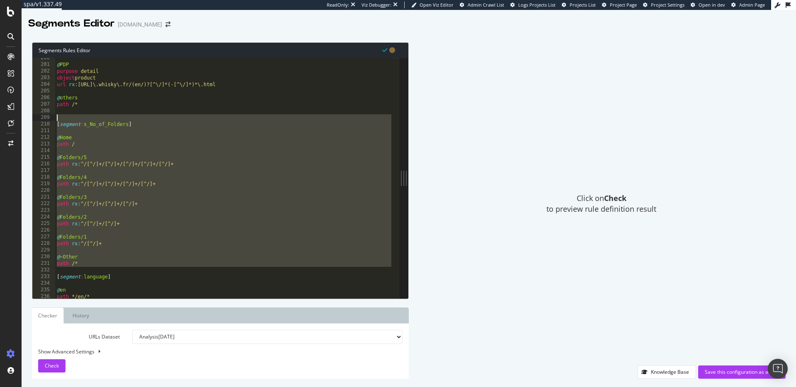
drag, startPoint x: 58, startPoint y: 268, endPoint x: 60, endPoint y: 118, distance: 149.7
click at [60, 118] on div "@ PDP purpose detail object product url rx : https://www\.whisky\.fr/(en/)?[^\/…" at bounding box center [224, 182] width 338 height 254
type textarea "[segment:s_No_of_Folders]"
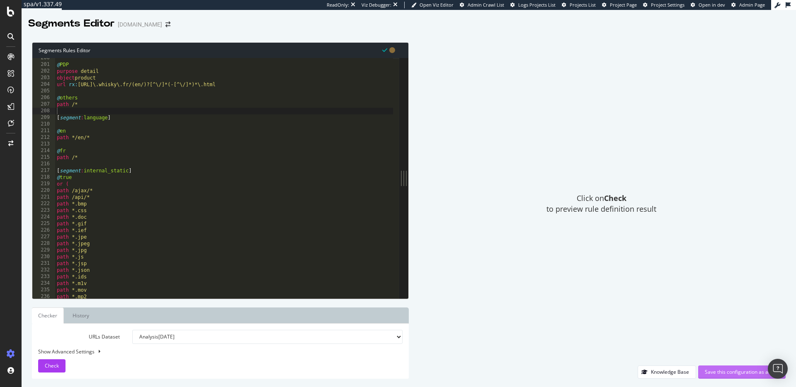
click at [739, 367] on div "Save this configuration as active" at bounding box center [742, 372] width 74 height 12
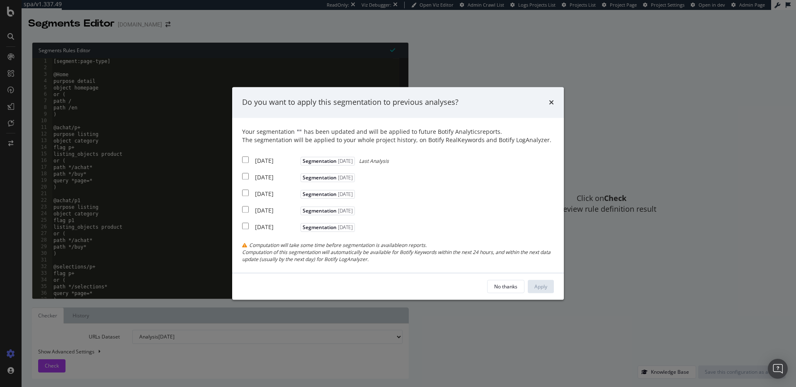
click at [249, 156] on div "2025 Sep. 29th Segmentation 2025-08-20 Last Analysis" at bounding box center [315, 160] width 147 height 10
checkbox input "true"
click at [550, 294] on div "No thanks Apply" at bounding box center [398, 287] width 332 height 27
click at [548, 290] on button "Apply" at bounding box center [541, 286] width 26 height 13
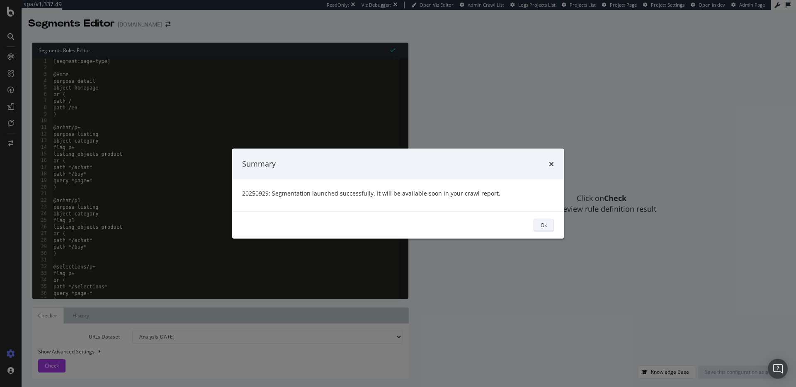
click at [546, 224] on div "Ok" at bounding box center [544, 225] width 6 height 7
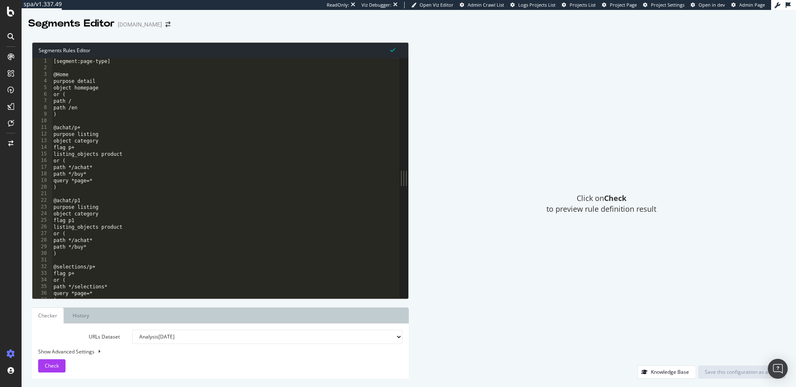
click at [182, 194] on div "[segment:page-type] @Home purpose detail object homepage or ( path / path /en )…" at bounding box center [222, 185] width 341 height 254
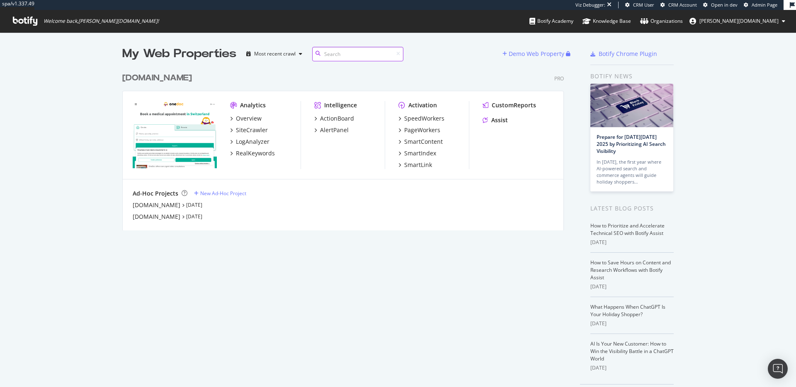
scroll to position [381, 784]
click at [418, 155] on div "SmartIndex" at bounding box center [420, 153] width 32 height 8
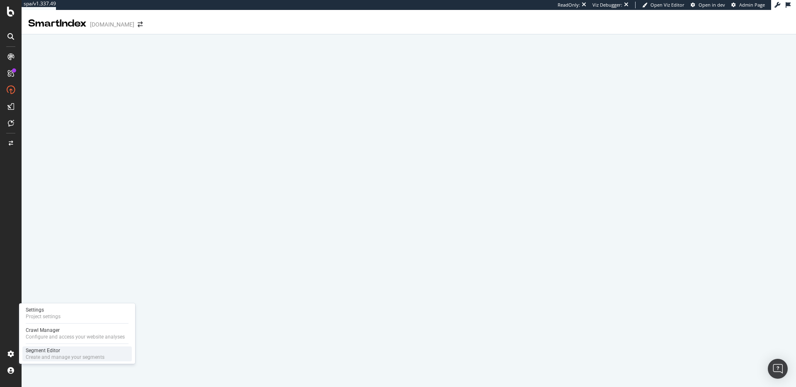
click at [41, 356] on div "Create and manage your segments" at bounding box center [65, 357] width 79 height 7
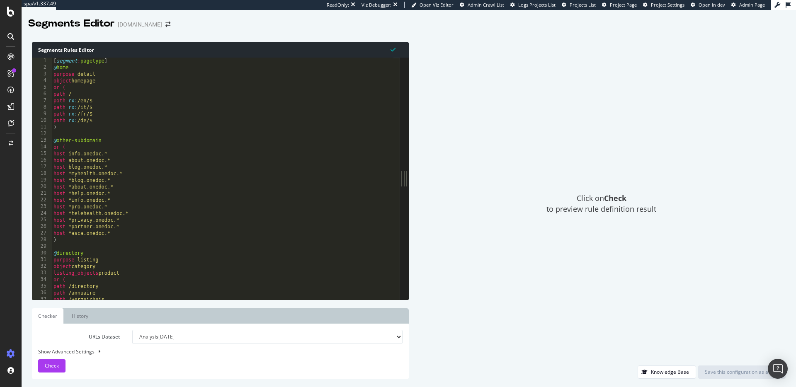
drag, startPoint x: 256, startPoint y: 177, endPoint x: 471, endPoint y: 170, distance: 214.9
click at [471, 170] on div "Segments Rules Editor 1 2 3 4 5 6 7 8 9 10 11 12 13 14 15 16 17 18 19 20 21 22 …" at bounding box center [409, 210] width 775 height 353
click at [231, 200] on div "[ segment : pagetype ] @ home purpose detail object homepage or ( path / path r…" at bounding box center [223, 182] width 342 height 249
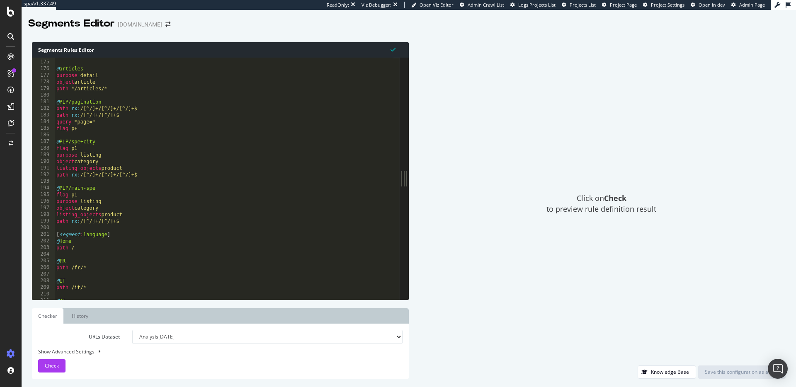
scroll to position [403, 0]
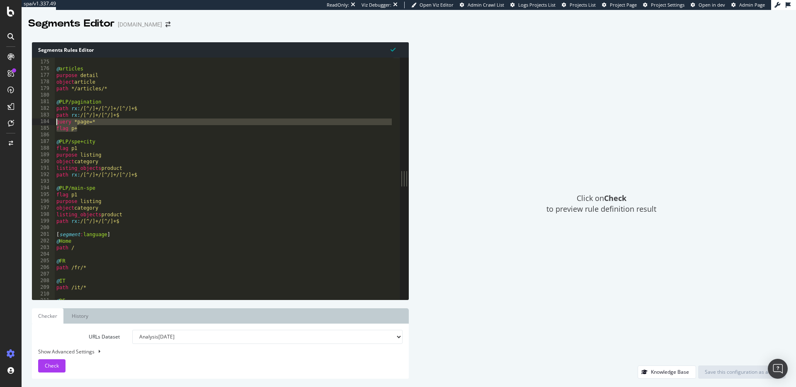
drag, startPoint x: 85, startPoint y: 131, endPoint x: 53, endPoint y: 124, distance: 32.3
click at [53, 124] on div "host *info.onedoc.* 174 175 176 177 178 179 180 181 182 183 184 185 186 187 188…" at bounding box center [216, 179] width 368 height 242
click at [84, 131] on div ") @ articles purpose detail object article path */articles/* @ PLP/pagination p…" at bounding box center [224, 179] width 339 height 255
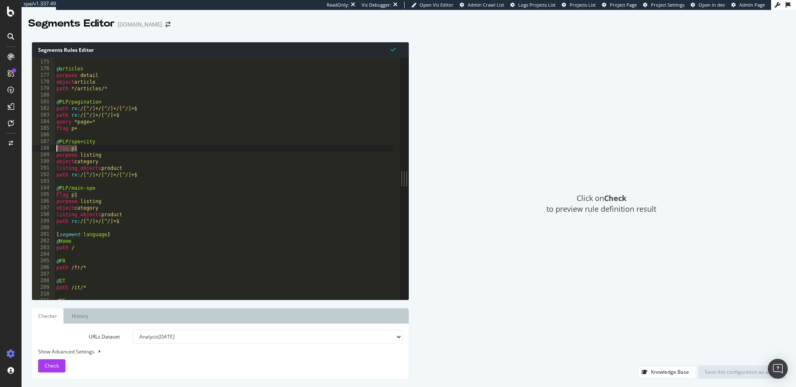
drag, startPoint x: 83, startPoint y: 149, endPoint x: 52, endPoint y: 148, distance: 30.7
click at [52, 148] on div "flag p+ 174 175 176 177 178 179 180 181 182 183 184 185 186 187 188 189 190 191…" at bounding box center [216, 179] width 368 height 242
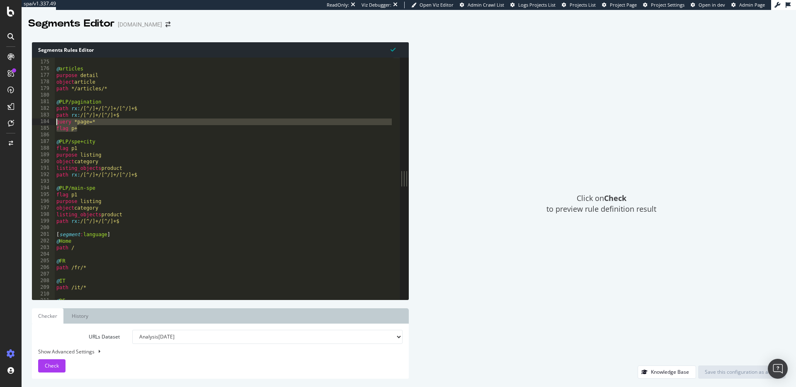
drag, startPoint x: 96, startPoint y: 127, endPoint x: 56, endPoint y: 122, distance: 40.9
click at [56, 122] on div ") @ articles purpose detail object article path */articles/* @ PLP/pagination p…" at bounding box center [224, 179] width 339 height 255
click at [122, 178] on div ") @ articles purpose detail object article path */articles/* @ PLP/pagination p…" at bounding box center [224, 179] width 339 height 255
type textarea "path rx:/[^/]+/[^/]+/[^/]+$"
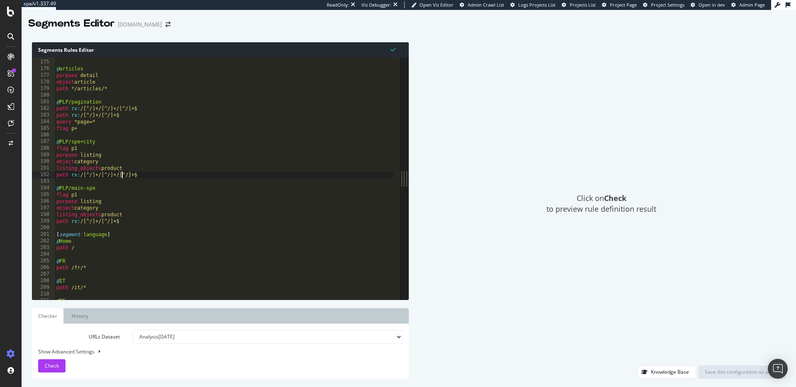
scroll to position [370, 0]
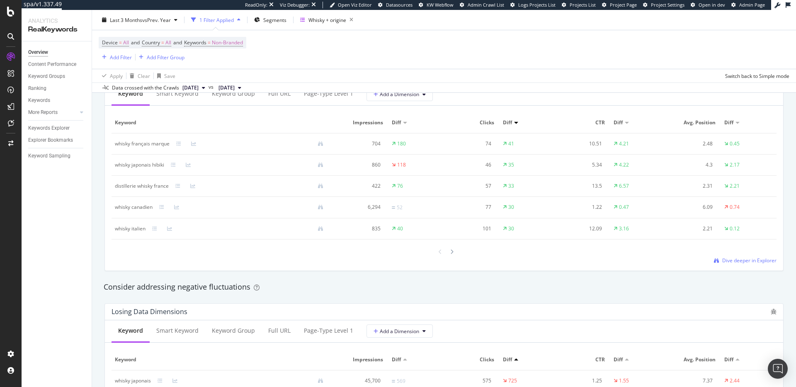
scroll to position [777, 0]
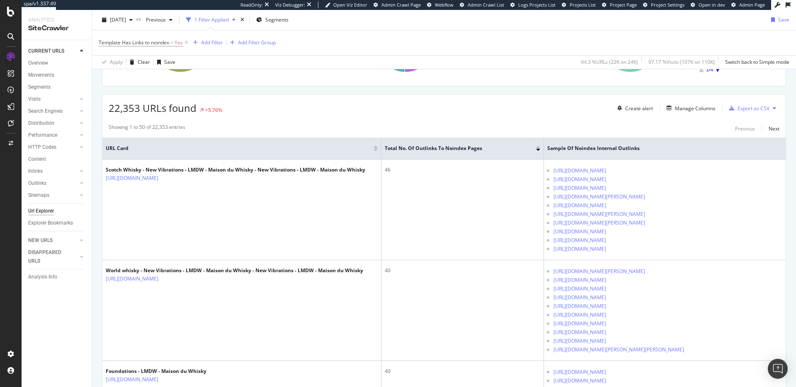
scroll to position [176, 0]
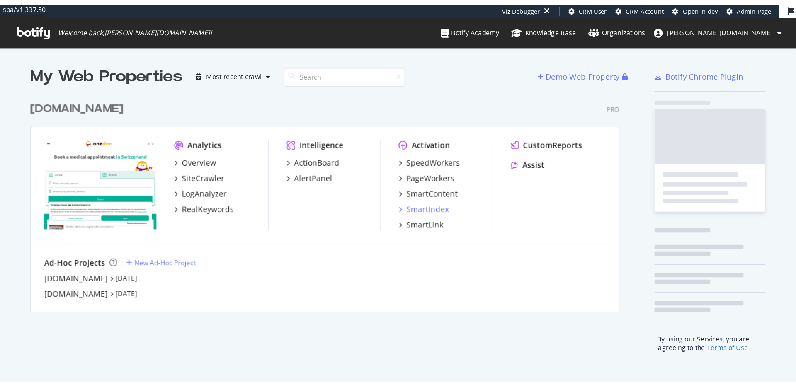
scroll to position [162, 442]
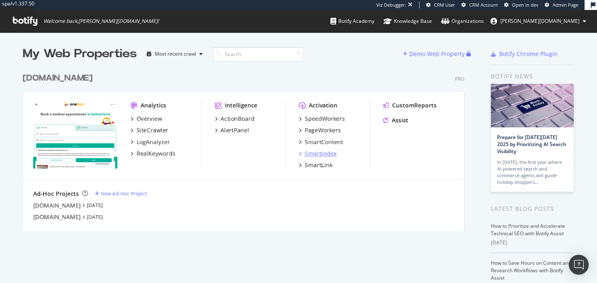
click at [322, 151] on div "SmartIndex" at bounding box center [321, 153] width 32 height 8
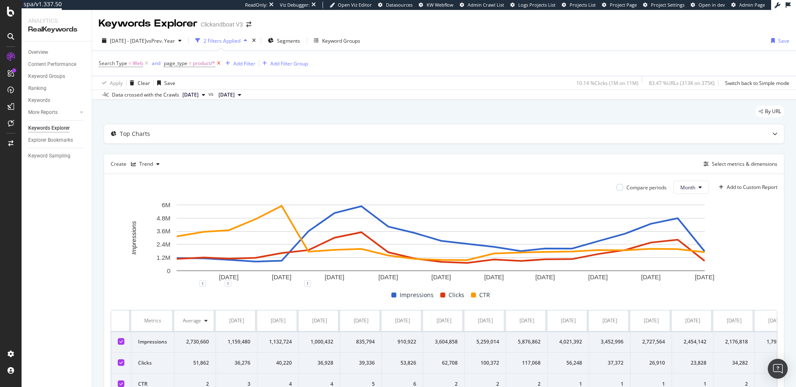
click at [219, 63] on icon at bounding box center [218, 63] width 7 height 8
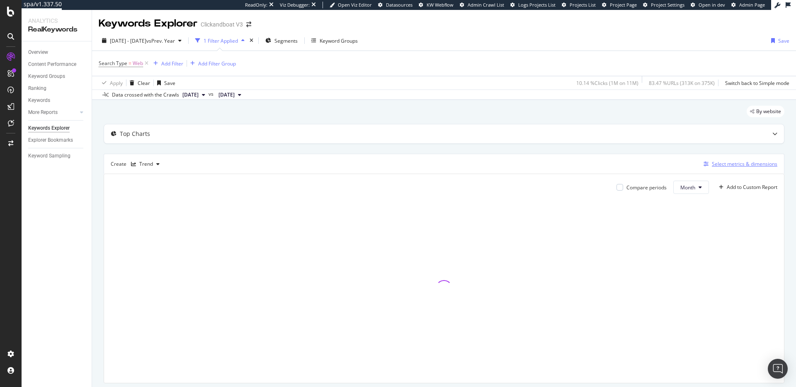
click at [723, 164] on div "Select metrics & dimensions" at bounding box center [745, 163] width 66 height 7
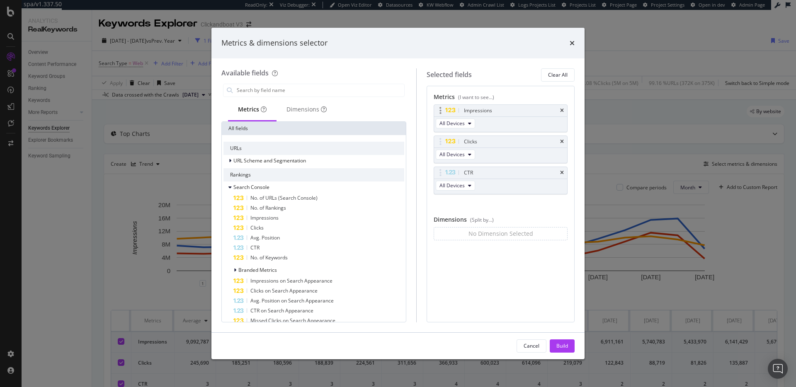
click at [564, 110] on div "Impressions" at bounding box center [500, 111] width 133 height 12
click at [561, 173] on icon "times" at bounding box center [562, 172] width 4 height 5
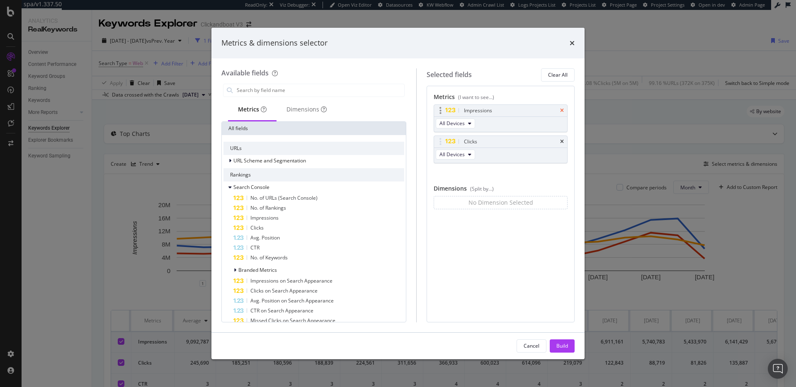
click at [562, 110] on icon "times" at bounding box center [562, 110] width 4 height 5
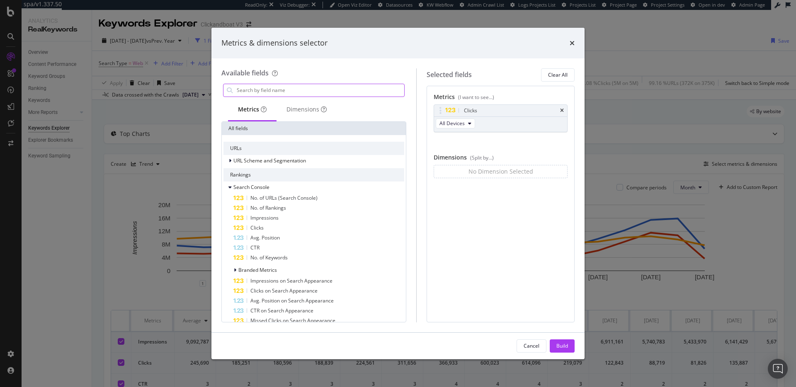
click at [314, 89] on input "modal" at bounding box center [320, 90] width 168 height 12
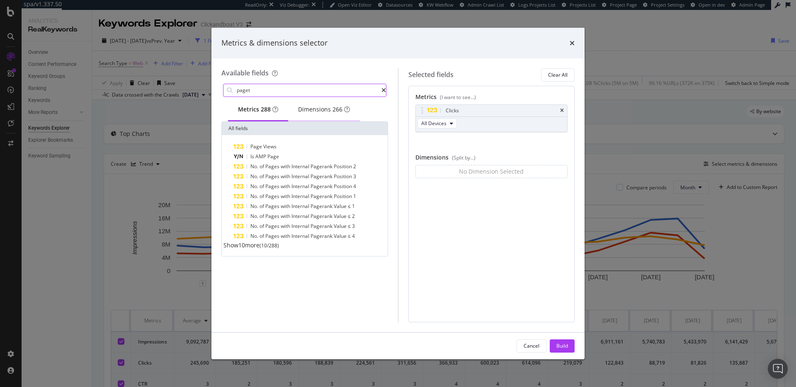
type input "paget"
click at [325, 112] on div "Dimensions 266" at bounding box center [324, 109] width 52 height 8
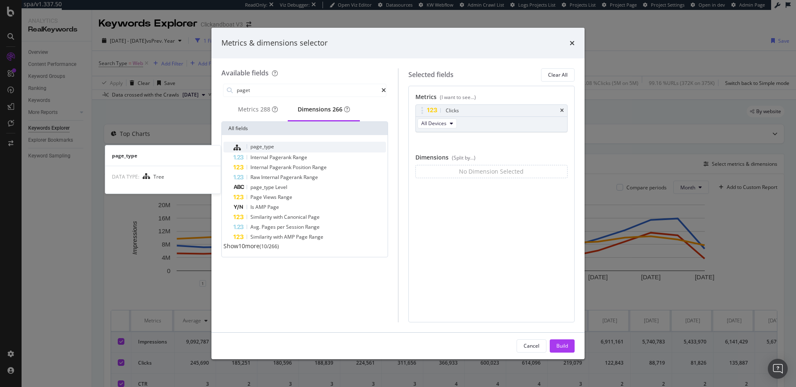
click at [287, 152] on div "page_type" at bounding box center [309, 147] width 153 height 11
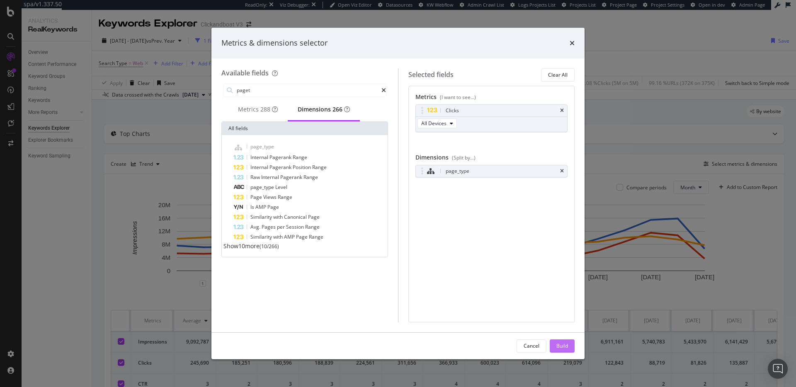
click at [562, 346] on div "Build" at bounding box center [563, 346] width 12 height 7
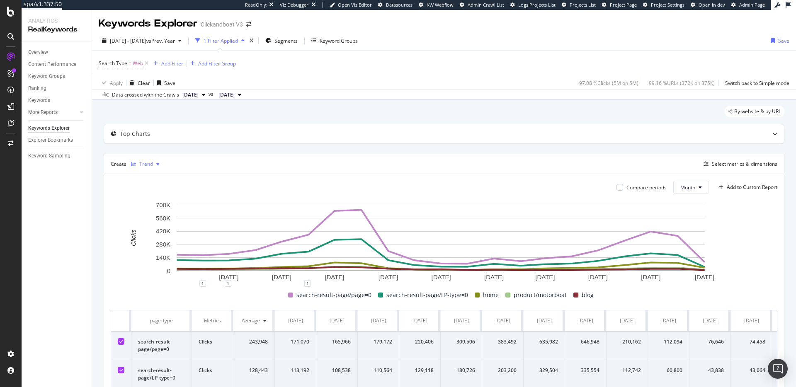
click at [147, 163] on div "Trend" at bounding box center [146, 164] width 14 height 5
click at [155, 243] on div "Pie" at bounding box center [156, 247] width 51 height 10
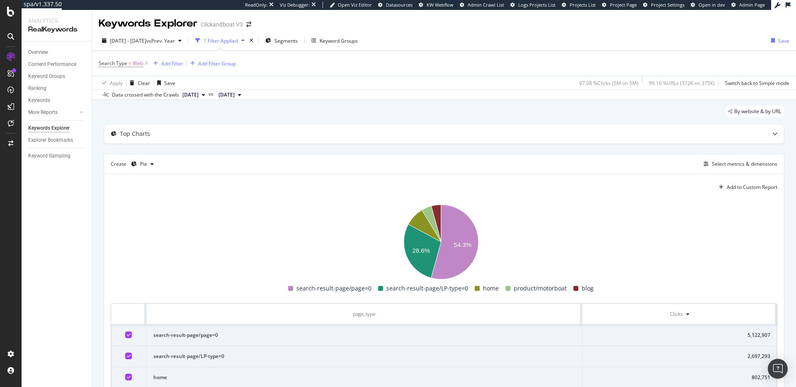
click at [441, 114] on div "By website & by URL" at bounding box center [444, 115] width 681 height 18
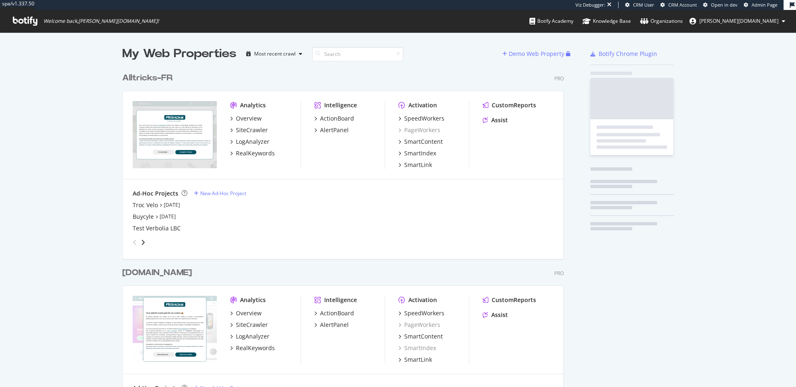
scroll to position [924, 442]
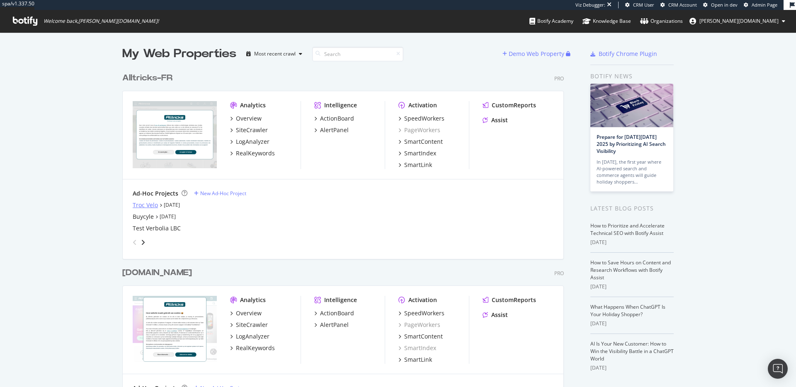
click at [142, 204] on div "Troc Velo" at bounding box center [145, 205] width 25 height 8
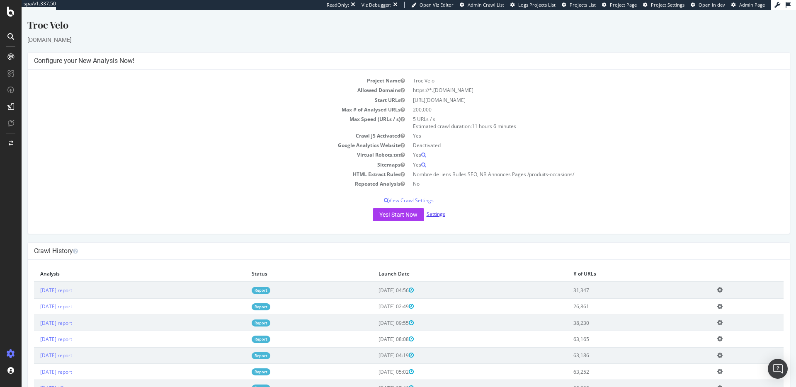
click at [438, 214] on link "Settings" at bounding box center [436, 214] width 19 height 7
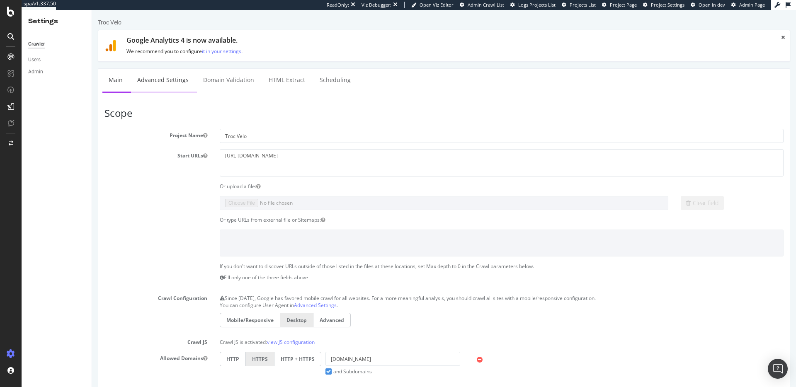
click at [171, 77] on link "Advanced Settings" at bounding box center [163, 80] width 64 height 23
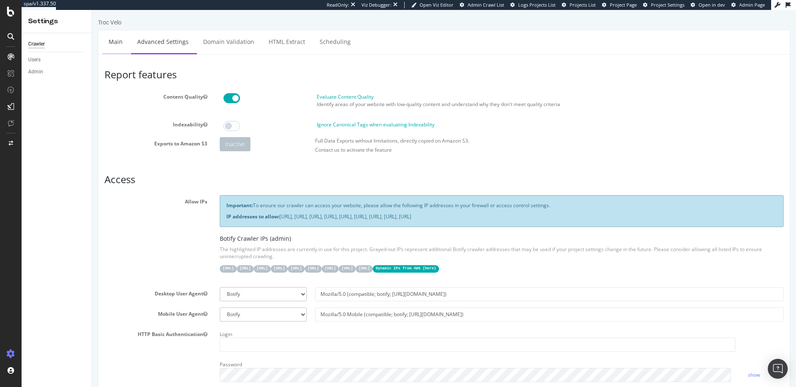
click at [114, 49] on link "Main" at bounding box center [115, 41] width 27 height 23
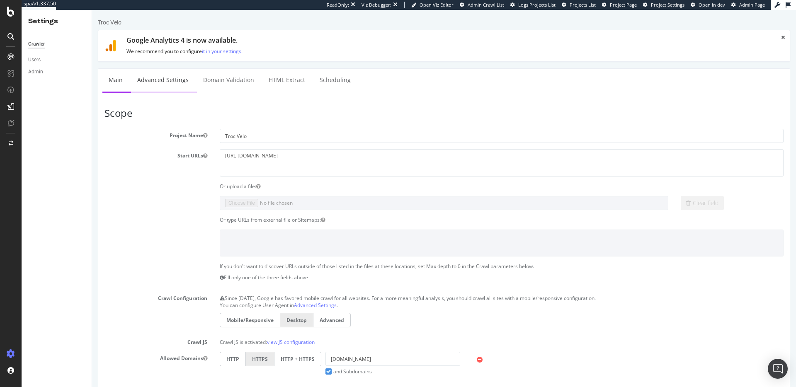
click at [171, 83] on link "Advanced Settings" at bounding box center [163, 80] width 64 height 23
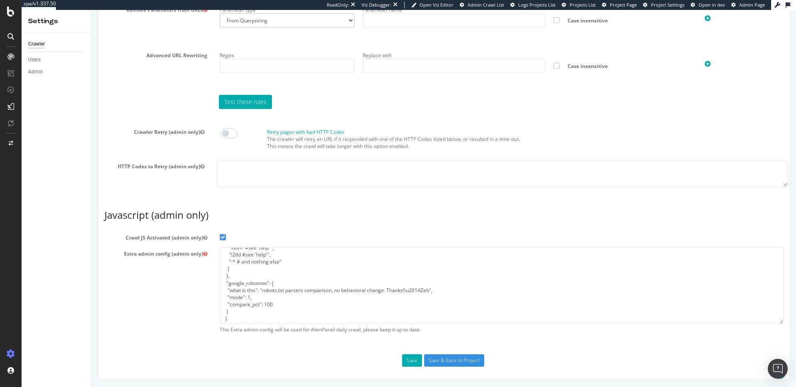
scroll to position [50, 0]
click at [44, 77] on div "SiteCrawler" at bounding box center [45, 77] width 29 height 8
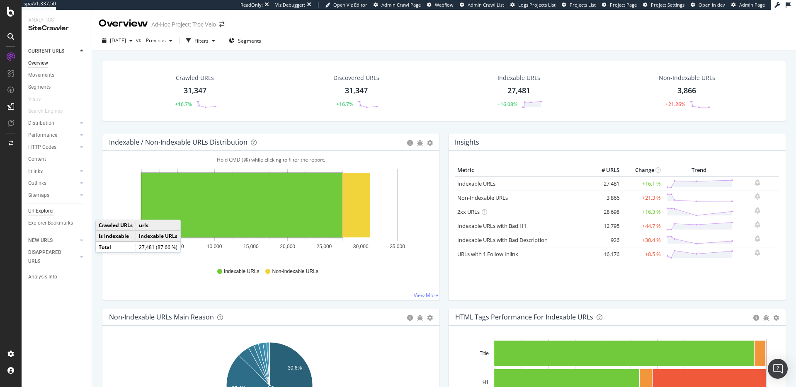
click at [38, 211] on div "Url Explorer" at bounding box center [41, 211] width 26 height 9
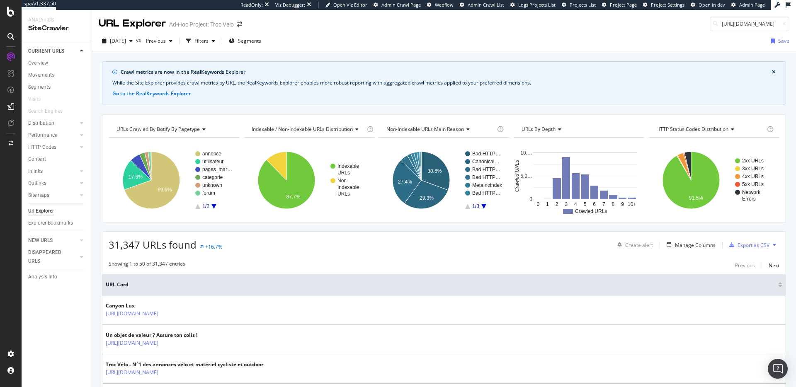
scroll to position [0, 102]
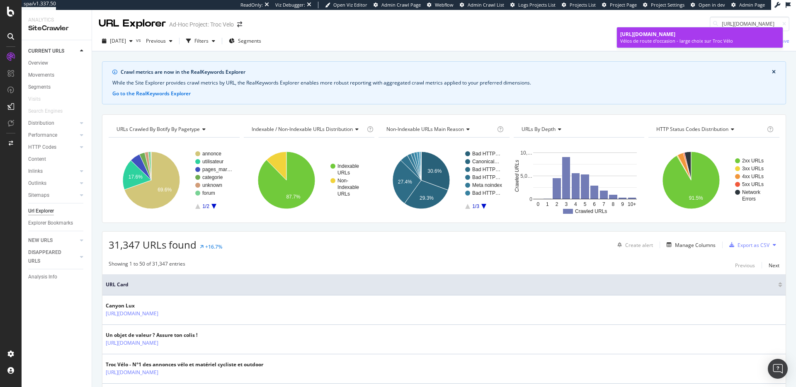
type input "https://www.troc-velo.com/fr-fr/categorie/velos-complets/route?p=5"
click at [707, 44] on div "Vélos de route d'occasion - large choix sur Troc Vélo" at bounding box center [699, 41] width 159 height 7
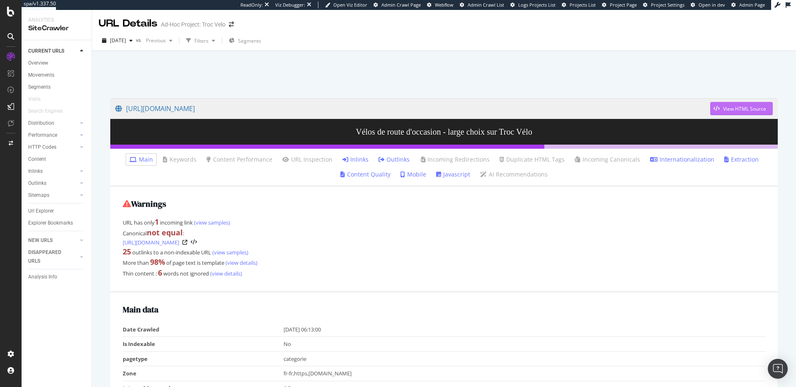
click at [734, 103] on div "View HTML Source" at bounding box center [738, 108] width 56 height 12
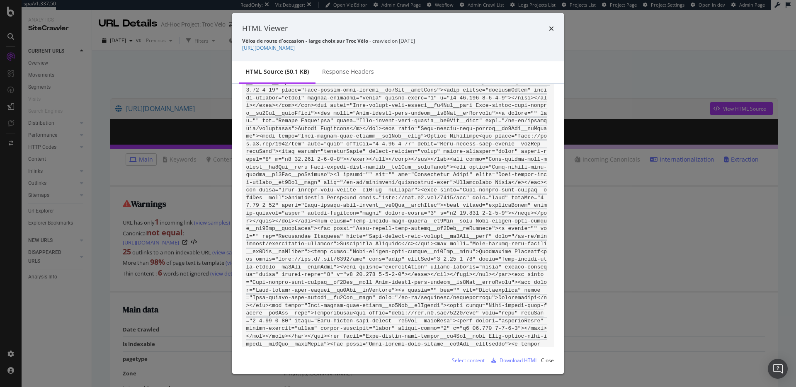
scroll to position [4191, 0]
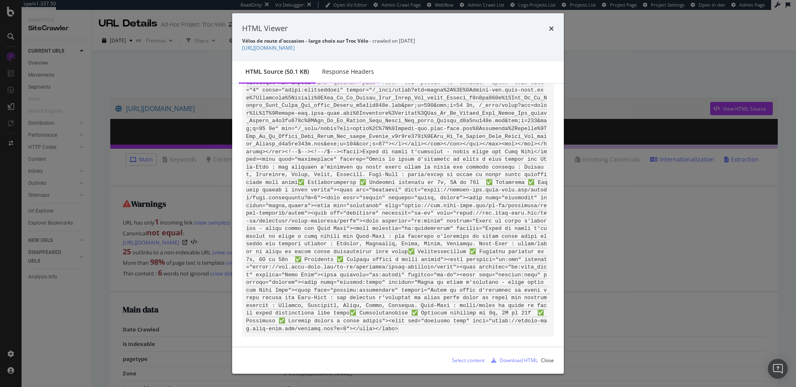
click at [347, 75] on div "Response Headers" at bounding box center [348, 72] width 52 height 8
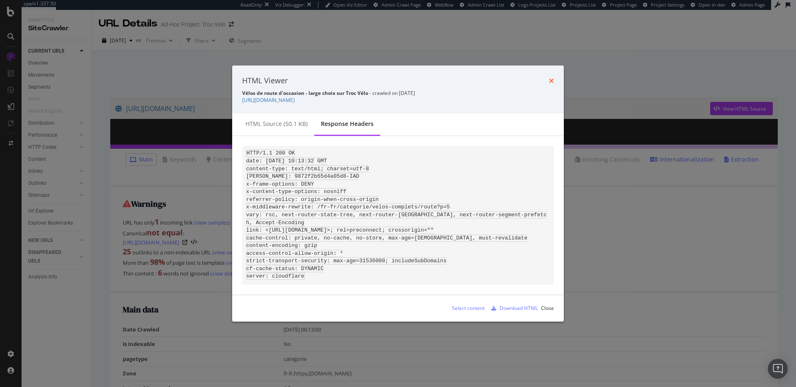
click at [552, 78] on icon "times" at bounding box center [551, 81] width 5 height 7
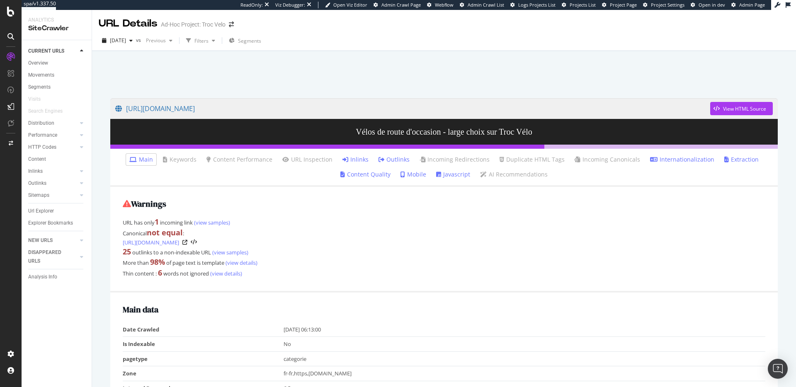
click at [460, 167] on ul "Main Keywords Content Performance URL Inspection Inlinks Outlinks Incoming Redi…" at bounding box center [444, 168] width 668 height 38
click at [457, 172] on link "Javascript" at bounding box center [453, 174] width 34 height 8
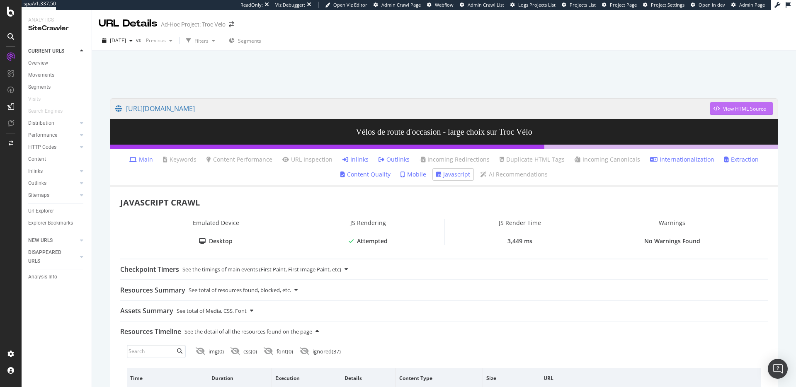
click at [714, 107] on icon "button" at bounding box center [717, 108] width 6 height 5
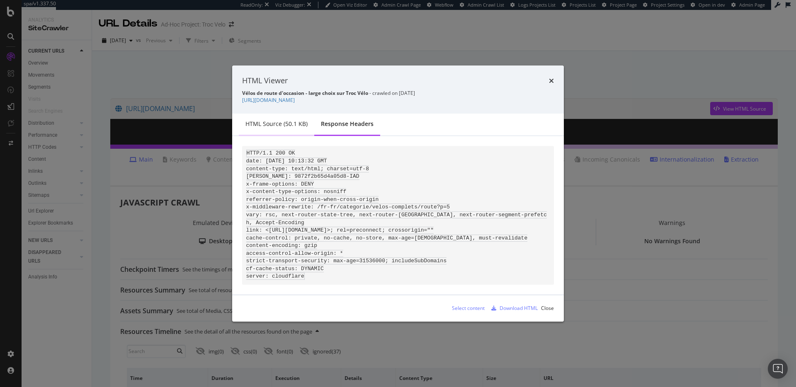
click at [282, 126] on div "HTML source (50.1 KB)" at bounding box center [276, 124] width 75 height 23
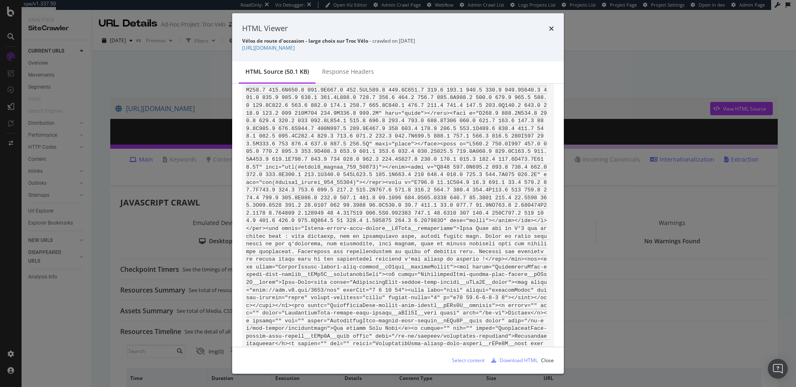
scroll to position [4191, 0]
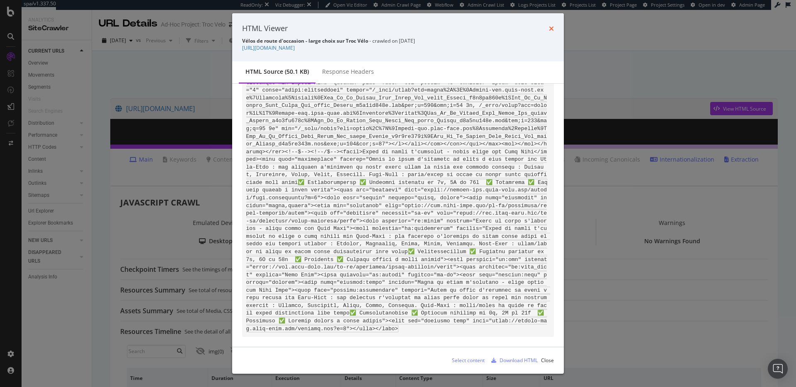
click at [551, 29] on icon "times" at bounding box center [551, 28] width 5 height 7
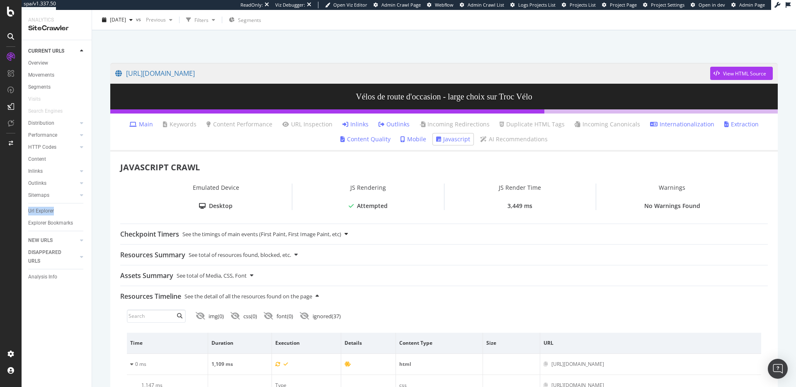
scroll to position [0, 0]
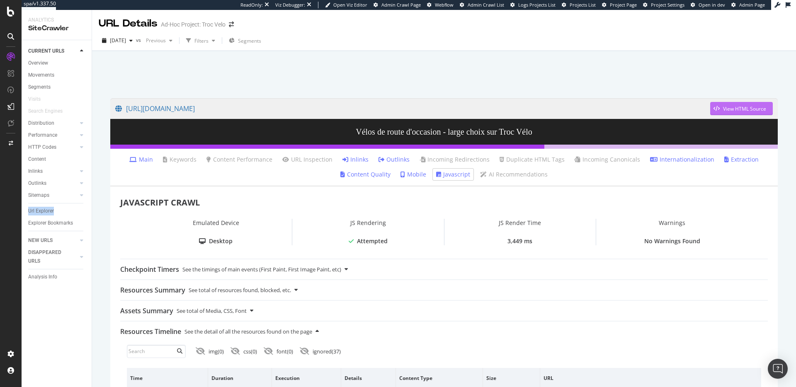
click at [714, 111] on div "View HTML Source" at bounding box center [738, 108] width 56 height 12
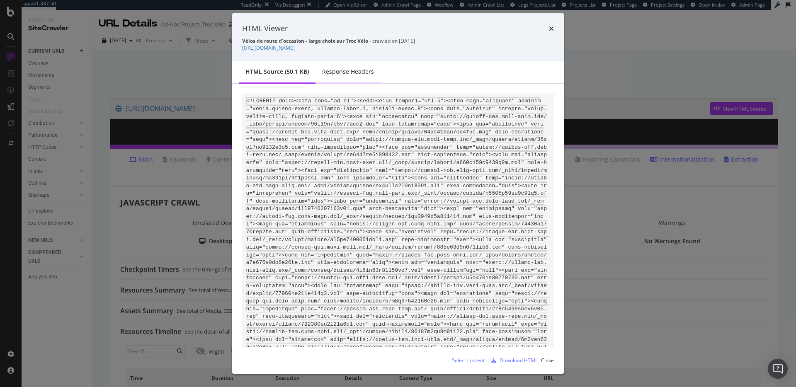
click at [355, 75] on div "Response Headers" at bounding box center [348, 72] width 52 height 8
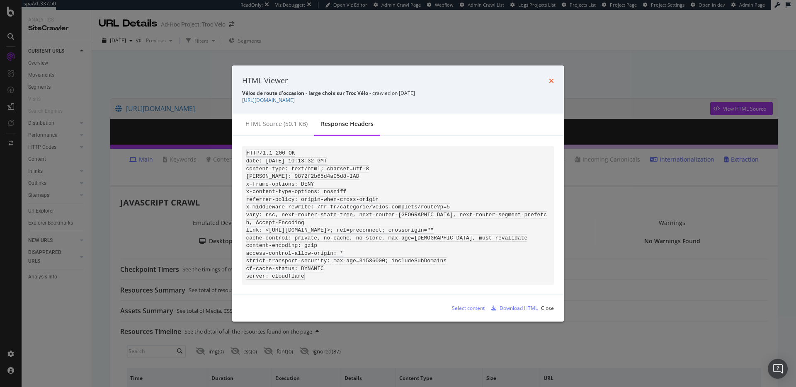
click at [551, 78] on icon "times" at bounding box center [551, 81] width 5 height 7
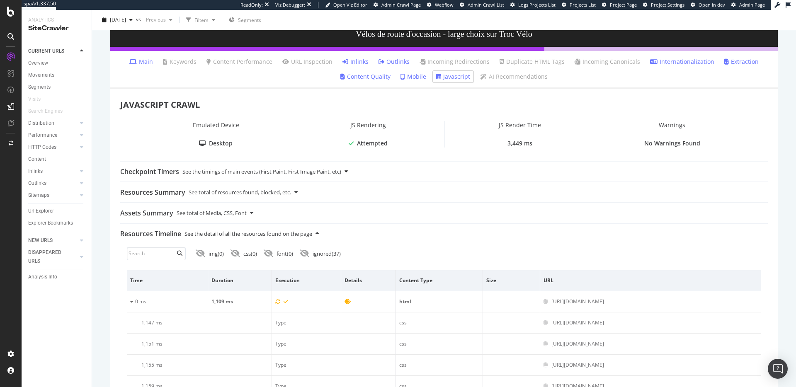
scroll to position [185, 0]
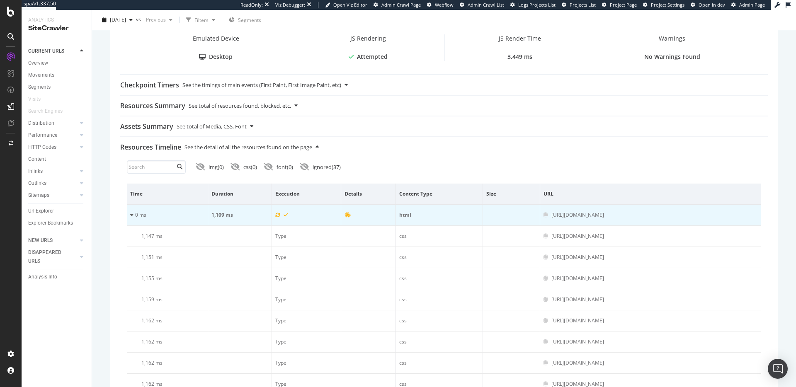
click at [132, 214] on icon at bounding box center [131, 215] width 3 height 5
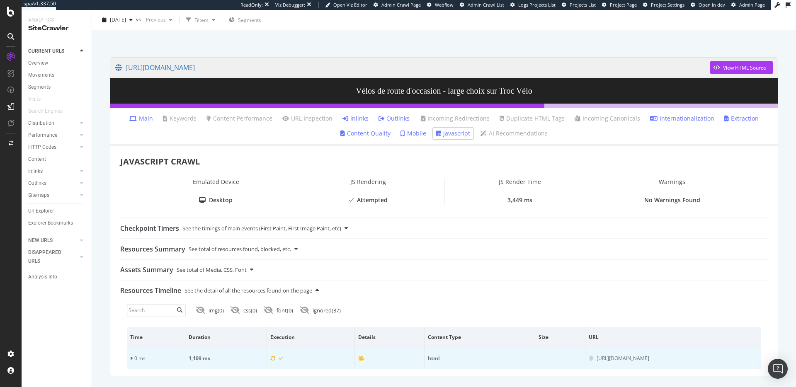
scroll to position [41, 0]
click at [131, 360] on icon at bounding box center [131, 358] width 2 height 5
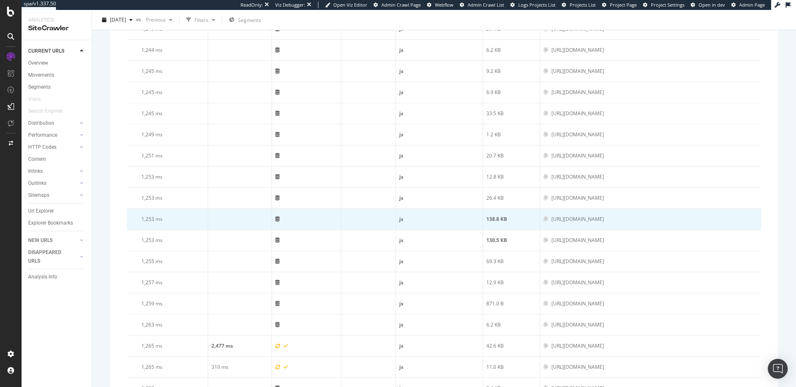
scroll to position [1504, 0]
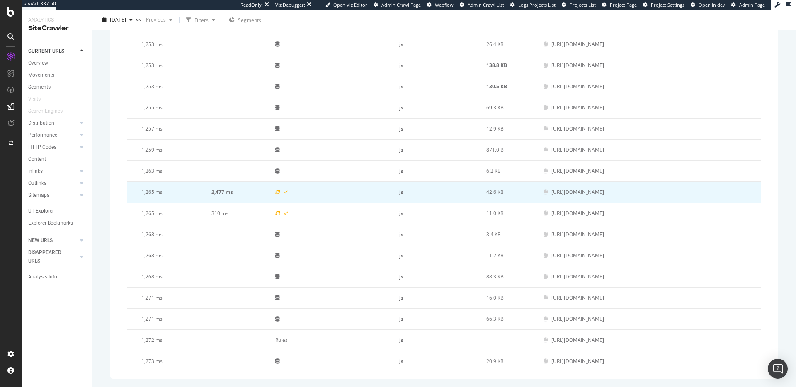
drag, startPoint x: 632, startPoint y: 196, endPoint x: 447, endPoint y: 194, distance: 185.8
click at [540, 194] on td "https://assets-cdn.troc-velo.com/_next/static/chunks/69e2003f2c333a1c.js" at bounding box center [650, 192] width 221 height 21
copy div "https://assets-cdn.troc-velo.com/_next/static/chunks/69e2003f2c333a1c.js"
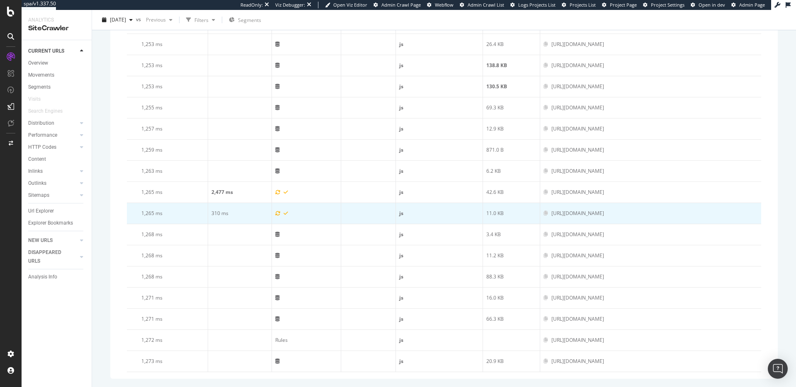
drag, startPoint x: 521, startPoint y: 218, endPoint x: 534, endPoint y: 216, distance: 13.0
click at [540, 216] on td "https://assets-cdn.troc-velo.com/_next/static/chunks/ebdb5e99164a892a.js" at bounding box center [650, 213] width 221 height 21
click at [628, 217] on div "https://assets-cdn.troc-velo.com/_next/static/chunks/ebdb5e99164a892a.js" at bounding box center [651, 213] width 214 height 7
click at [629, 214] on div "https://assets-cdn.troc-velo.com/_next/static/chunks/ebdb5e99164a892a.js" at bounding box center [651, 213] width 214 height 7
drag, startPoint x: 552, startPoint y: 213, endPoint x: 520, endPoint y: 216, distance: 31.6
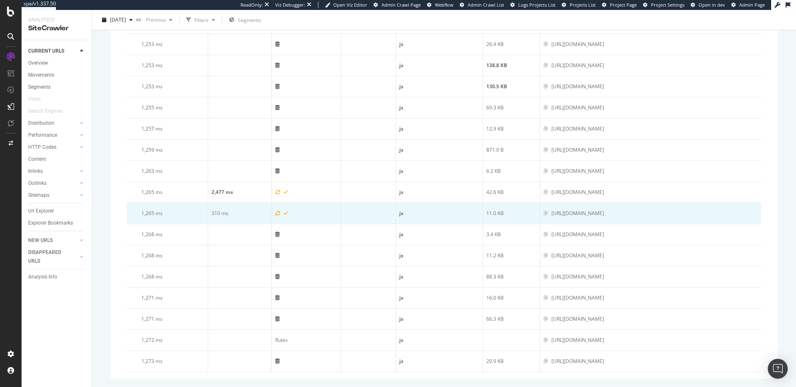
click at [552, 216] on div "https://assets-cdn.troc-velo.com/_next/static/chunks/ebdb5e99164a892a.js" at bounding box center [578, 213] width 53 height 7
copy div "/_next/static/"
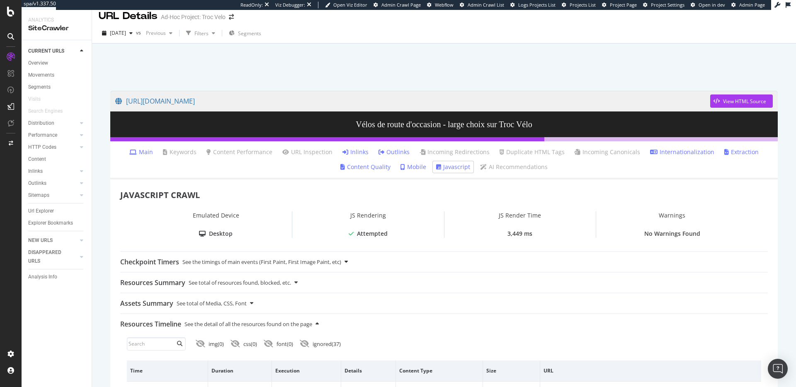
scroll to position [19, 0]
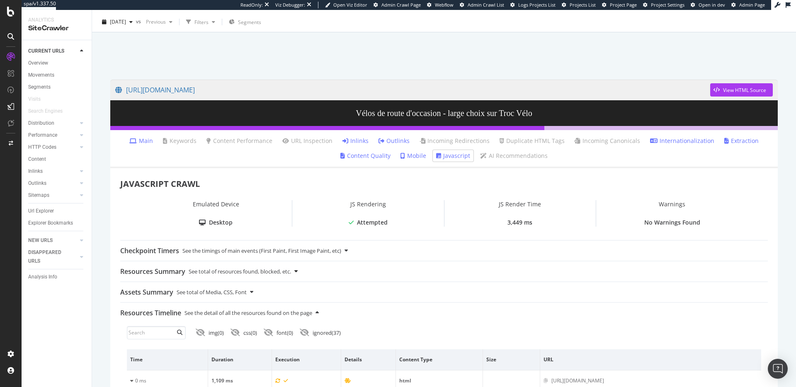
click at [477, 281] on div "Resources Summary See total of resources found, blocked, etc." at bounding box center [444, 272] width 648 height 20
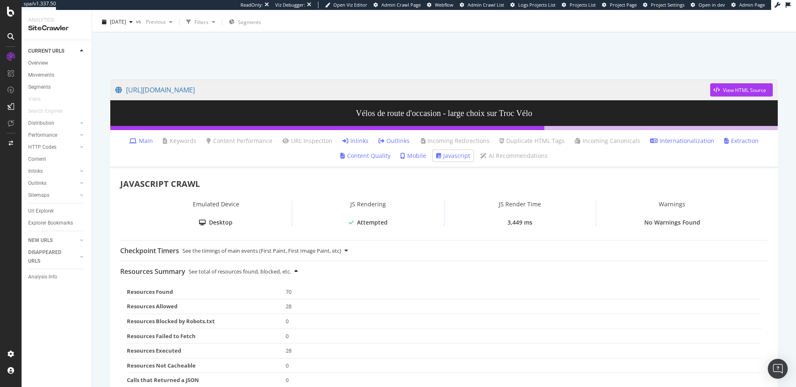
click at [298, 272] on icon at bounding box center [295, 271] width 3 height 5
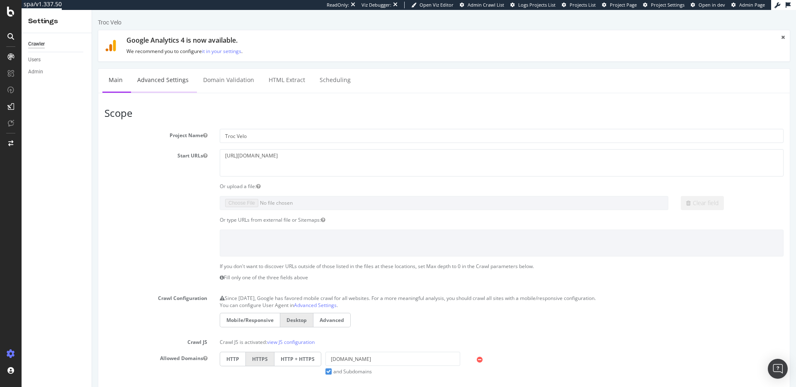
click at [161, 88] on link "Advanced Settings" at bounding box center [163, 80] width 64 height 23
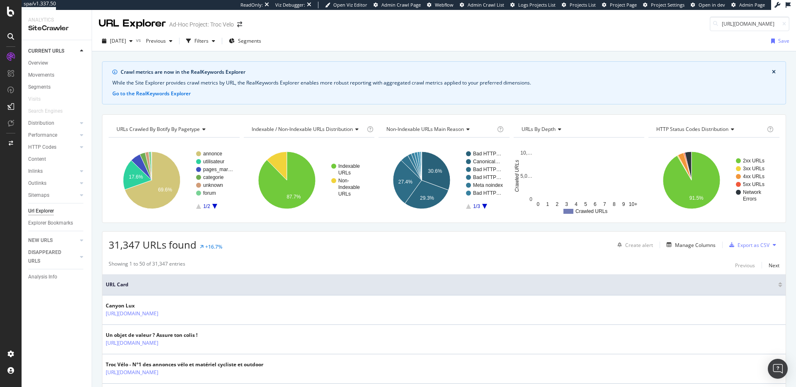
scroll to position [0, 91]
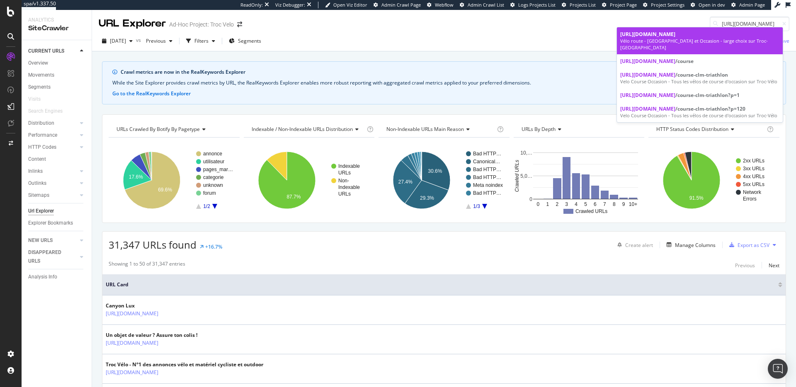
type input "[URL][DOMAIN_NAME]"
click at [694, 38] on div "[URL][DOMAIN_NAME]" at bounding box center [699, 34] width 159 height 7
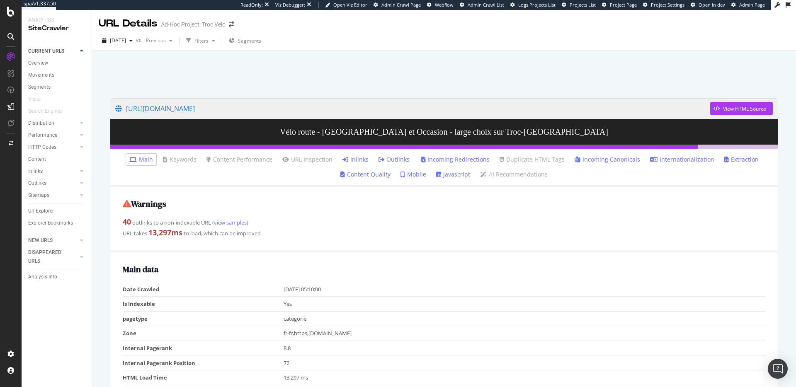
click at [445, 173] on link "Javascript" at bounding box center [453, 174] width 34 height 8
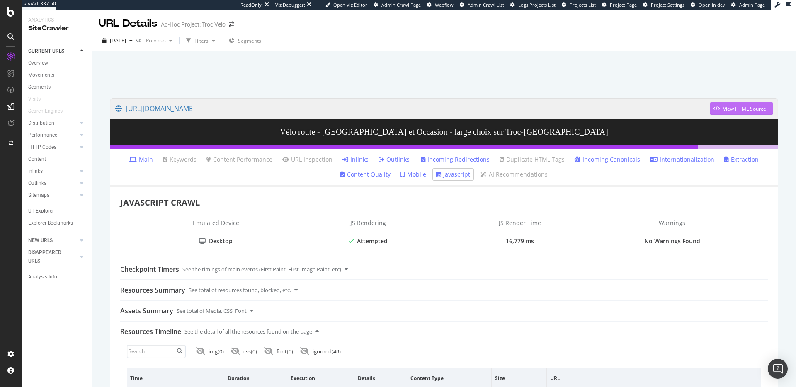
click at [715, 104] on div "View HTML Source" at bounding box center [738, 108] width 56 height 12
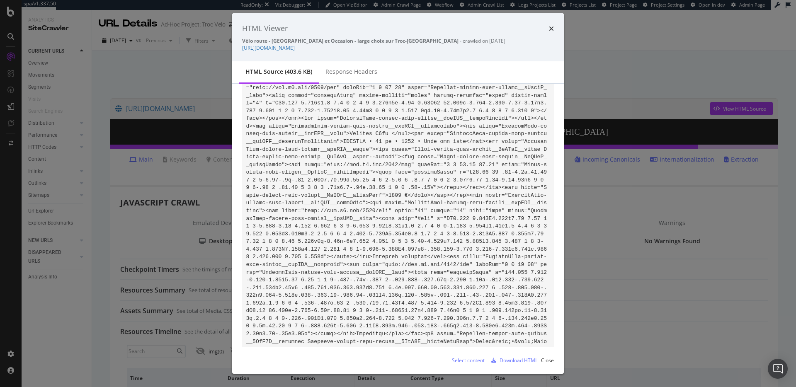
scroll to position [34154, 0]
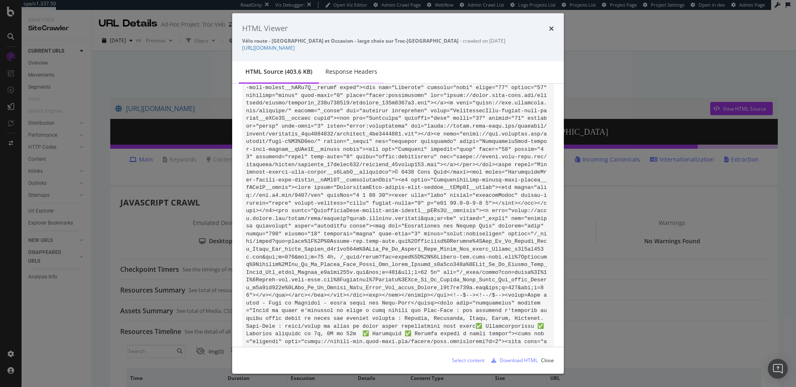
click at [354, 76] on div "Response Headers" at bounding box center [351, 72] width 65 height 23
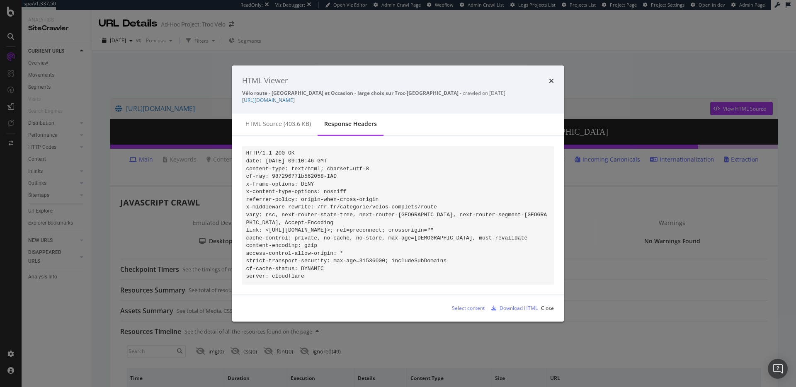
click at [554, 77] on div "HTML Viewer Vélo route - [GEOGRAPHIC_DATA] et Occasion - large choix sur Troc-[…" at bounding box center [398, 90] width 332 height 48
click at [553, 78] on icon "times" at bounding box center [551, 81] width 5 height 7
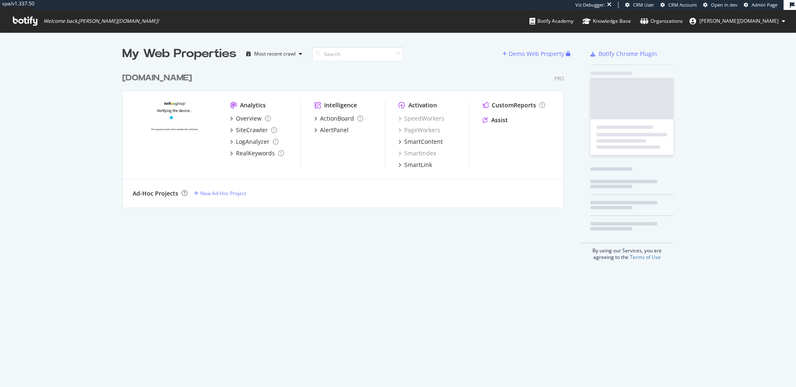
scroll to position [139, 442]
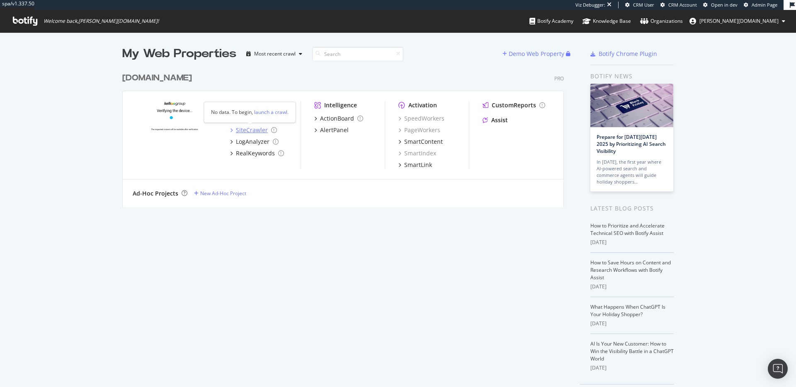
click at [249, 131] on div "SiteCrawler" at bounding box center [252, 130] width 32 height 8
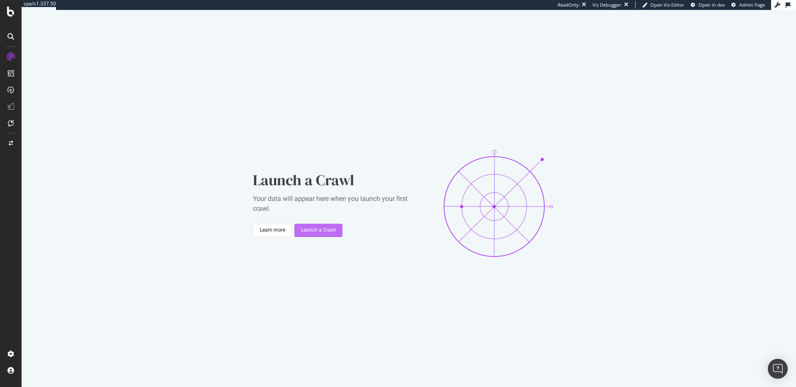
click at [321, 231] on div "Launch a Crawl" at bounding box center [318, 230] width 35 height 7
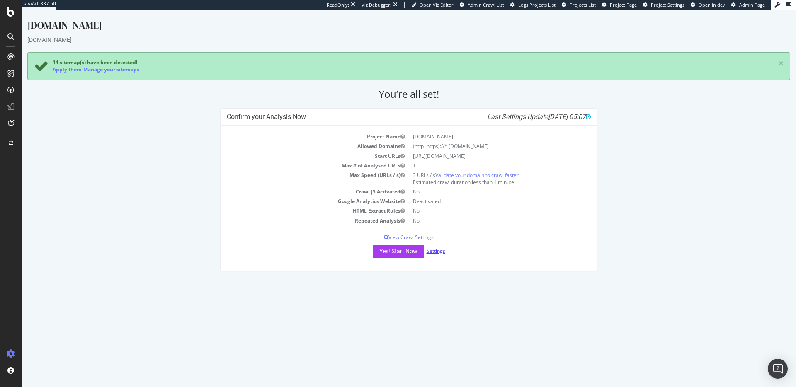
click at [435, 252] on link "Settings" at bounding box center [436, 251] width 19 height 7
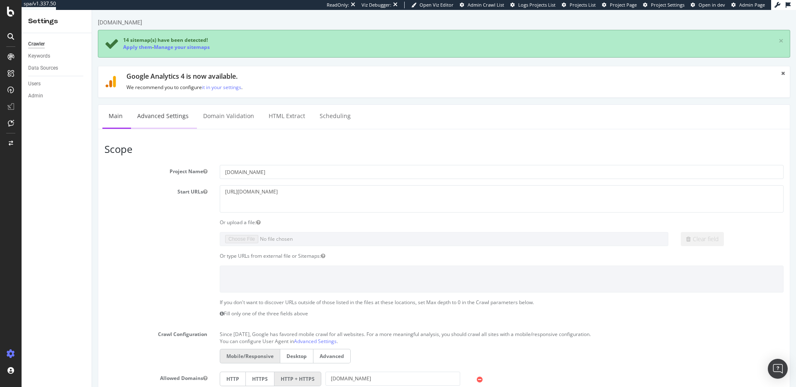
click at [167, 114] on link "Advanced Settings" at bounding box center [163, 116] width 64 height 23
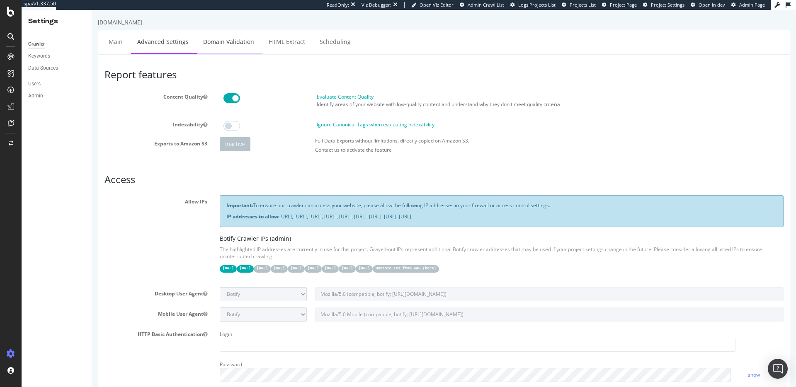
click at [213, 52] on link "Domain Validation" at bounding box center [228, 41] width 63 height 23
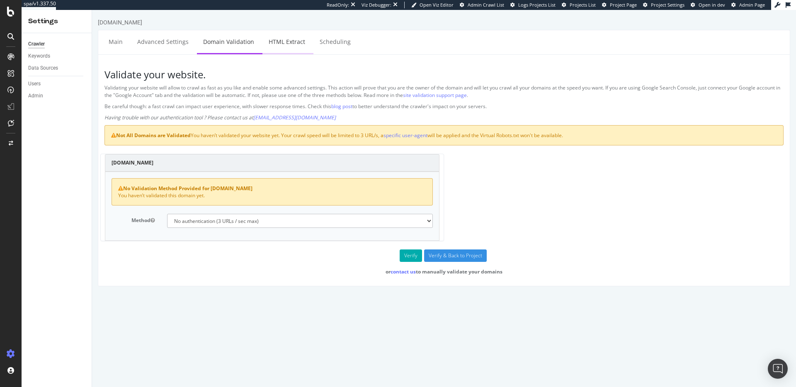
click at [267, 41] on link "HTML Extract" at bounding box center [287, 41] width 49 height 23
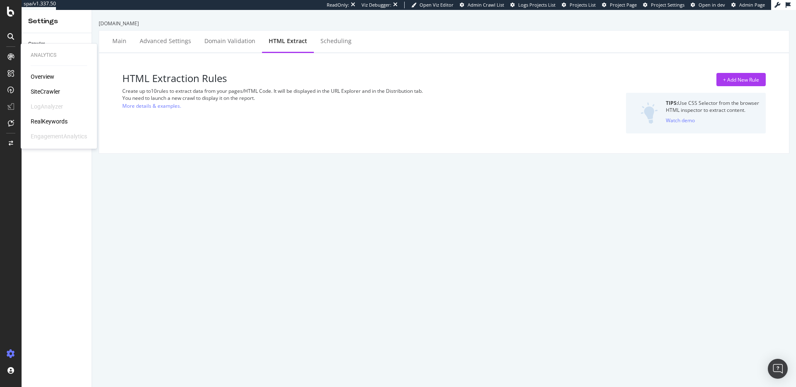
click at [38, 92] on div "SiteCrawler" at bounding box center [45, 92] width 29 height 8
